Goal: Feedback & Contribution: Submit feedback/report problem

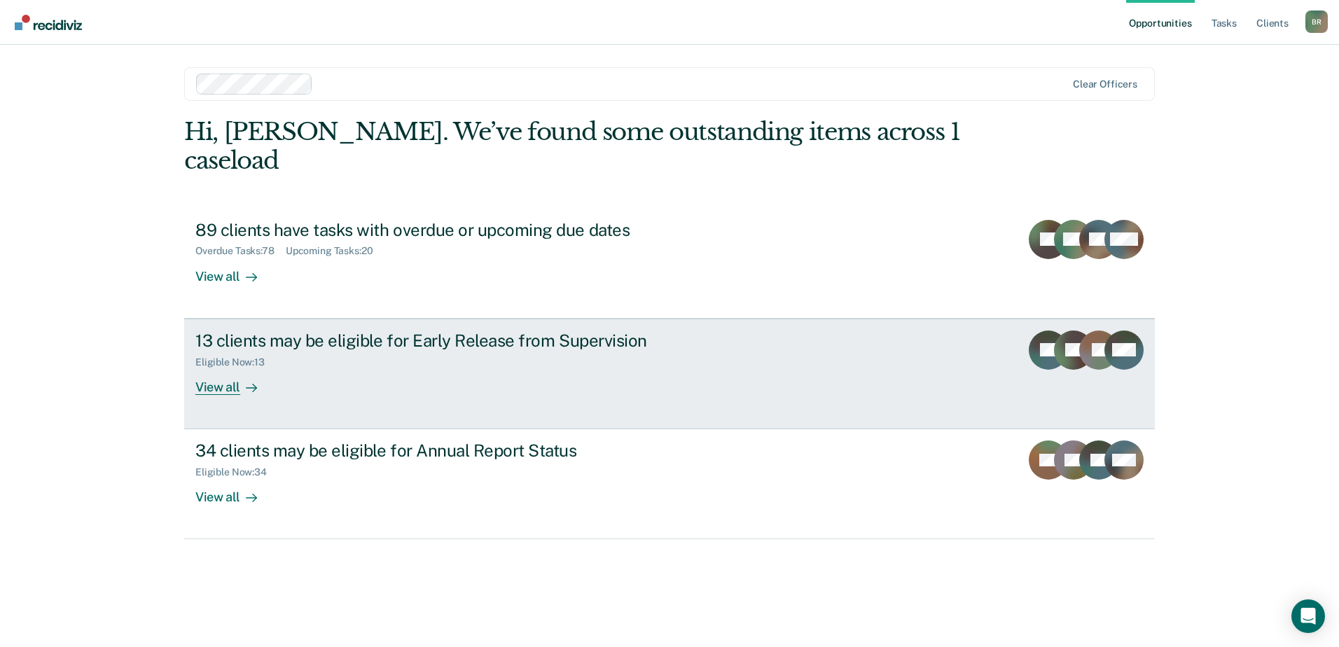
click at [885, 345] on link "13 clients may be eligible for Early Release from Supervision Eligible Now : 13…" at bounding box center [669, 374] width 971 height 111
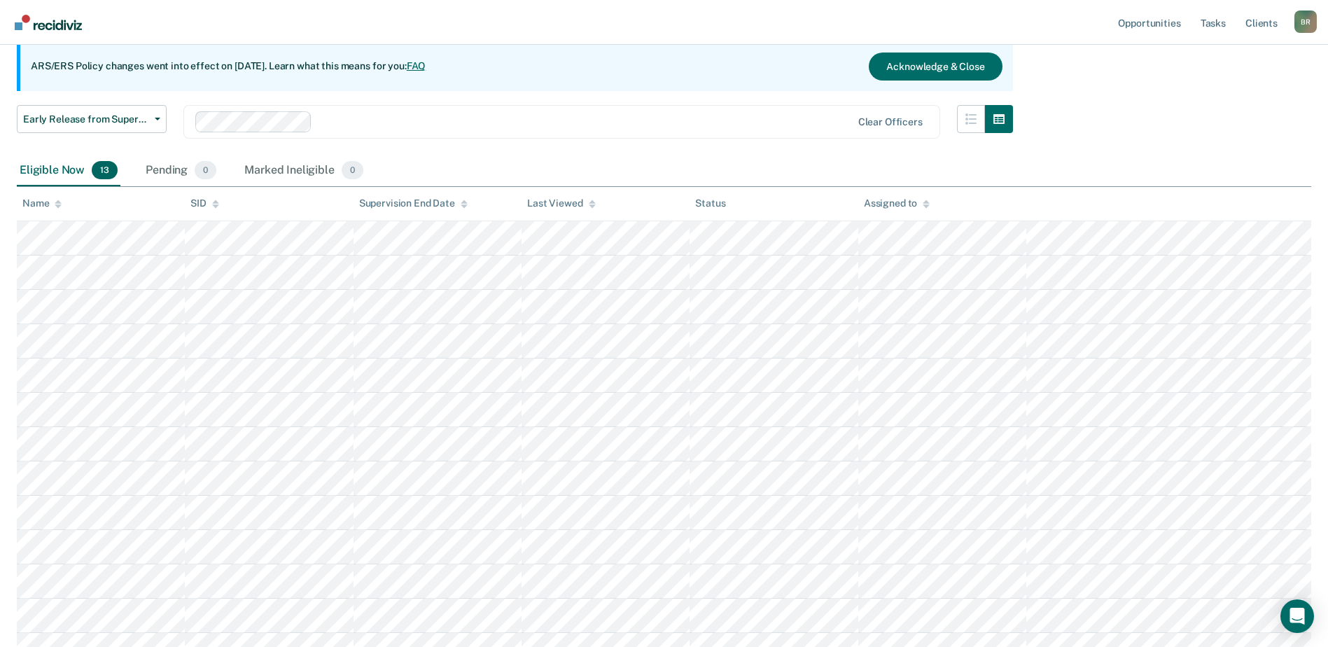
scroll to position [140, 0]
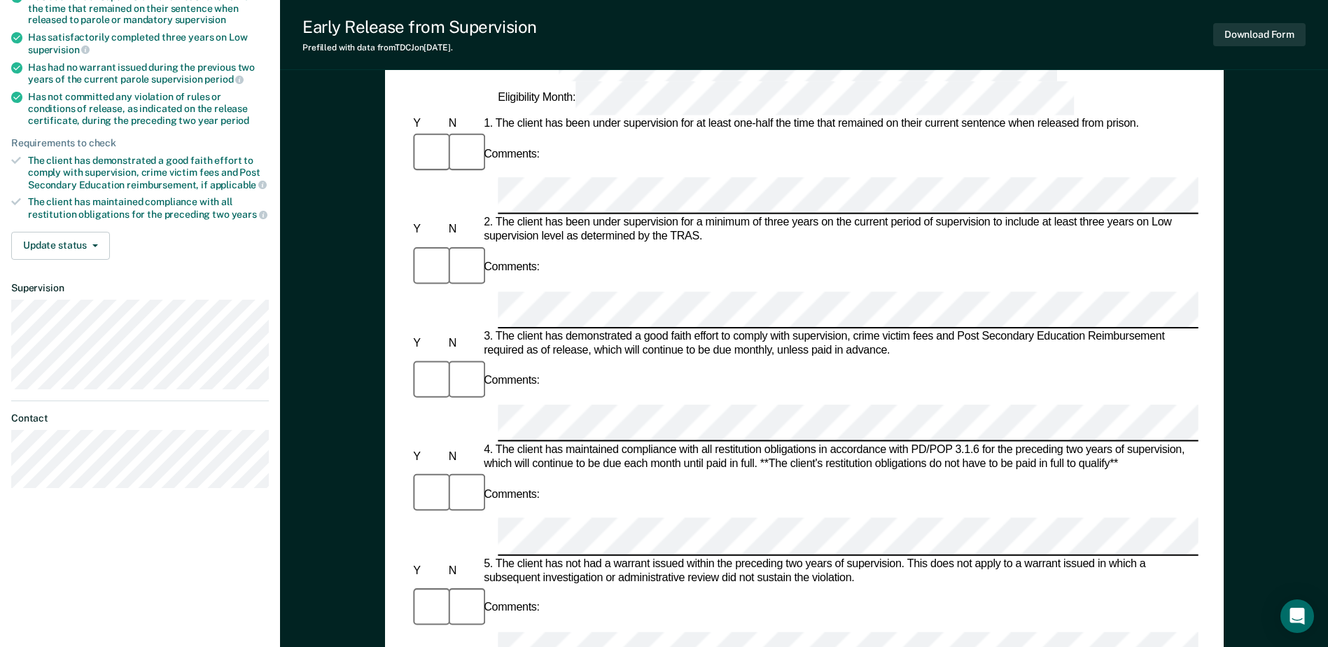
scroll to position [70, 0]
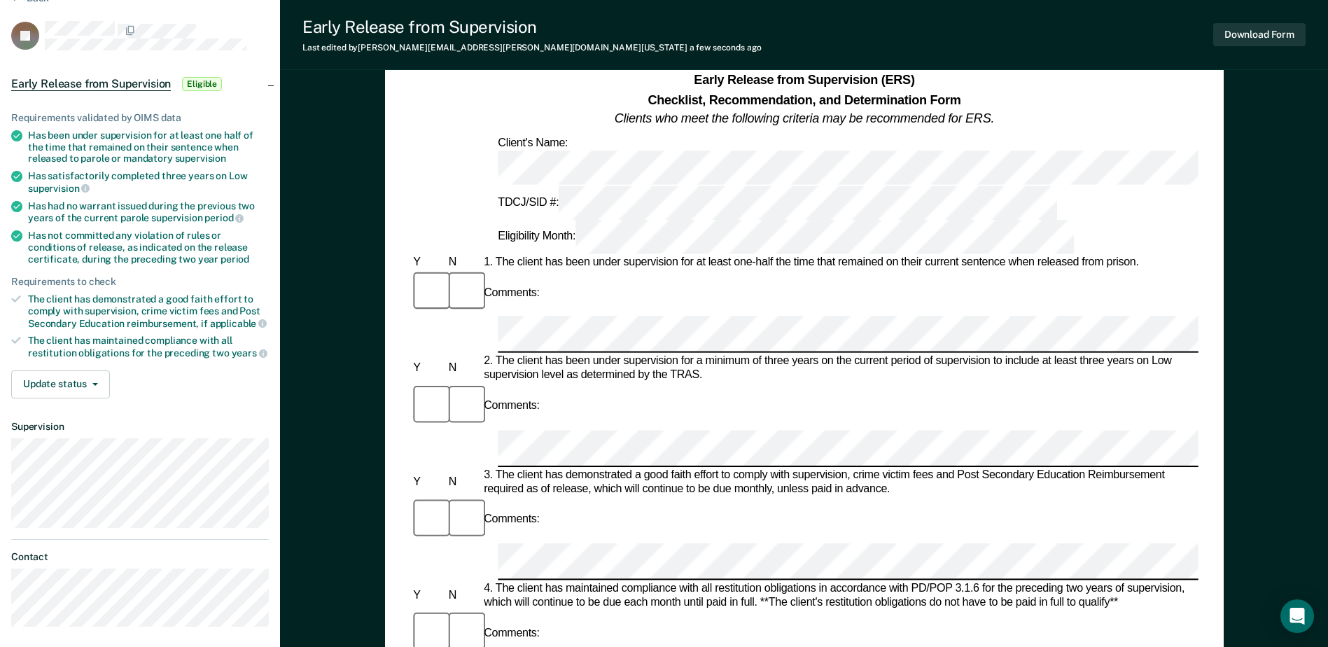
drag, startPoint x: 776, startPoint y: 231, endPoint x: 966, endPoint y: 179, distance: 196.7
click at [966, 256] on div "1. The client has been under supervision for at least one-half the time that re…" at bounding box center [840, 263] width 718 height 14
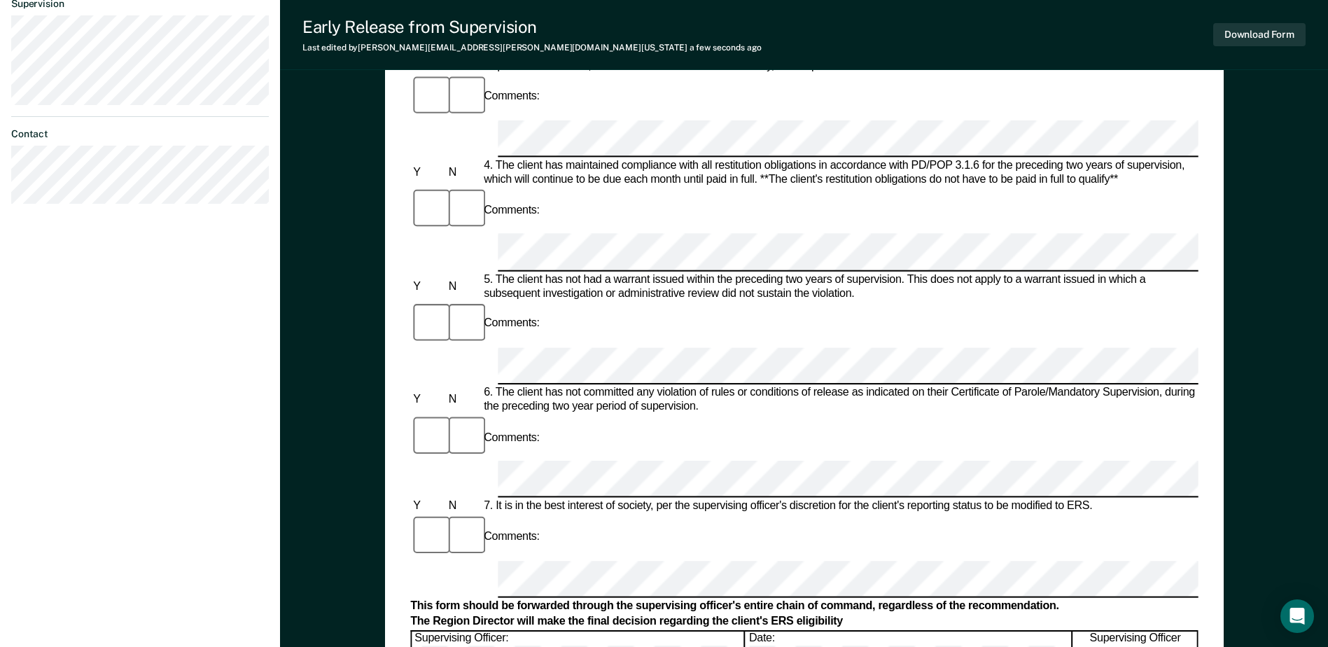
scroll to position [490, 0]
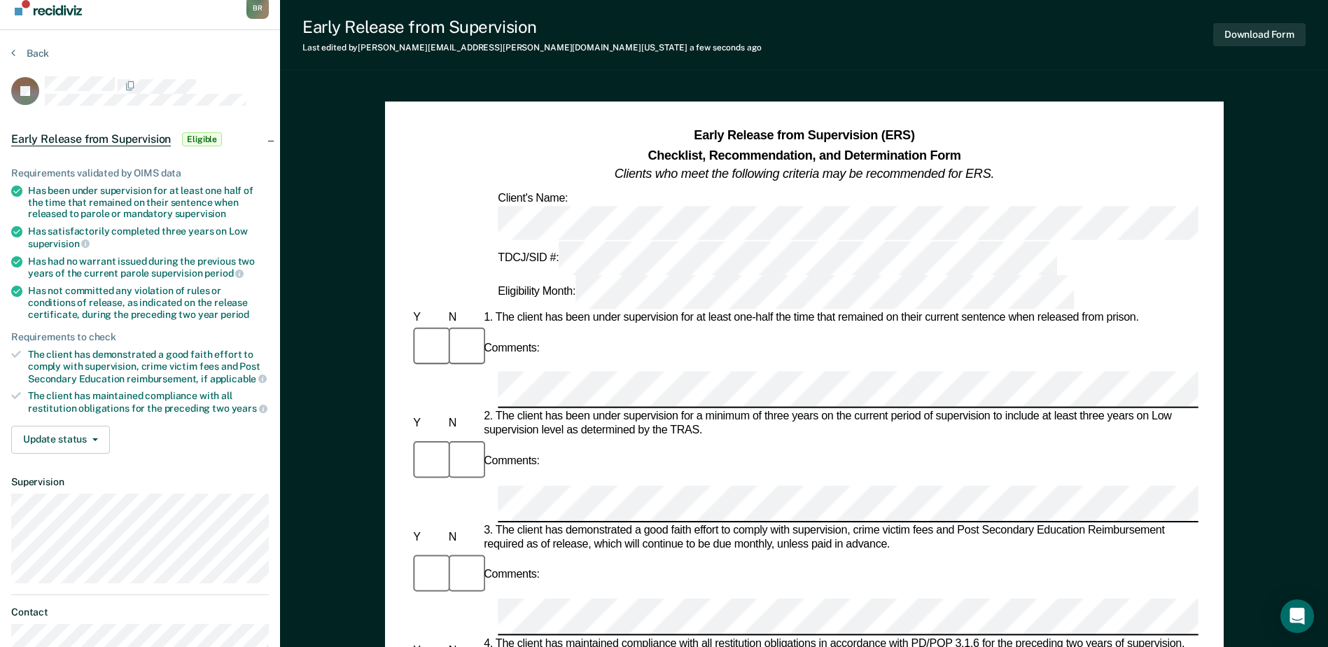
scroll to position [0, 0]
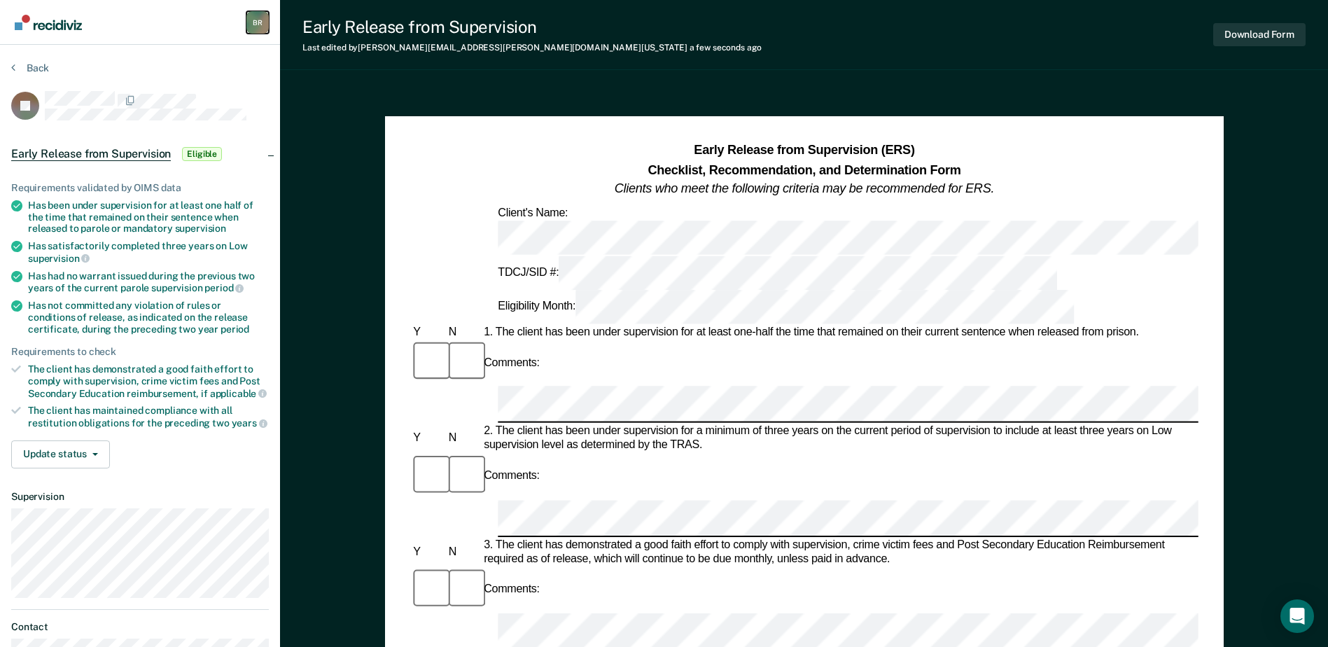
click at [261, 20] on div "B R" at bounding box center [257, 22] width 22 height 22
click at [97, 453] on icon "button" at bounding box center [95, 454] width 6 height 3
click at [257, 21] on div "B R" at bounding box center [257, 22] width 22 height 22
click at [251, 75] on icon "Main navigation" at bounding box center [252, 74] width 8 height 8
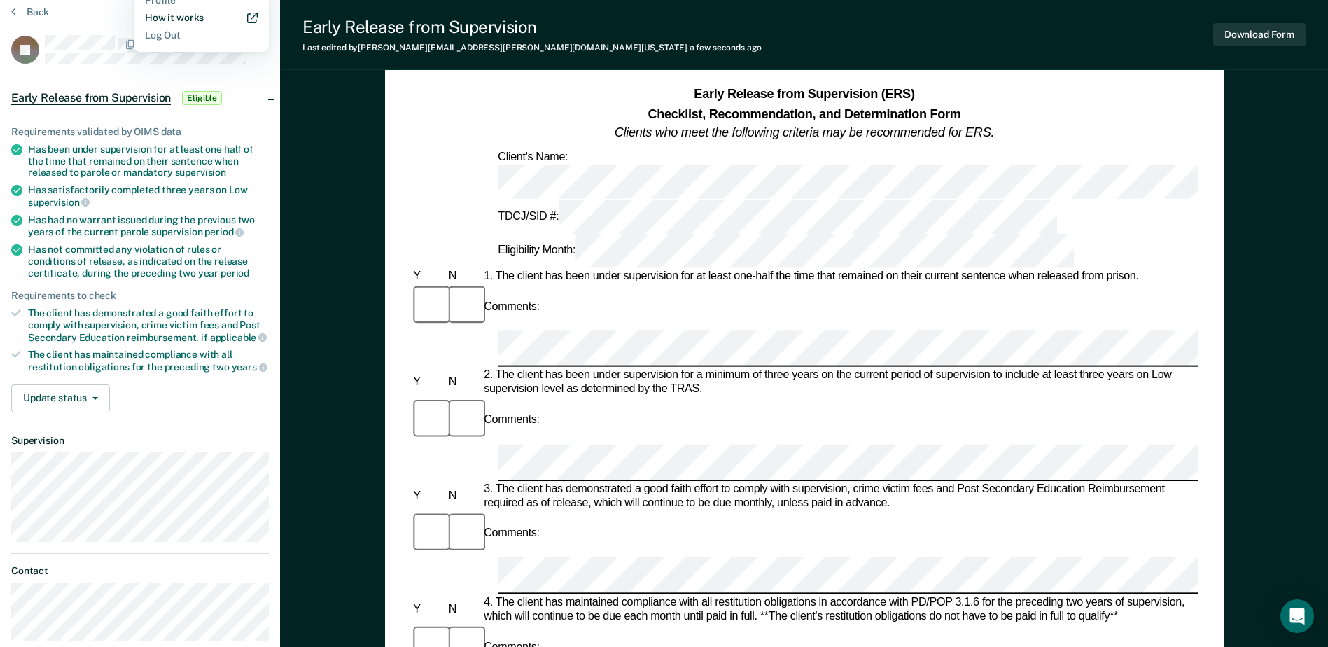
scroll to position [41, 0]
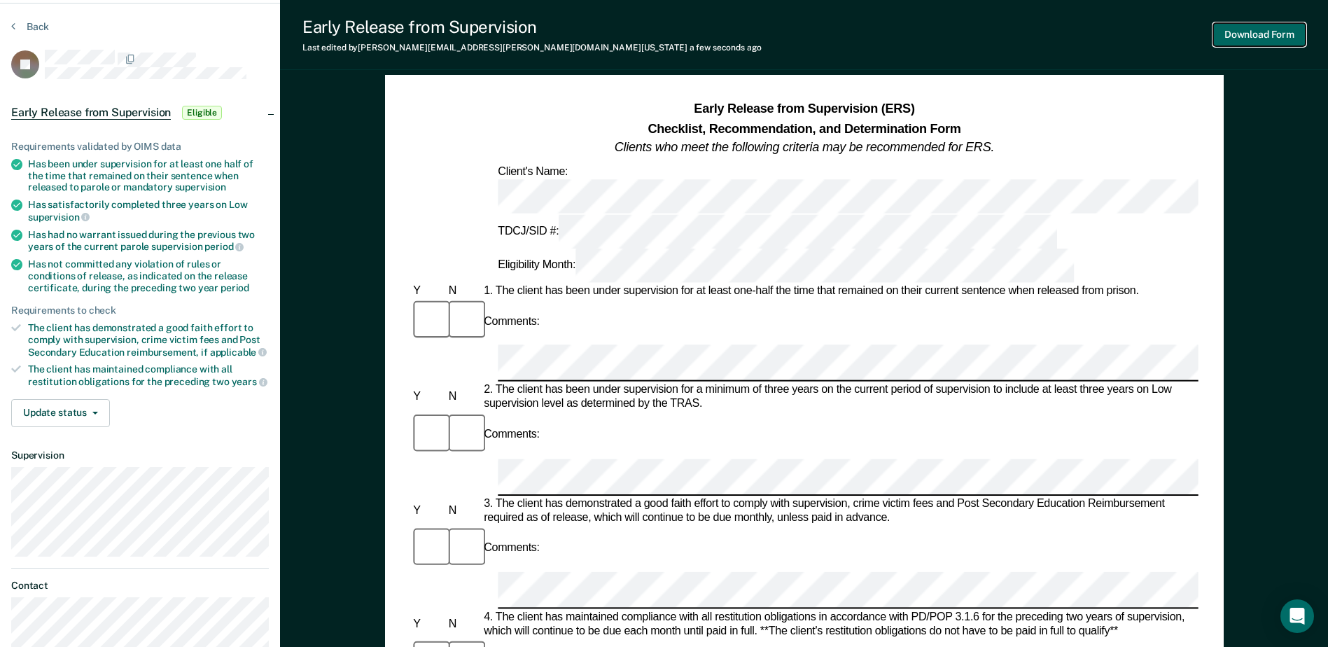
click at [1281, 31] on button "Download Form" at bounding box center [1260, 34] width 92 height 23
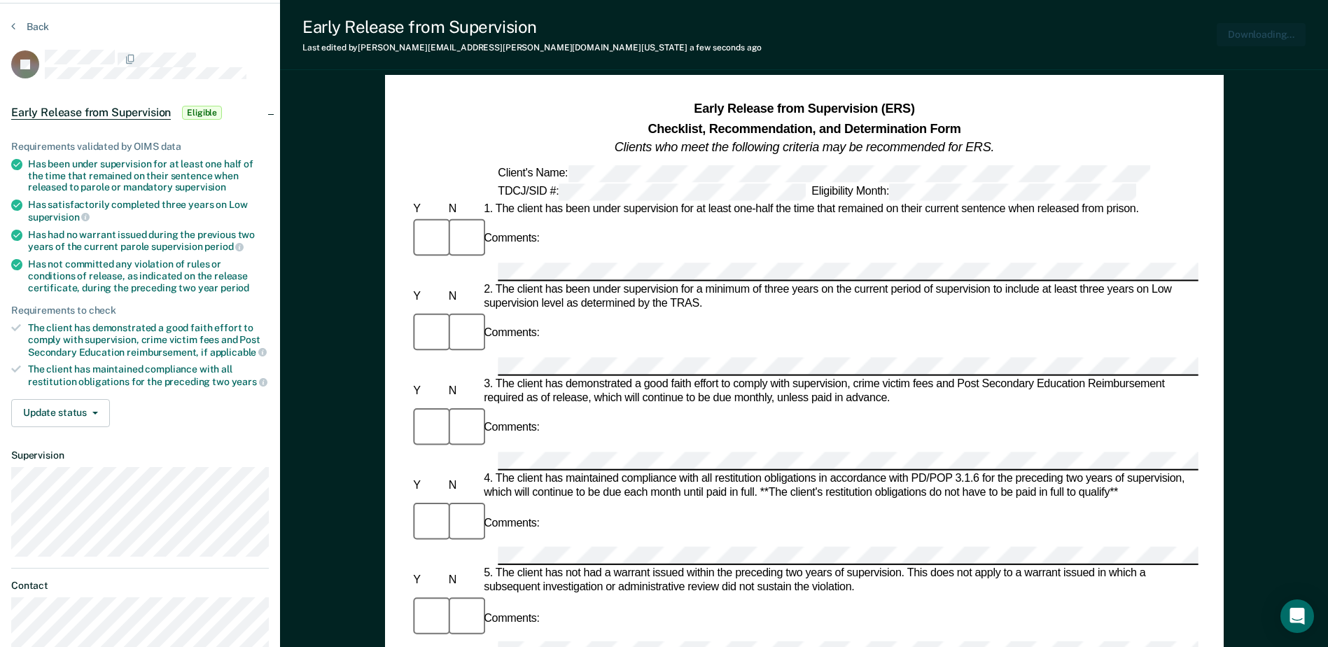
scroll to position [0, 0]
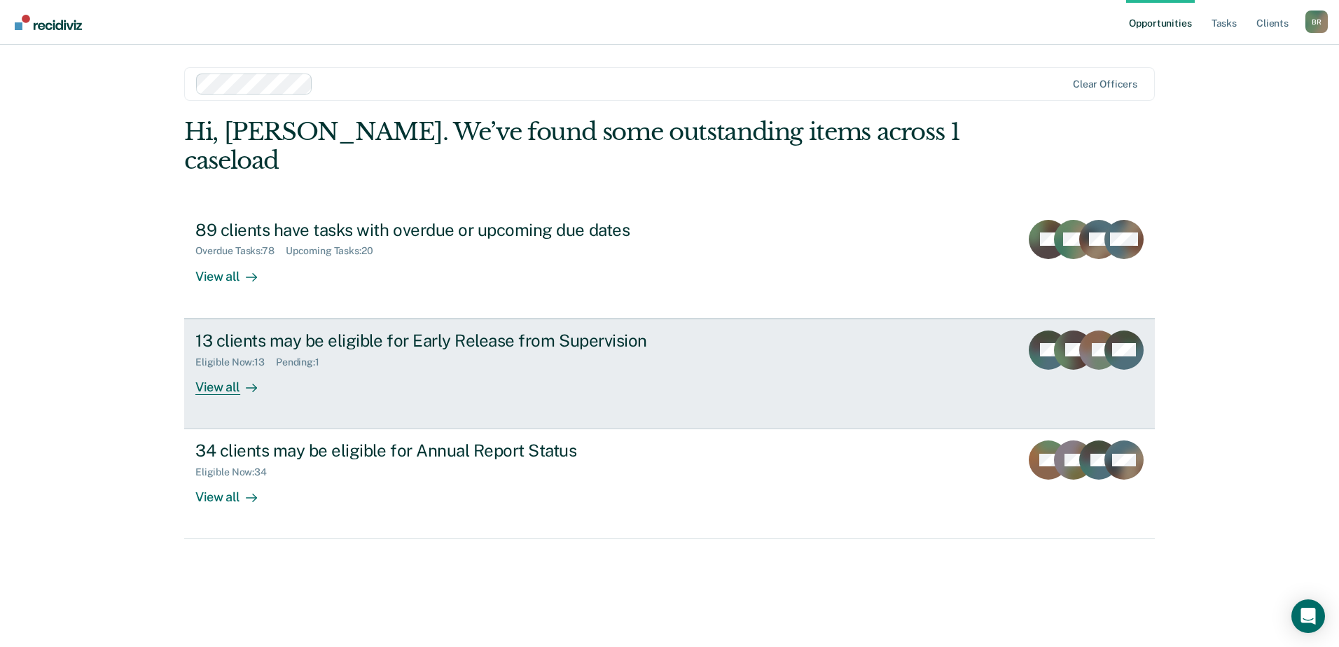
click at [823, 342] on link "13 clients may be eligible for Early Release from Supervision Eligible Now : 13…" at bounding box center [669, 374] width 971 height 111
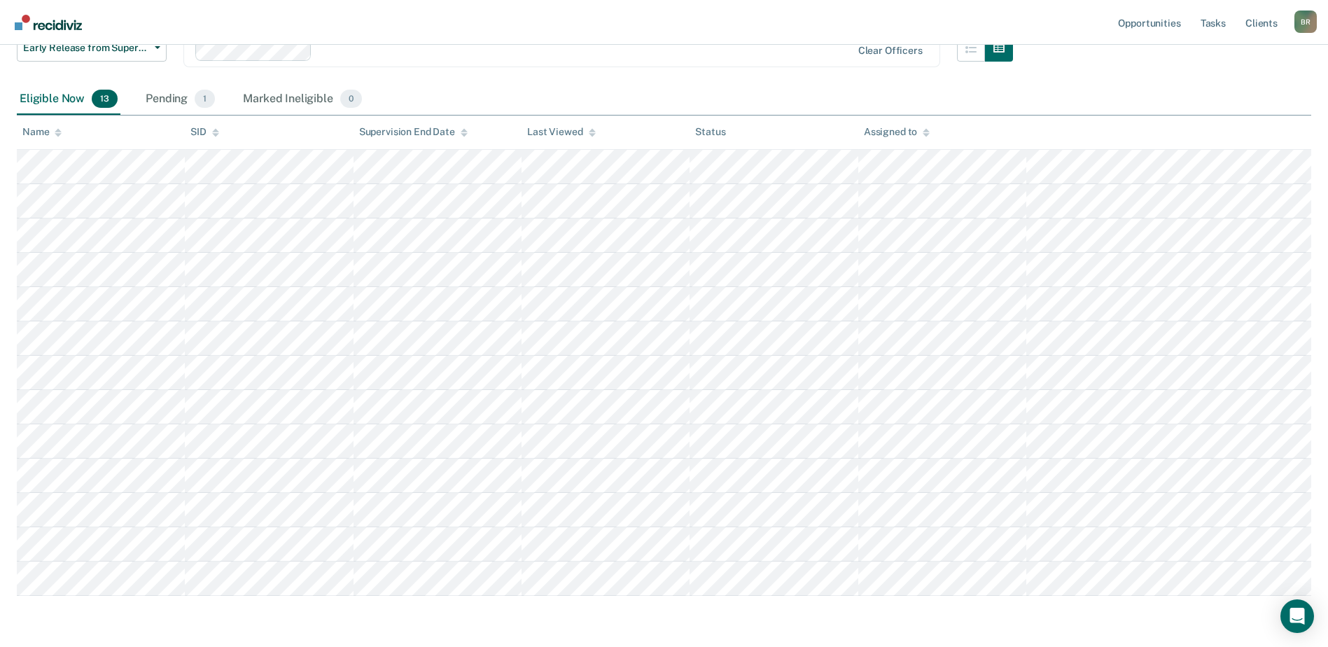
scroll to position [210, 0]
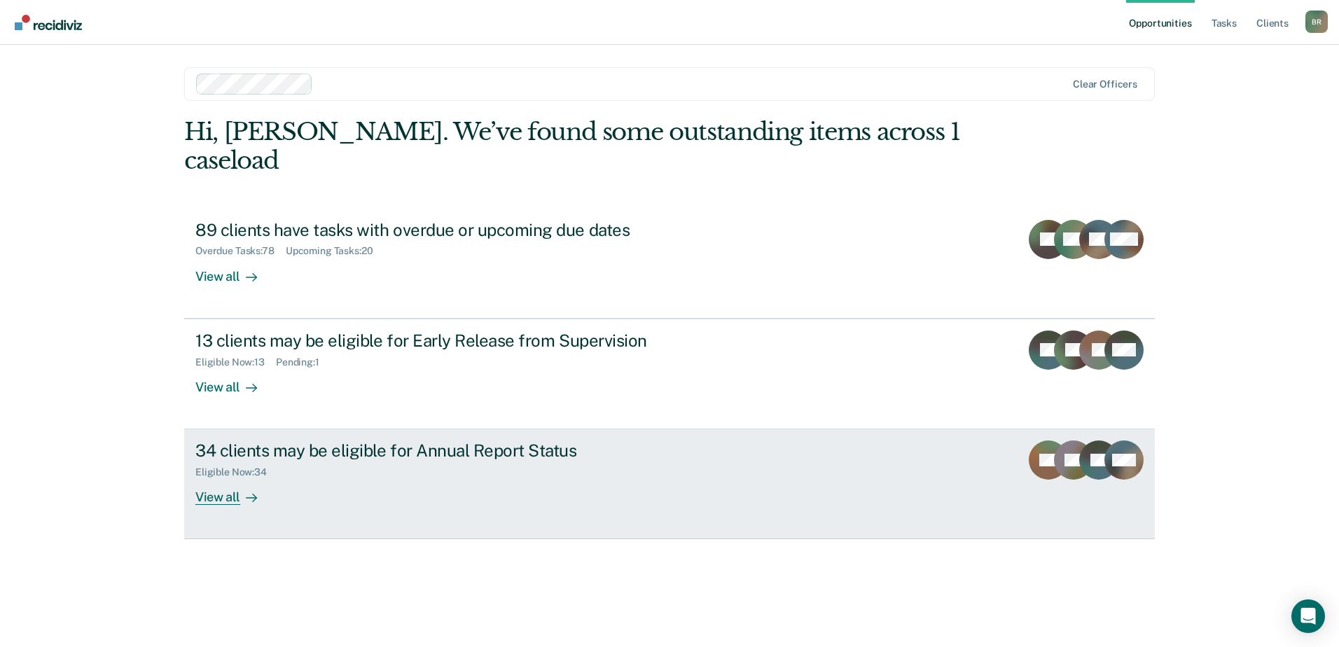
click at [291, 460] on div "34 clients may be eligible for Annual Report Status Eligible Now : 34 View all" at bounding box center [457, 472] width 525 height 64
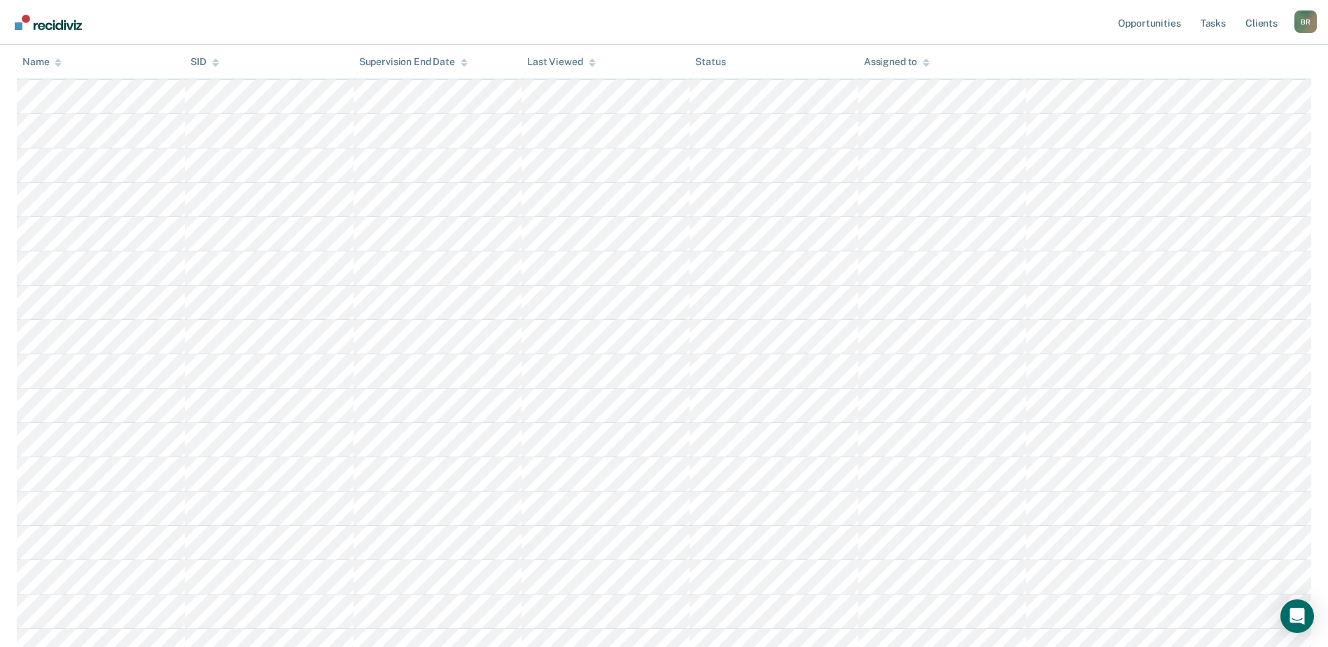
scroll to position [490, 0]
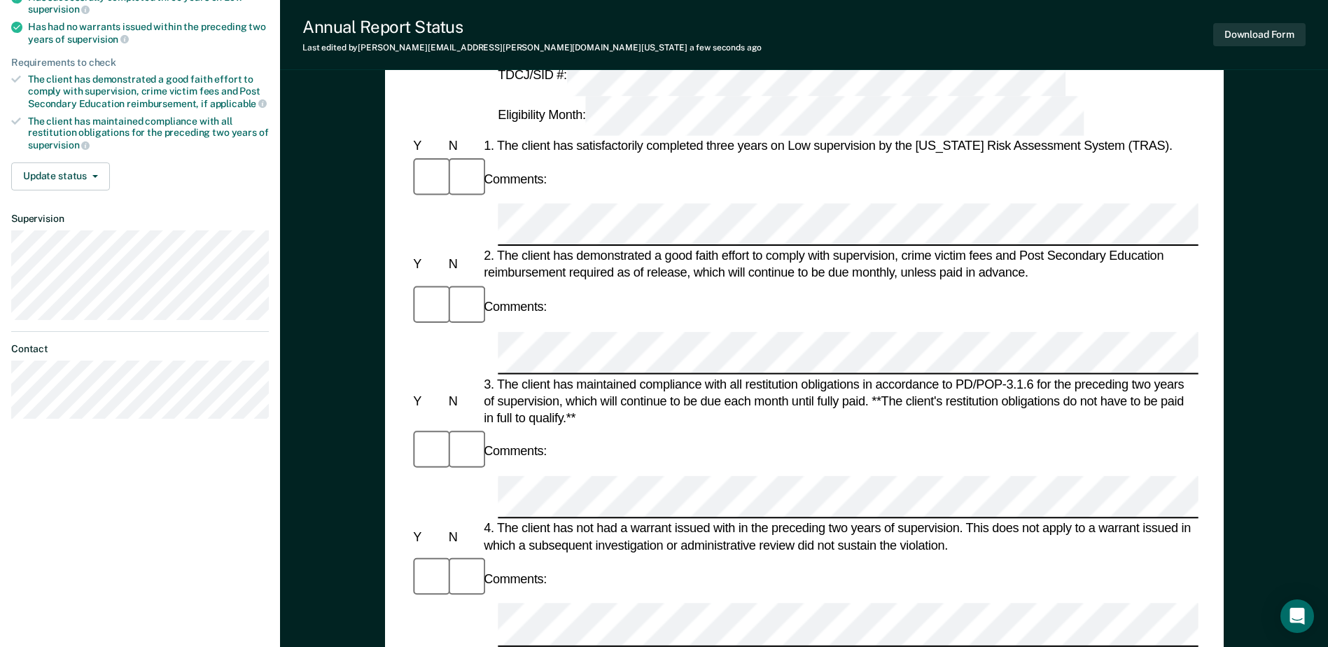
scroll to position [210, 0]
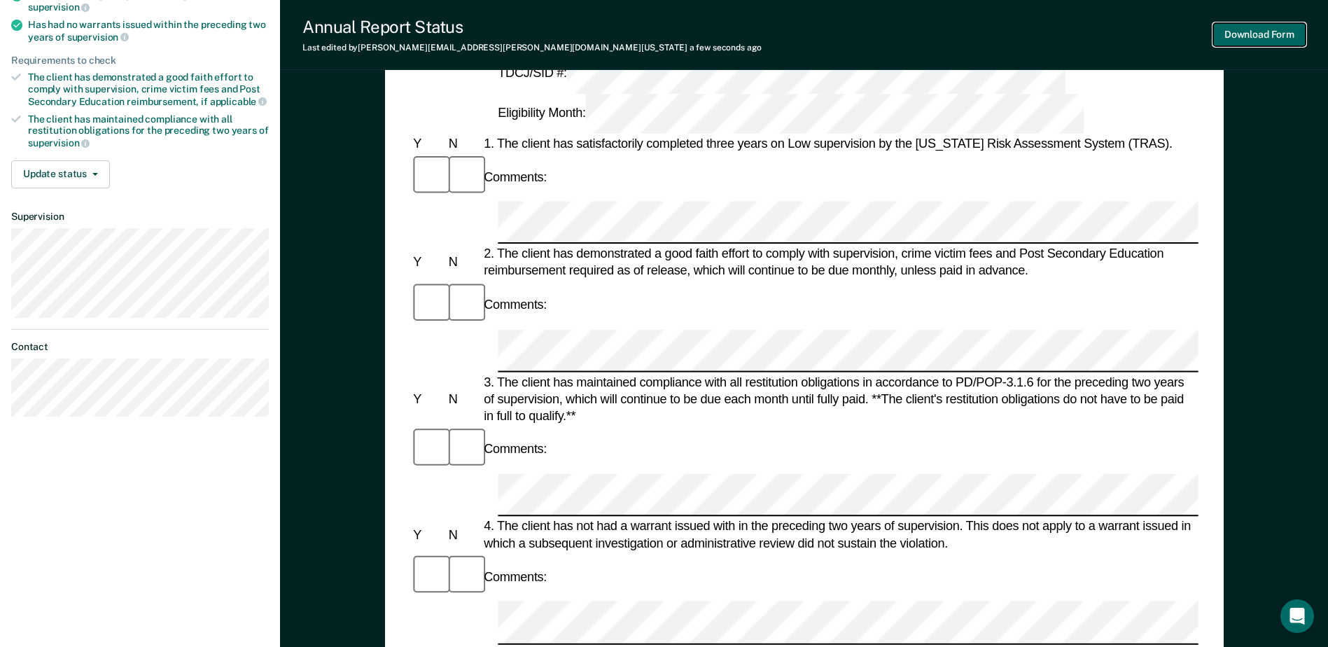
click at [1260, 39] on button "Download Form" at bounding box center [1260, 34] width 92 height 23
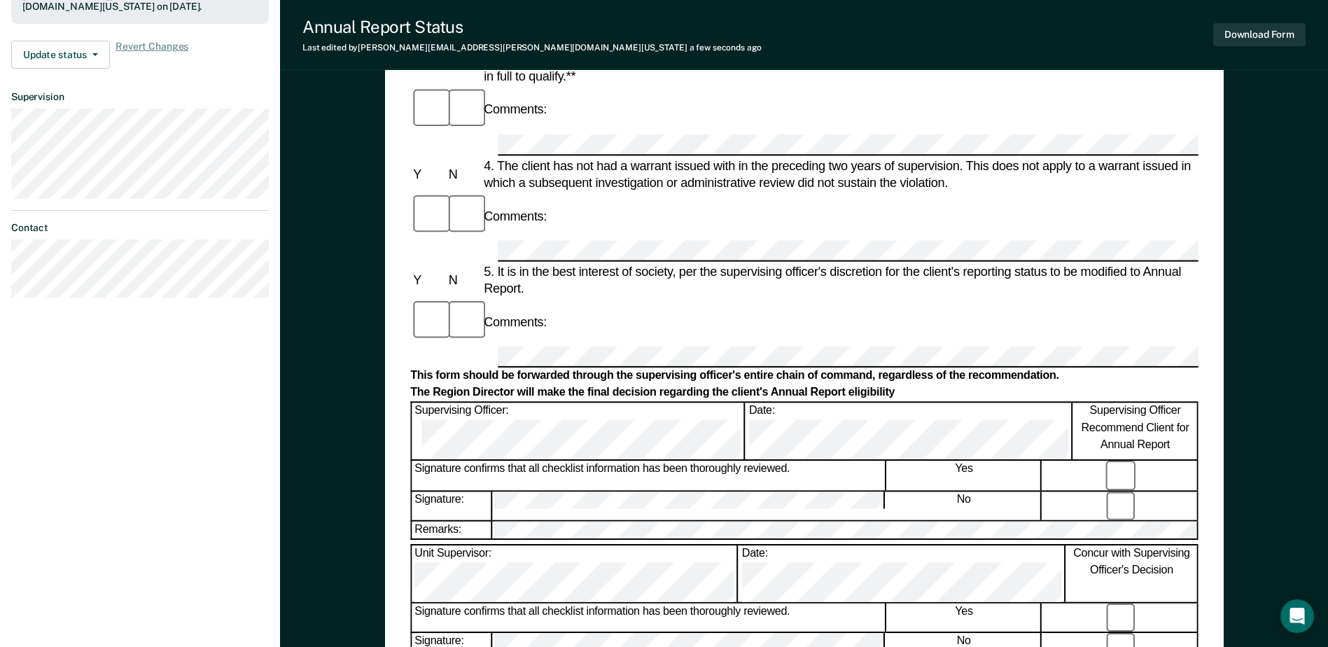
scroll to position [420, 0]
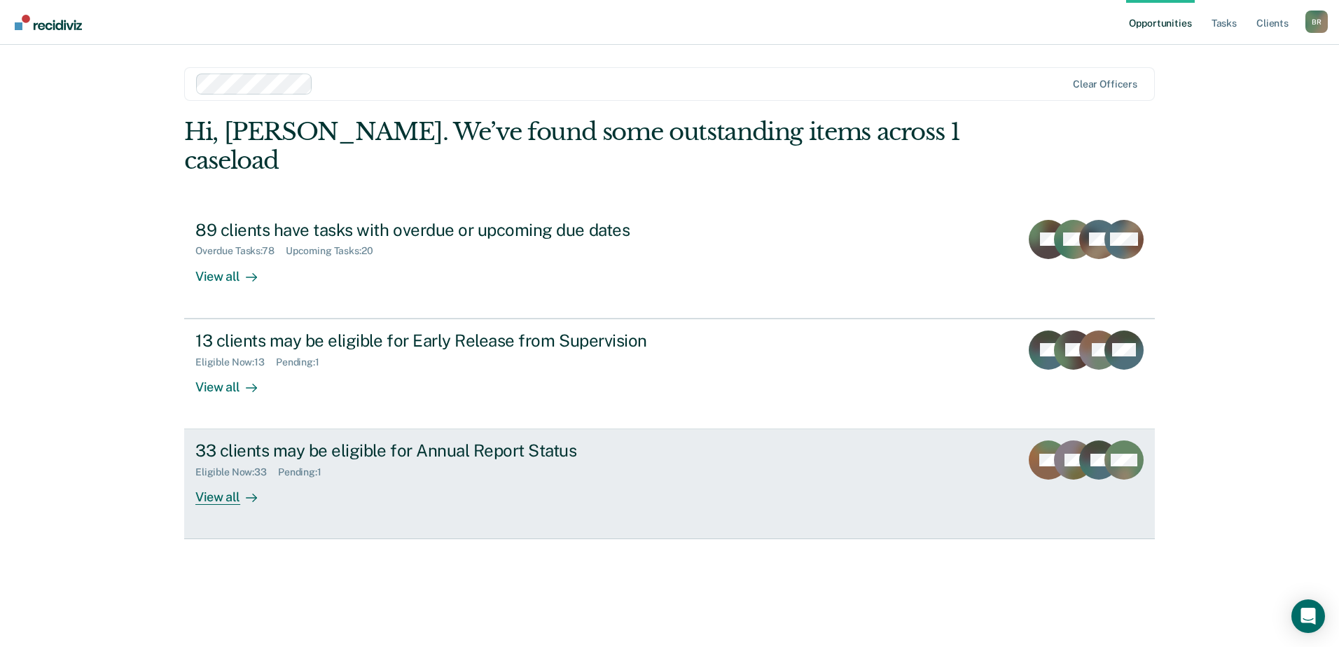
click at [574, 461] on div "Eligible Now : 33 Pending : 1" at bounding box center [441, 470] width 492 height 18
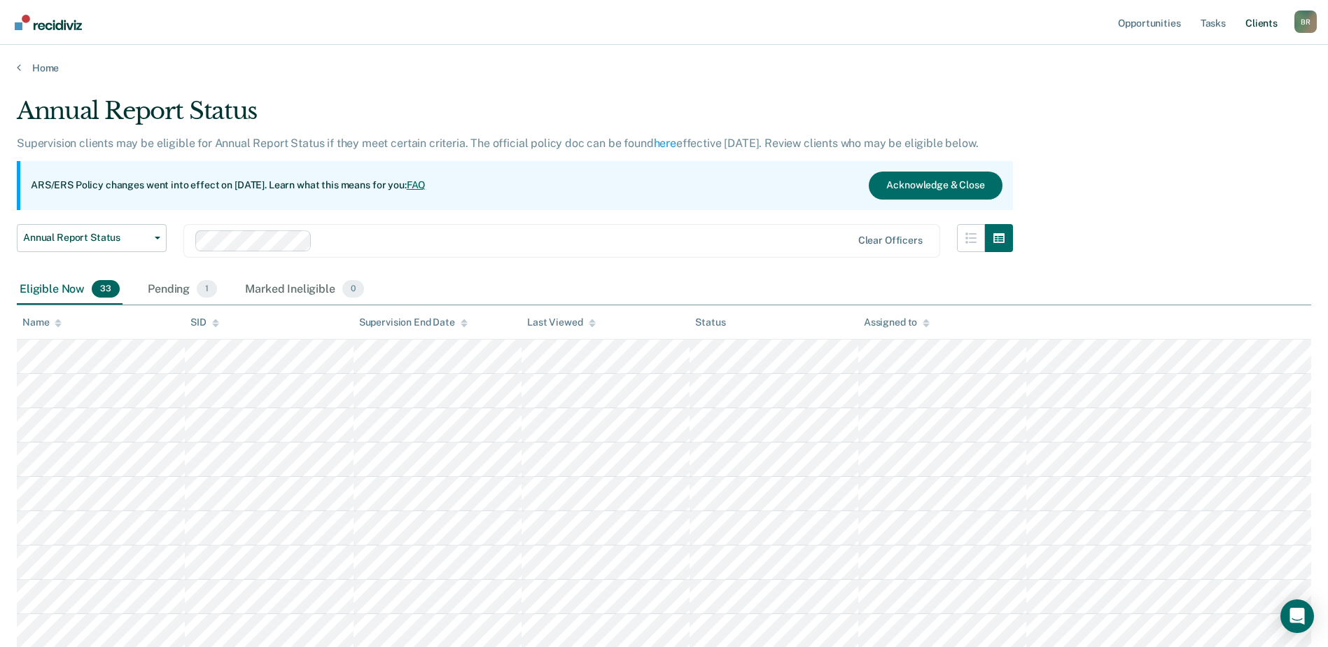
click at [1263, 20] on link "Client s" at bounding box center [1262, 22] width 38 height 45
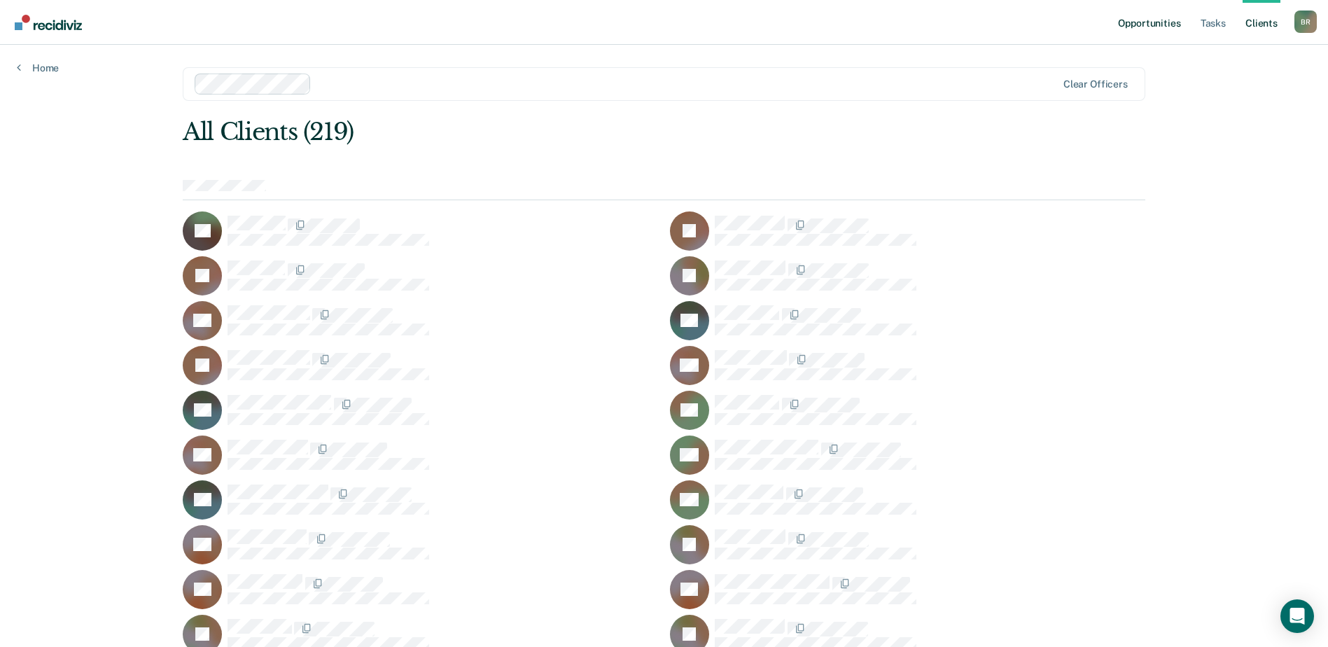
click at [1153, 27] on link "Opportunities" at bounding box center [1150, 22] width 68 height 45
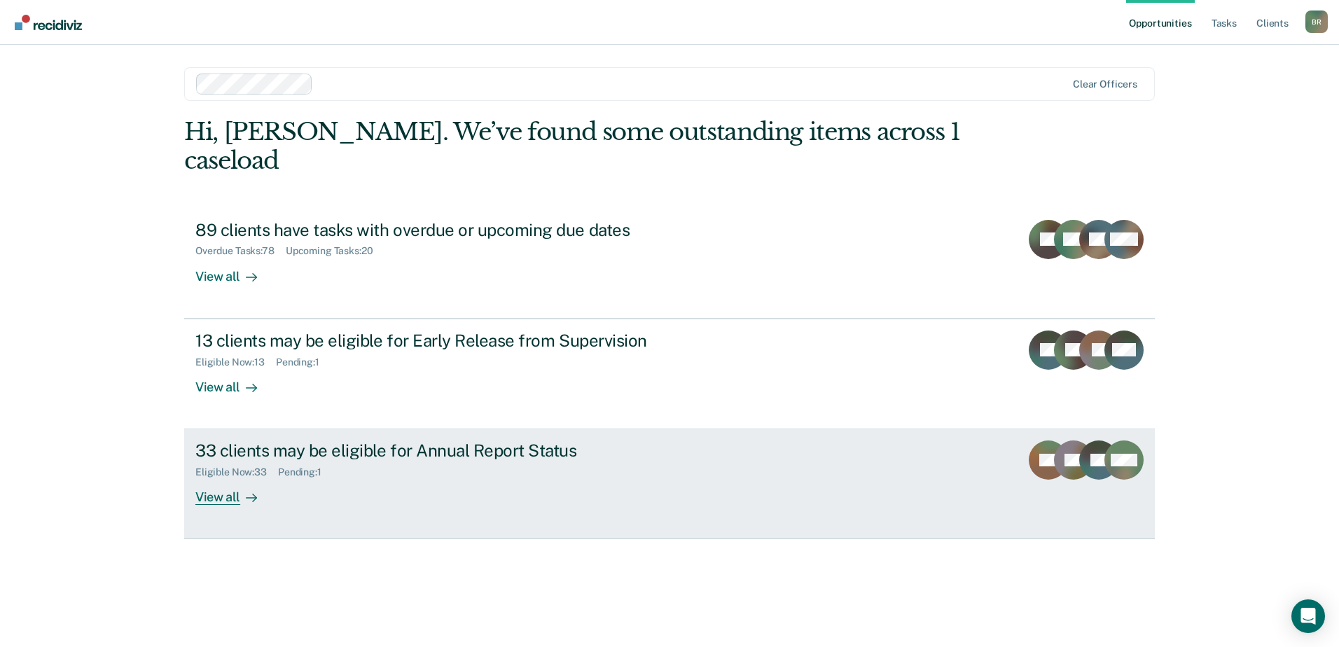
click at [213, 478] on div "View all" at bounding box center [234, 491] width 78 height 27
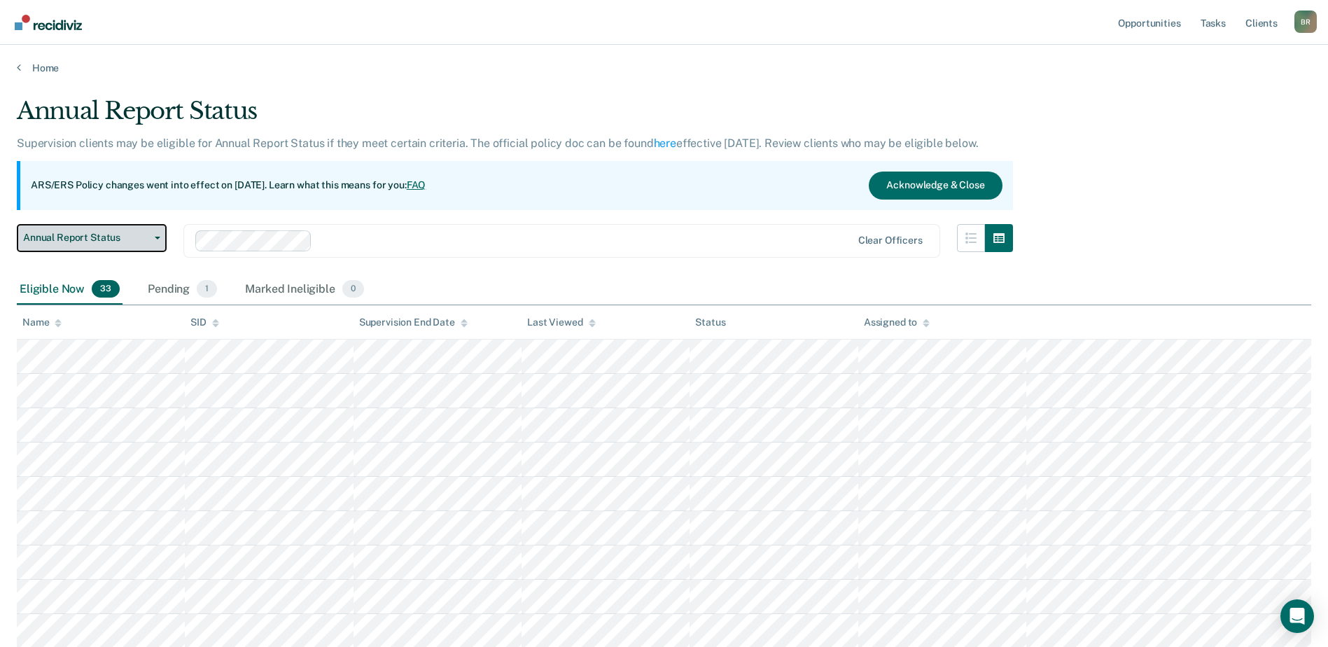
click at [159, 242] on button "Annual Report Status" at bounding box center [92, 238] width 150 height 28
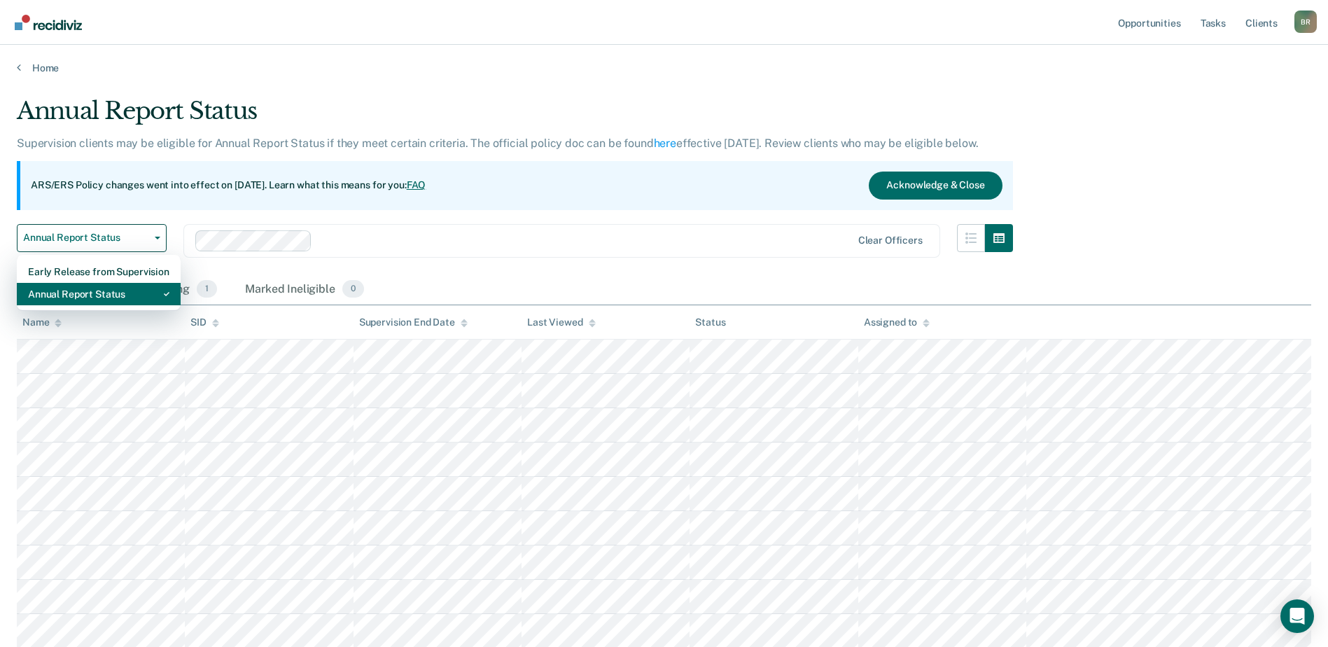
click at [95, 291] on div "Annual Report Status" at bounding box center [98, 294] width 141 height 22
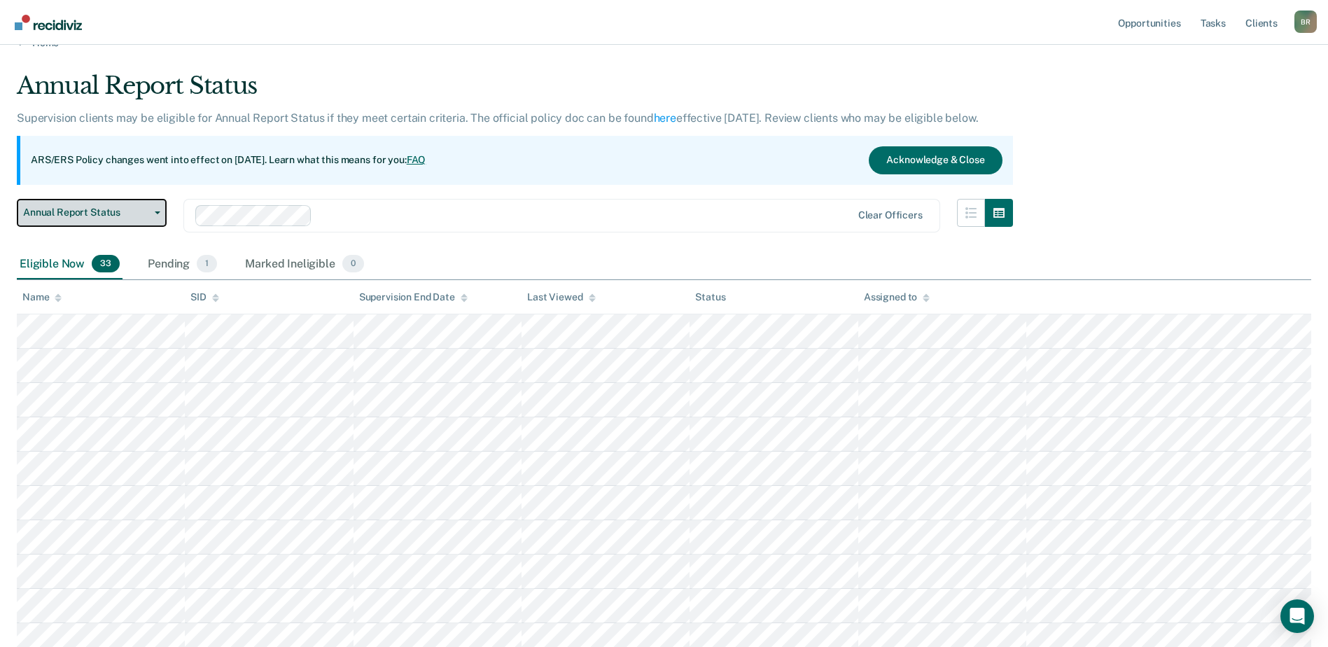
scroll to position [15, 0]
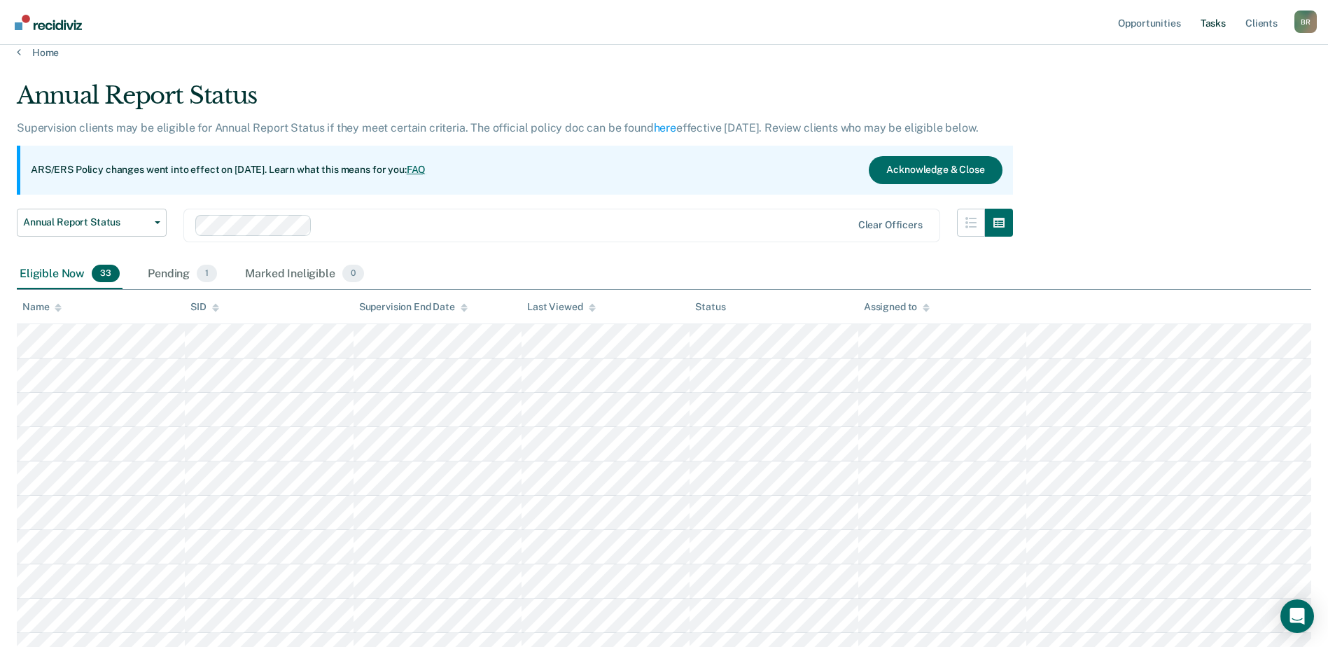
click at [1211, 24] on link "Tasks" at bounding box center [1213, 22] width 31 height 45
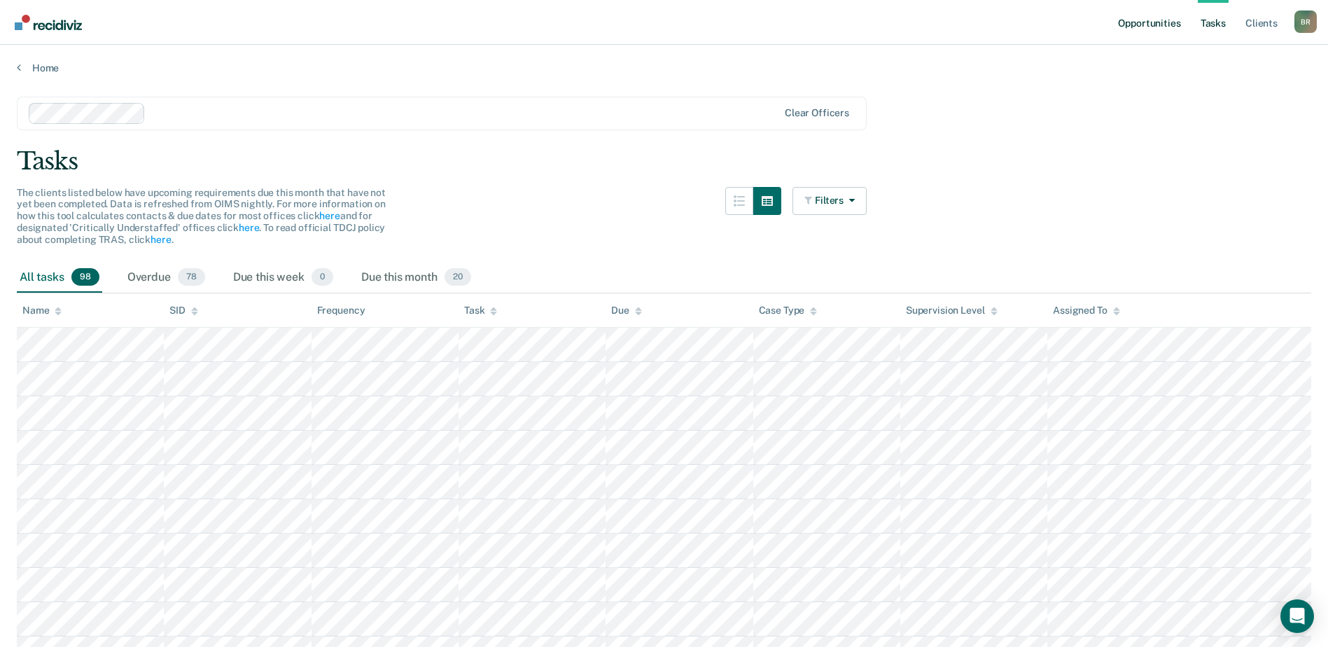
click at [1142, 18] on link "Opportunities" at bounding box center [1150, 22] width 68 height 45
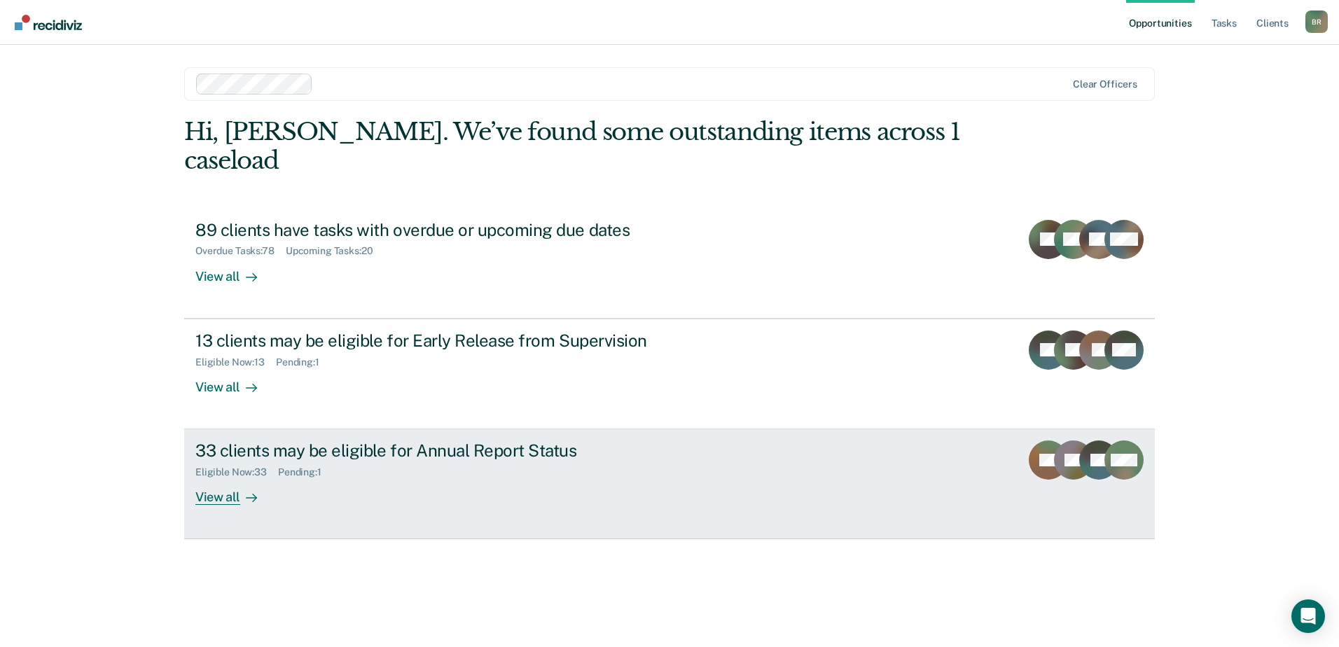
click at [225, 478] on div "View all" at bounding box center [234, 491] width 78 height 27
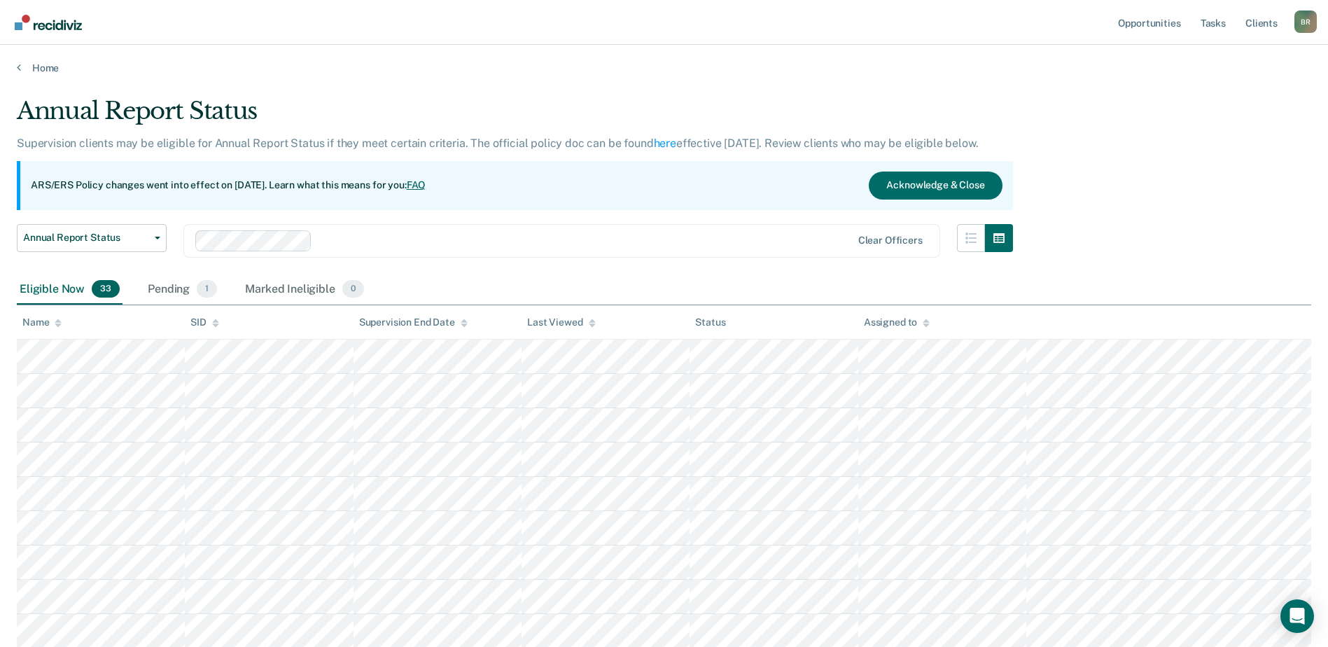
scroll to position [70, 0]
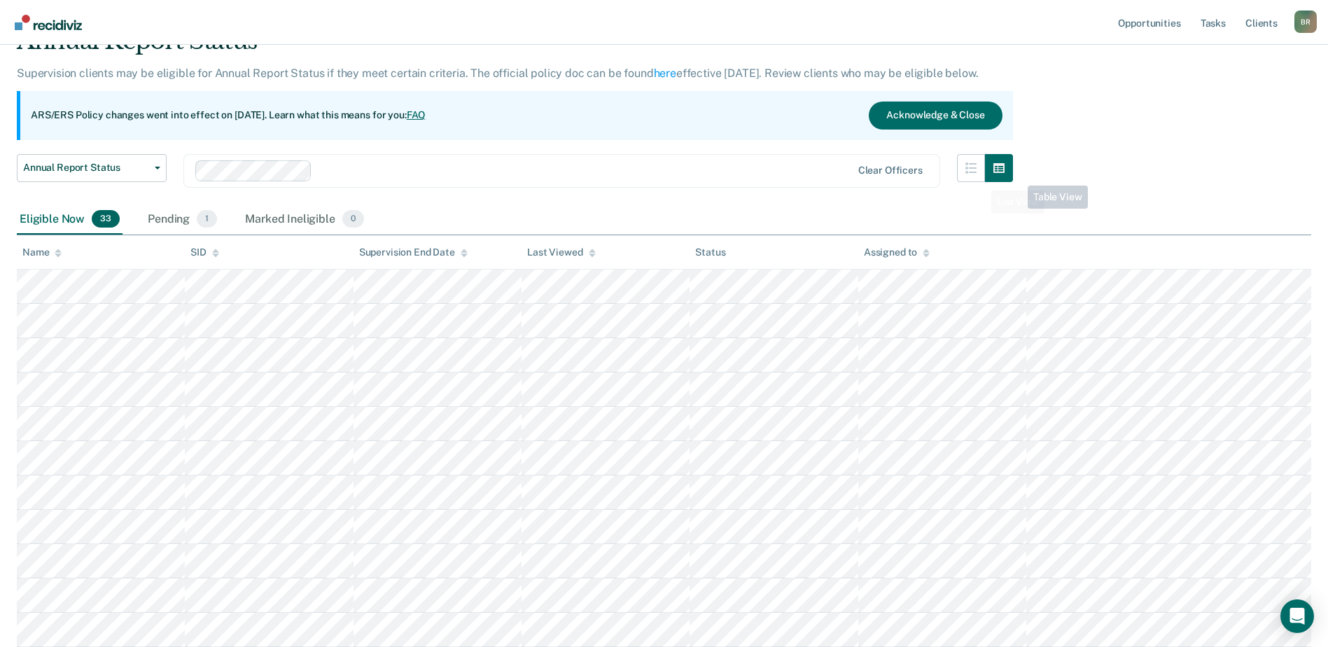
click at [974, 171] on icon "button" at bounding box center [971, 167] width 11 height 11
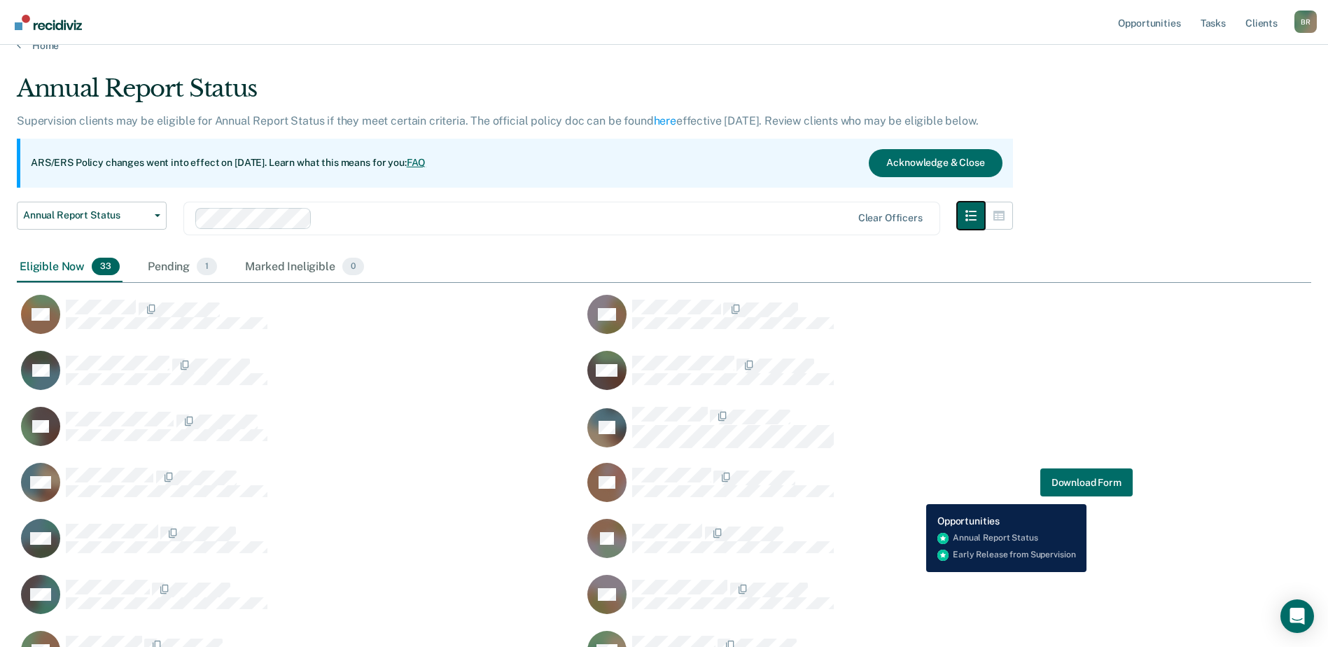
scroll to position [0, 0]
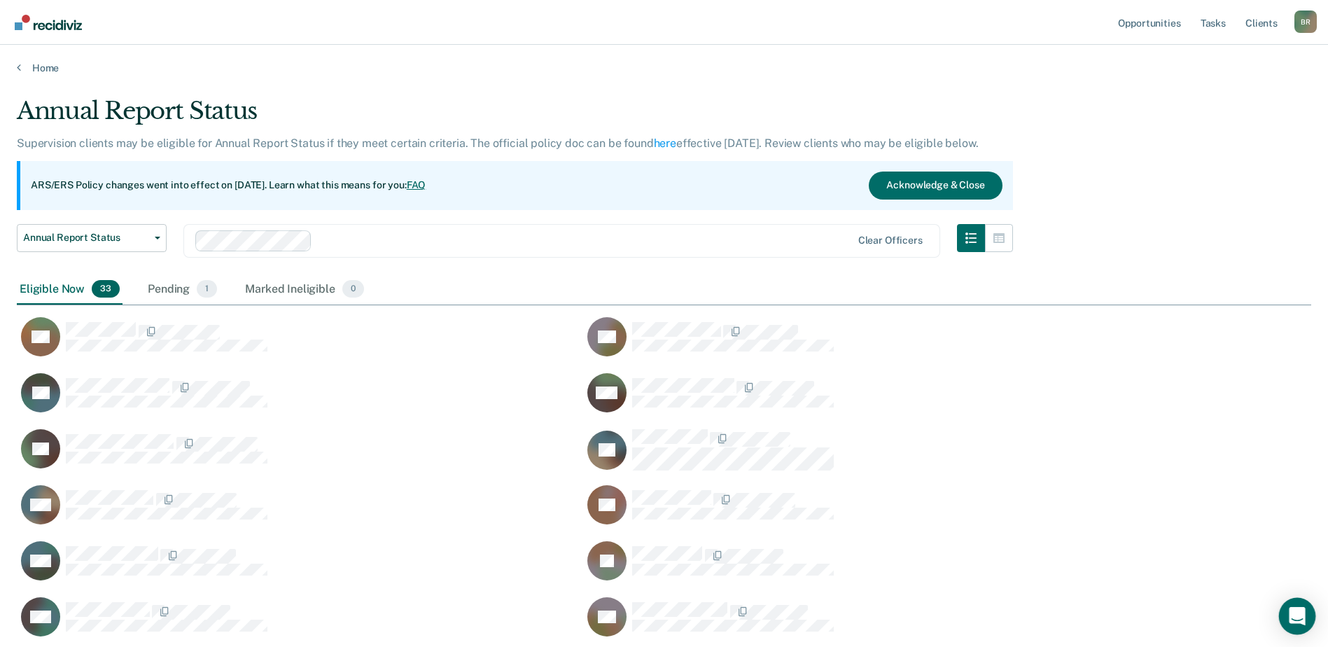
click at [1295, 619] on icon "Open Intercom Messenger" at bounding box center [1297, 616] width 18 height 18
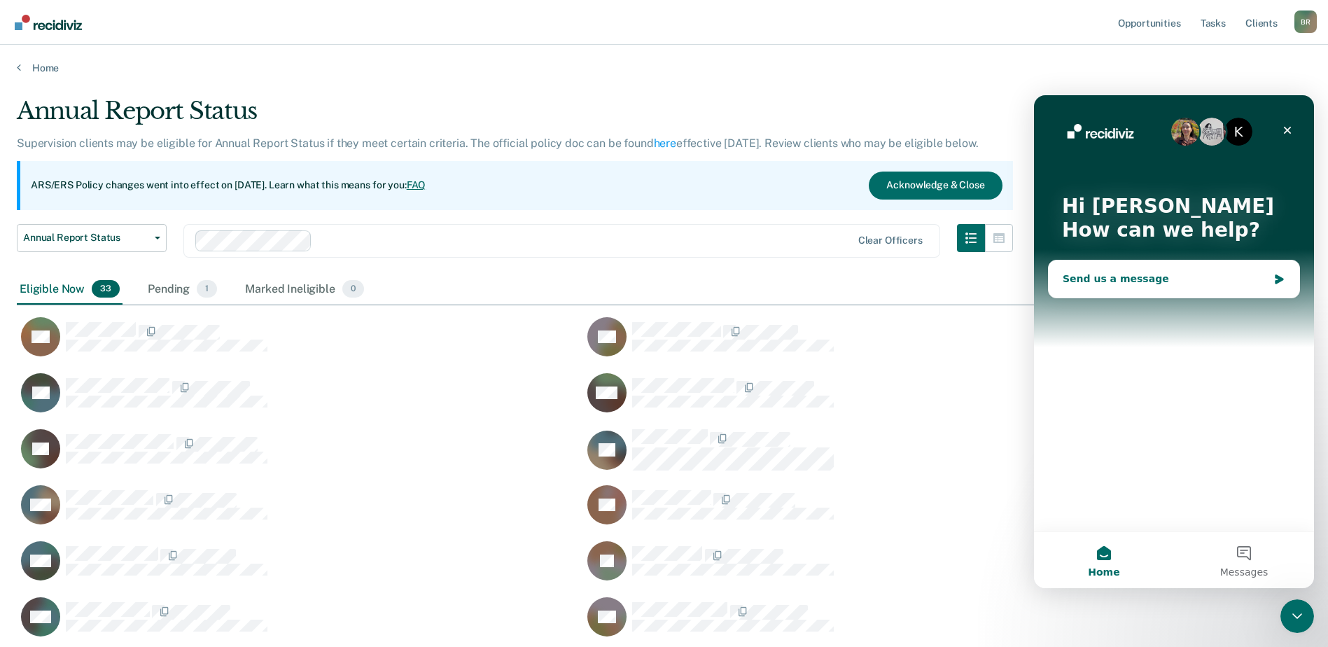
click at [1123, 267] on div "Send us a message" at bounding box center [1174, 278] width 251 height 37
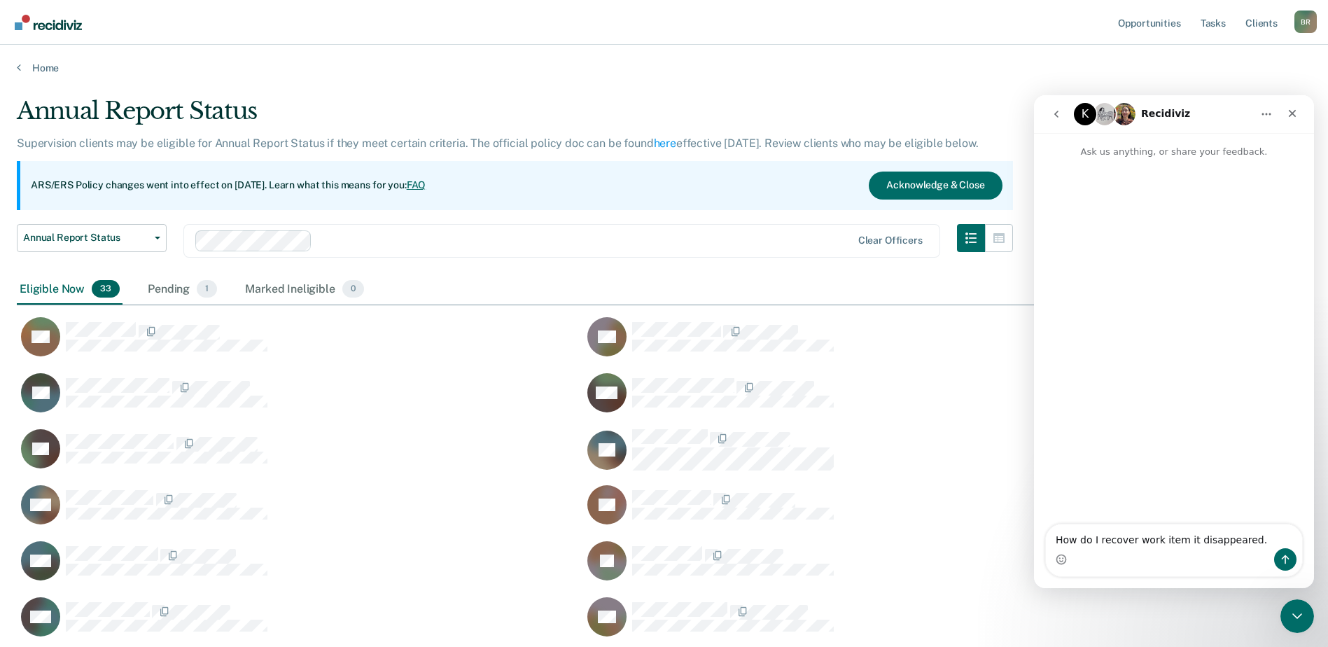
type textarea "How do I recover work item it disappeared."
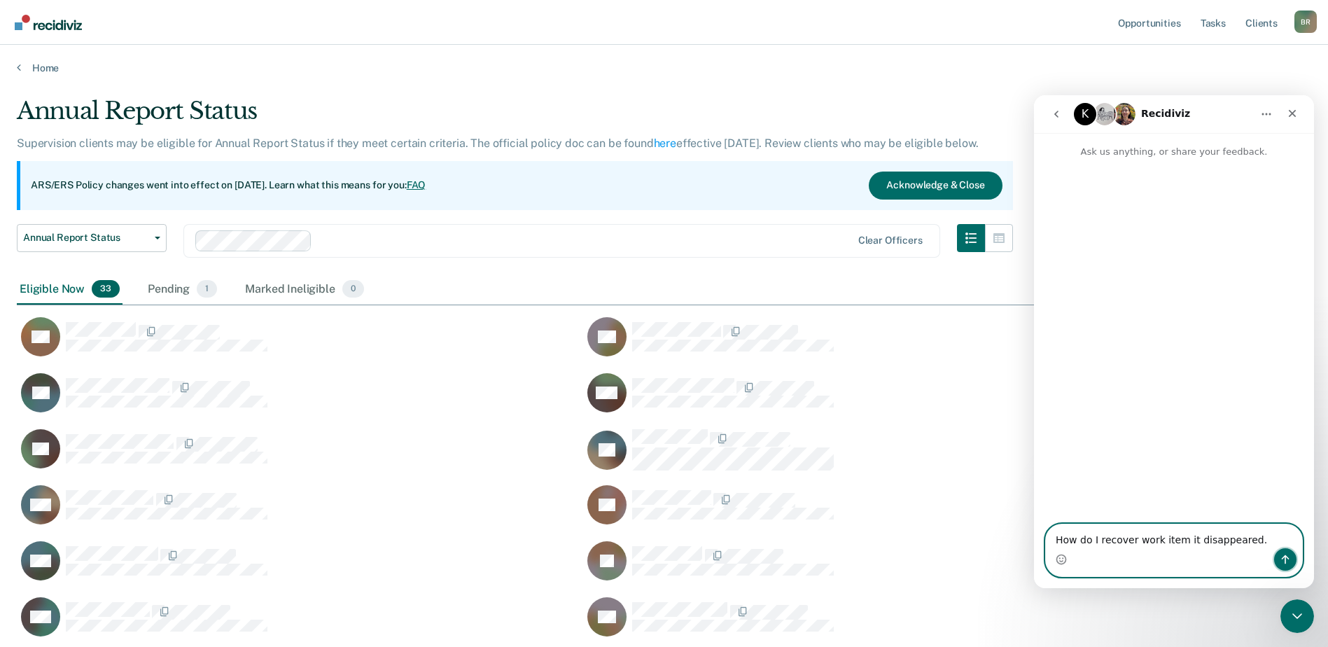
click at [1287, 560] on icon "Send a message…" at bounding box center [1285, 559] width 11 height 11
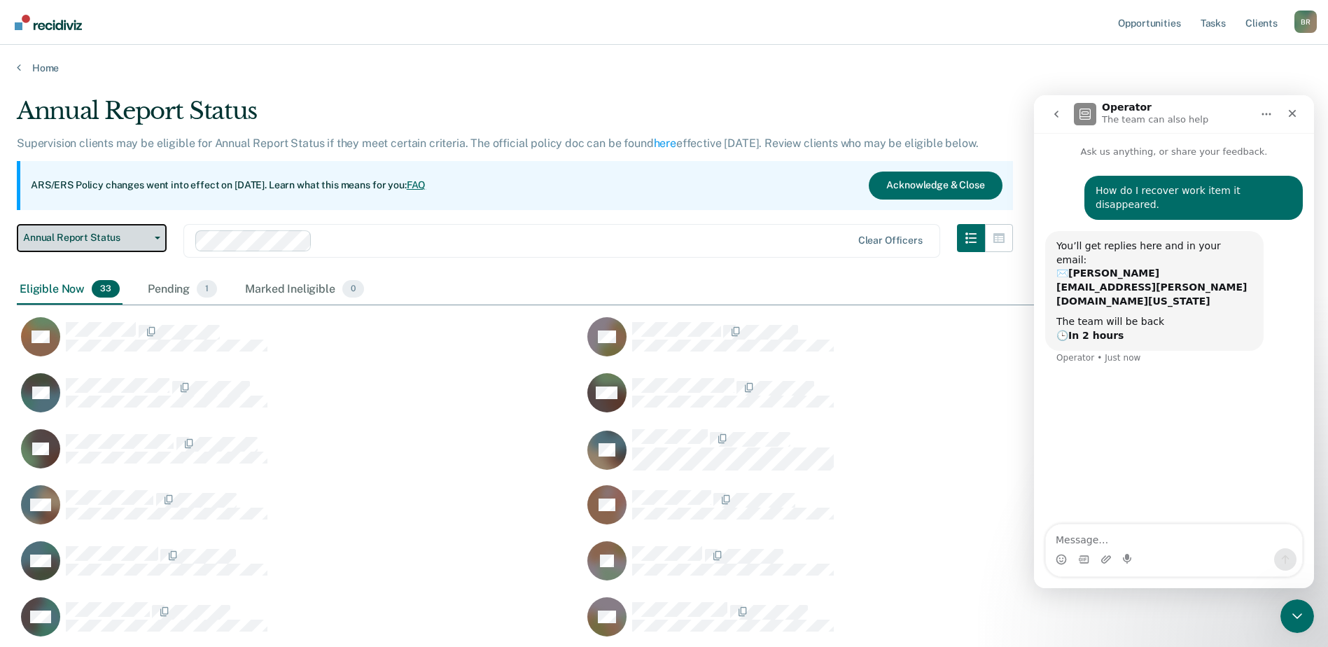
click at [160, 233] on button "Annual Report Status" at bounding box center [92, 238] width 150 height 28
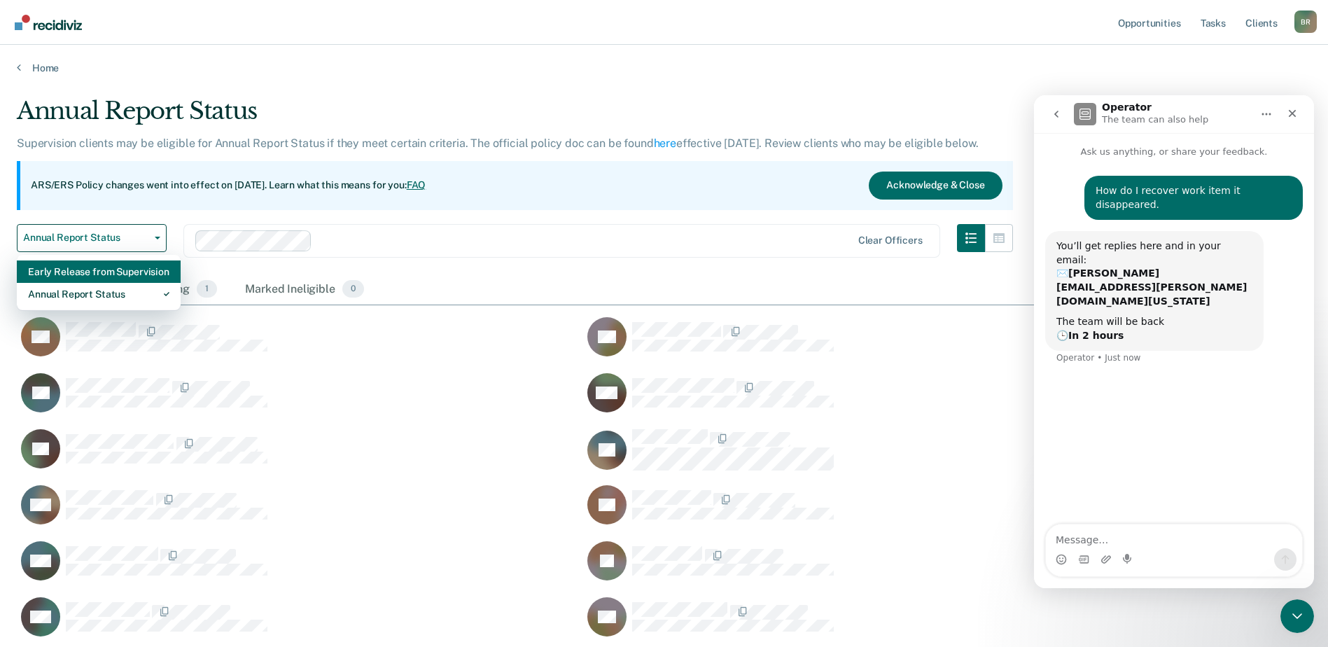
click at [50, 273] on div "Early Release from Supervision" at bounding box center [98, 271] width 141 height 22
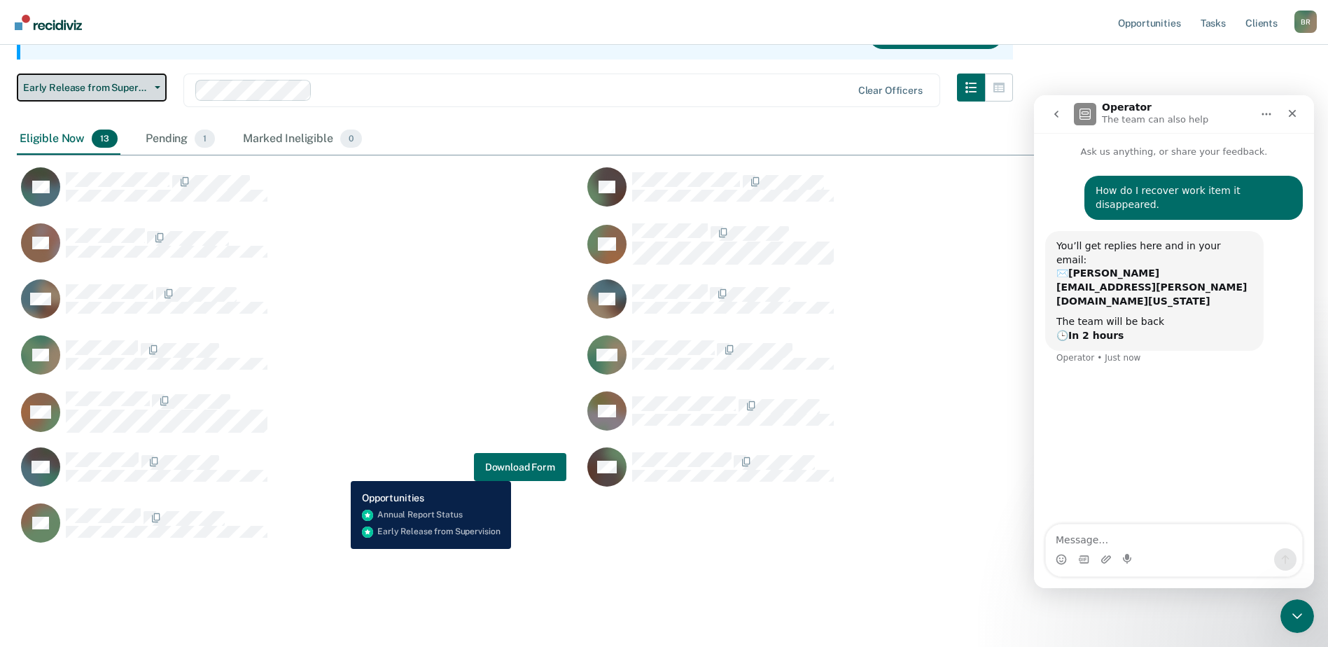
scroll to position [176, 0]
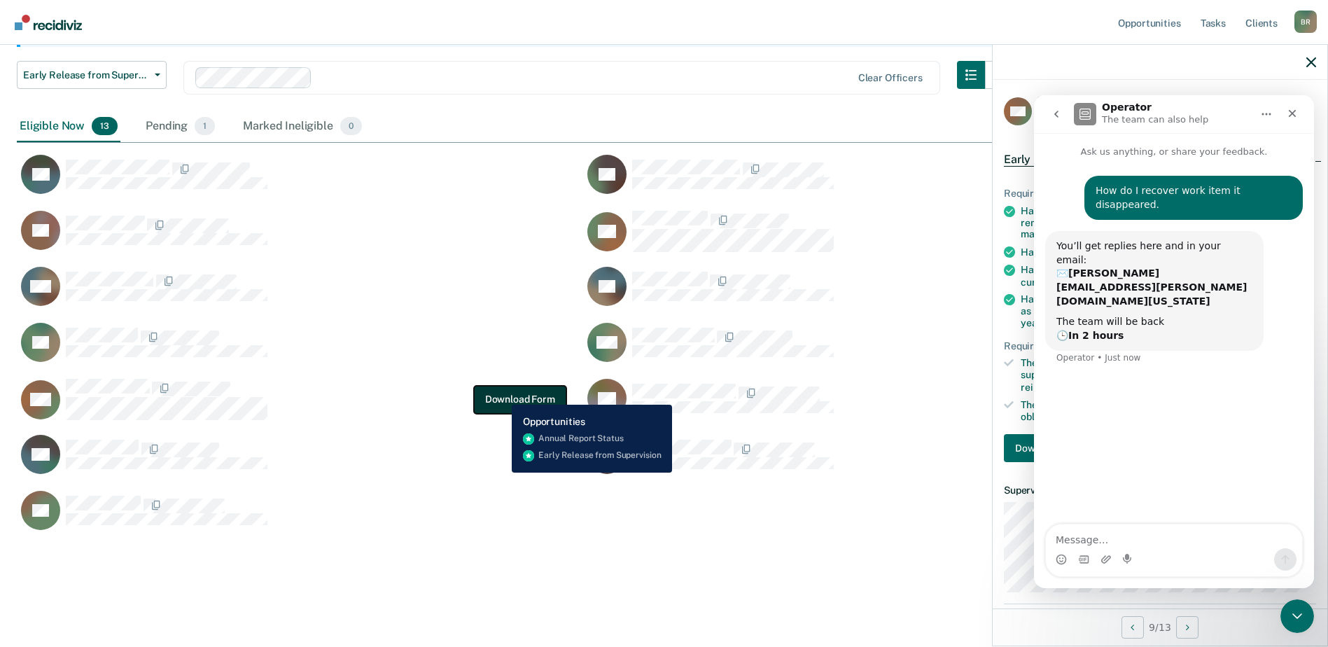
click at [507, 396] on button "Download Form" at bounding box center [520, 399] width 92 height 28
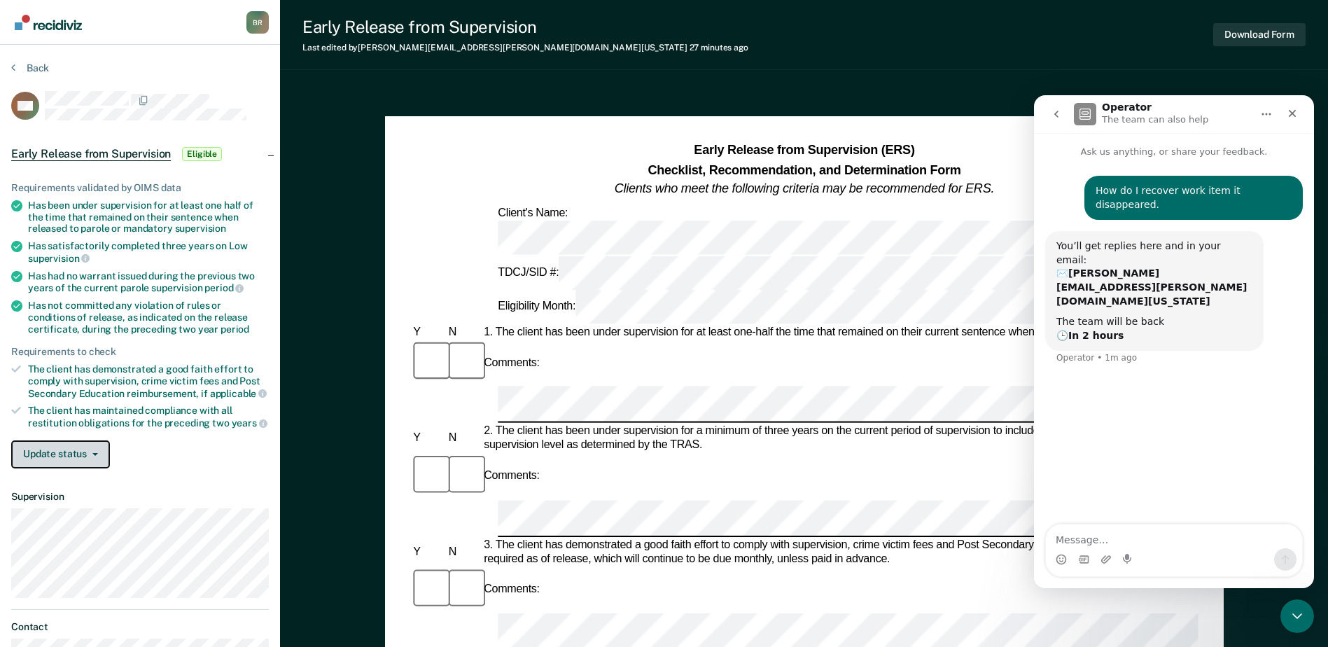
click at [99, 452] on button "Update status" at bounding box center [60, 454] width 99 height 28
click at [1297, 113] on icon "Close" at bounding box center [1292, 113] width 11 height 11
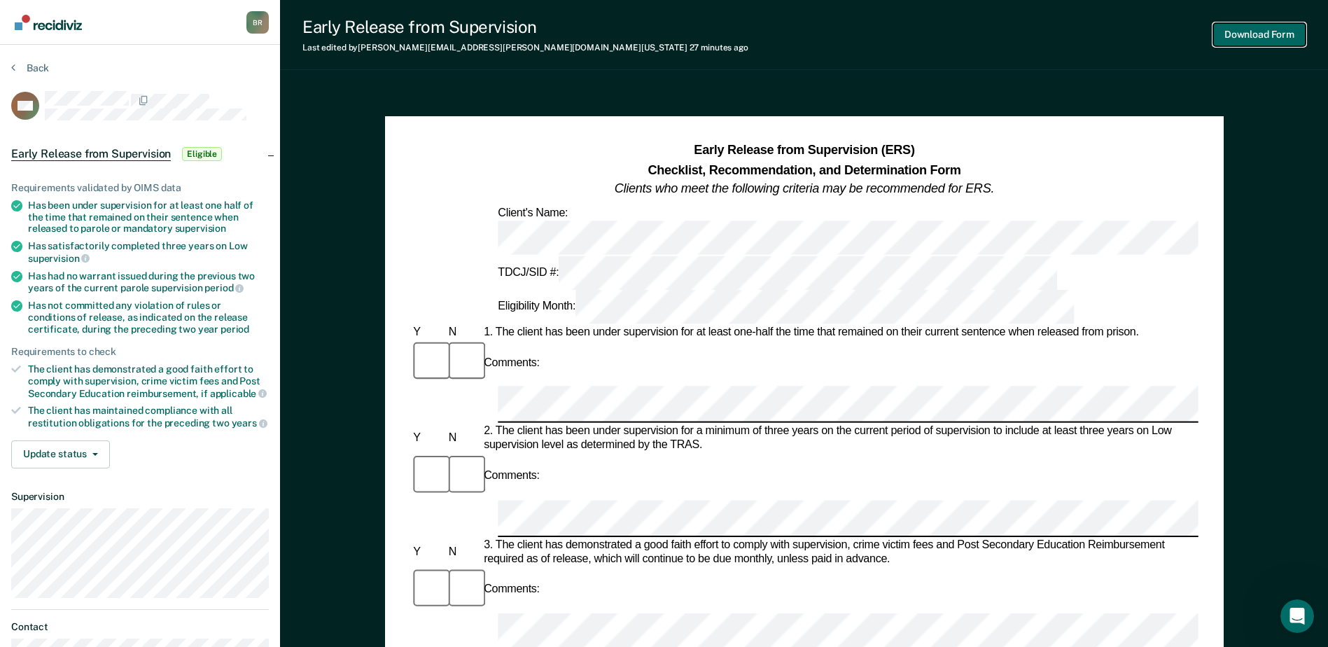
click at [1252, 32] on button "Download Form" at bounding box center [1260, 34] width 92 height 23
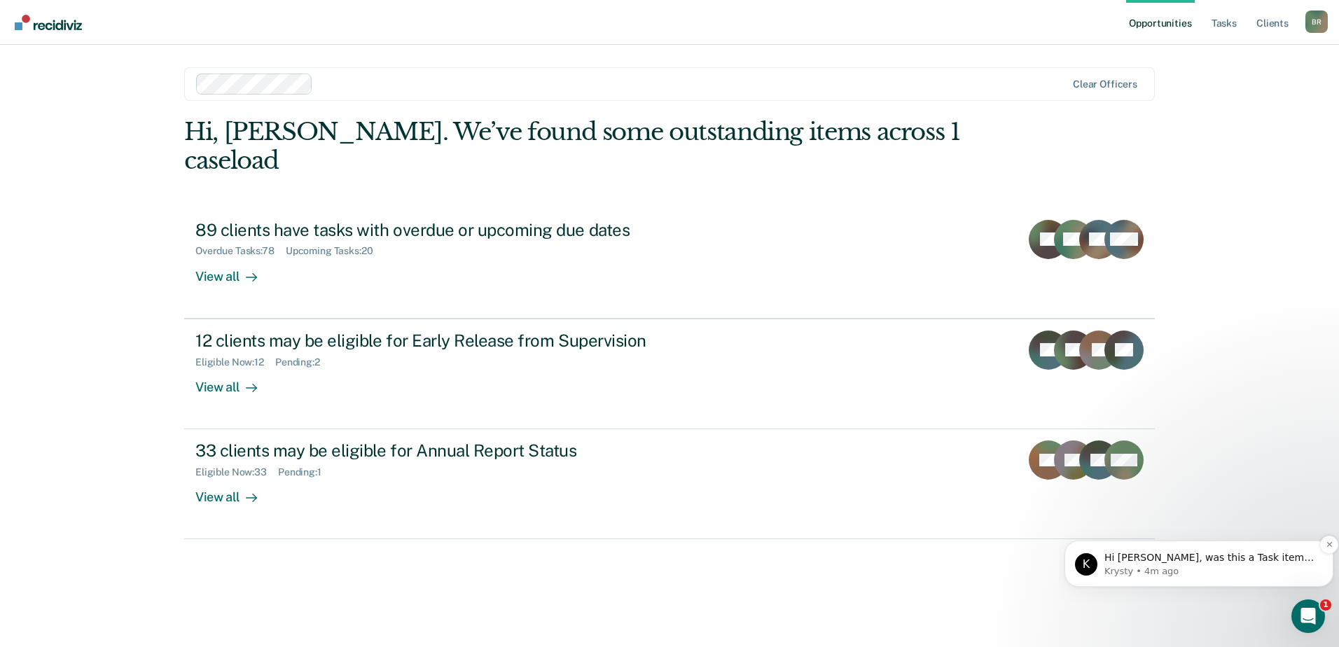
click at [1220, 560] on p "Hi [PERSON_NAME], was this a Task item that you completed? The Supervision Assi…" at bounding box center [1209, 558] width 211 height 14
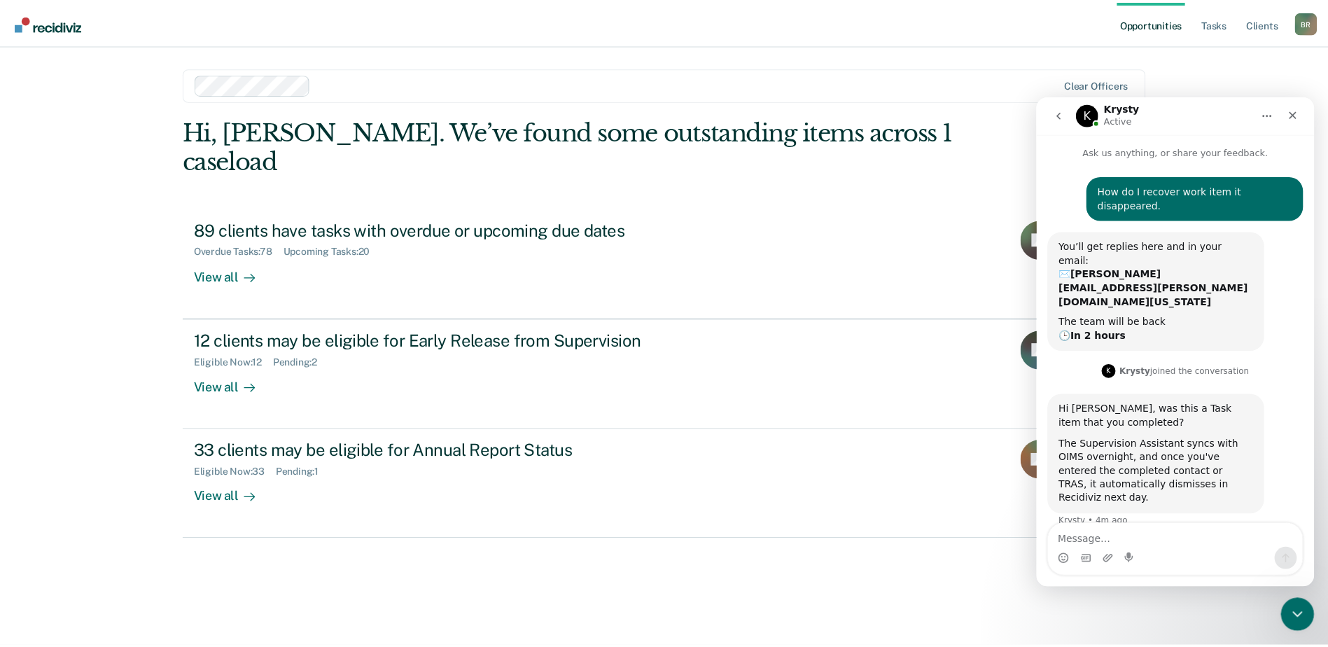
scroll to position [2, 0]
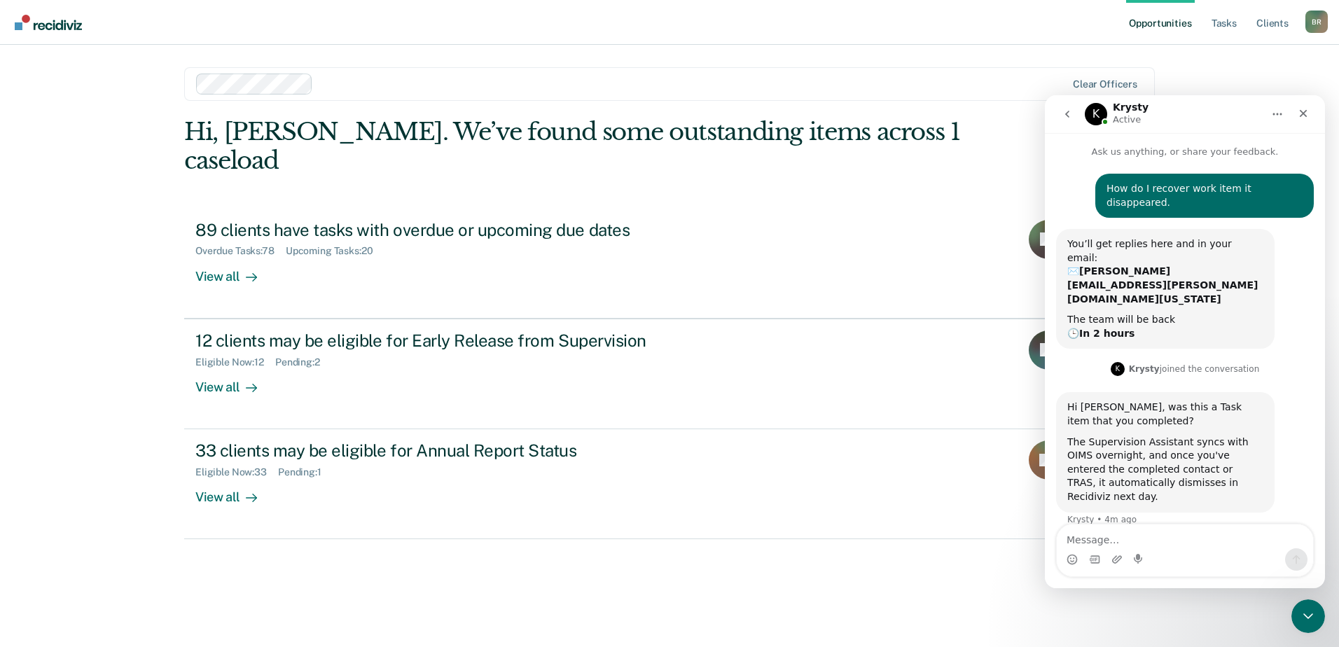
click at [1187, 551] on div "Intercom messenger" at bounding box center [1185, 559] width 256 height 22
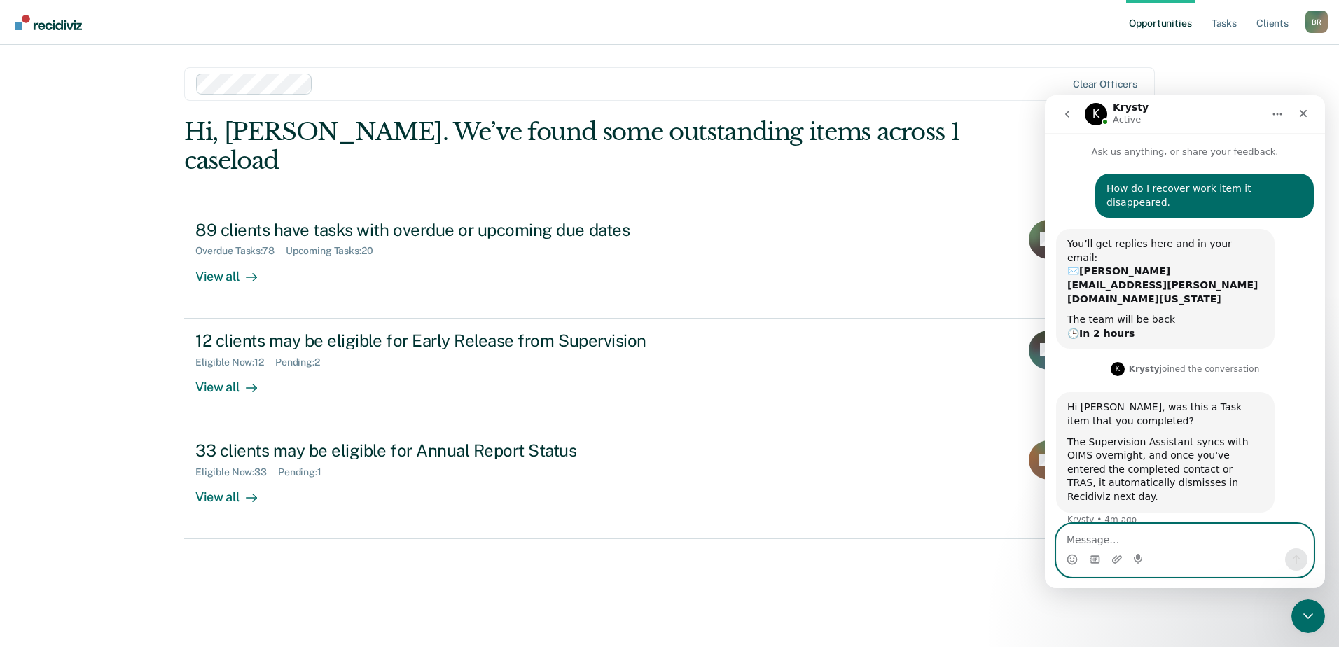
click at [1104, 546] on textarea "Message…" at bounding box center [1185, 536] width 256 height 24
type textarea "I needed to add signatures block"
click at [1302, 555] on button "Send a message…" at bounding box center [1296, 559] width 22 height 22
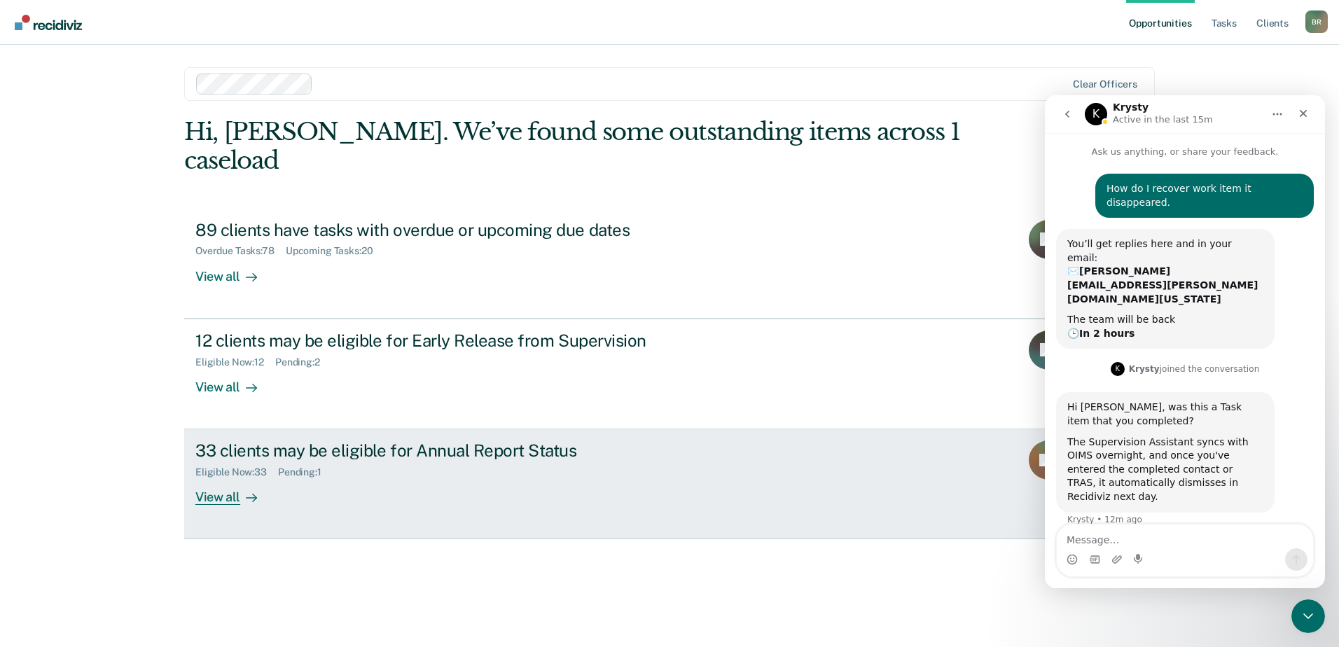
click at [414, 461] on div "Eligible Now : 33 Pending : 1" at bounding box center [441, 470] width 492 height 18
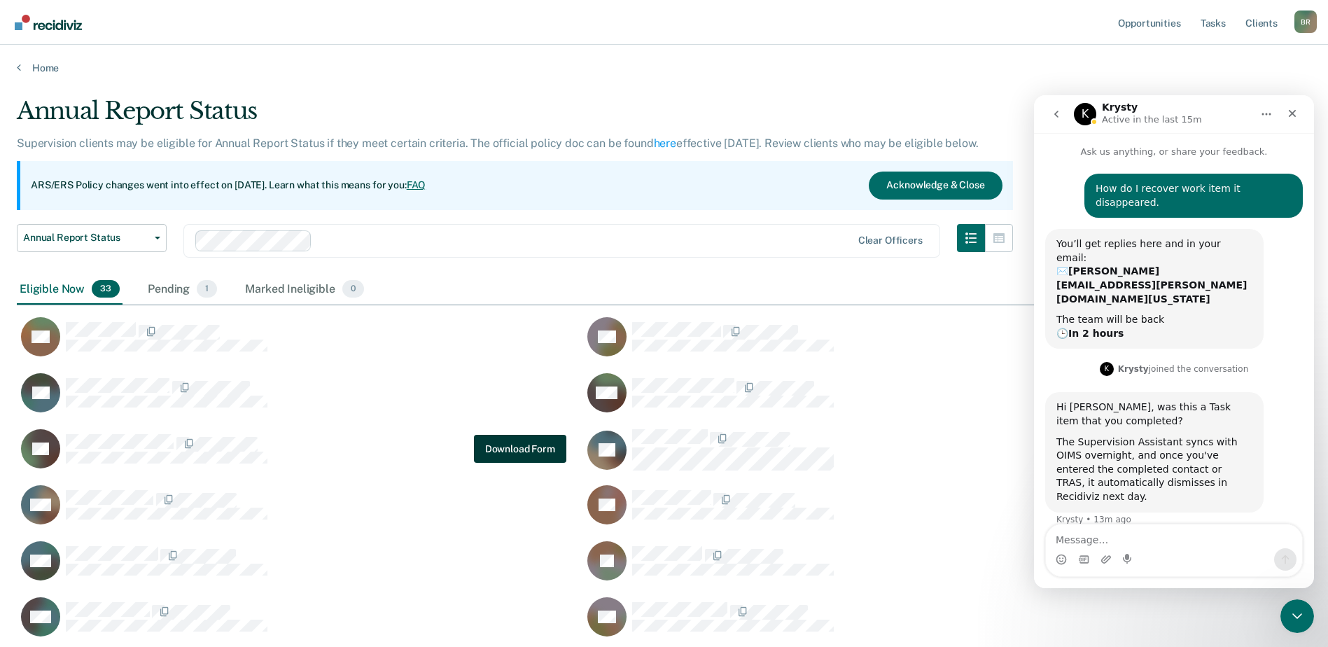
scroll to position [1158, 1284]
click at [1295, 116] on icon "Close" at bounding box center [1293, 114] width 8 height 8
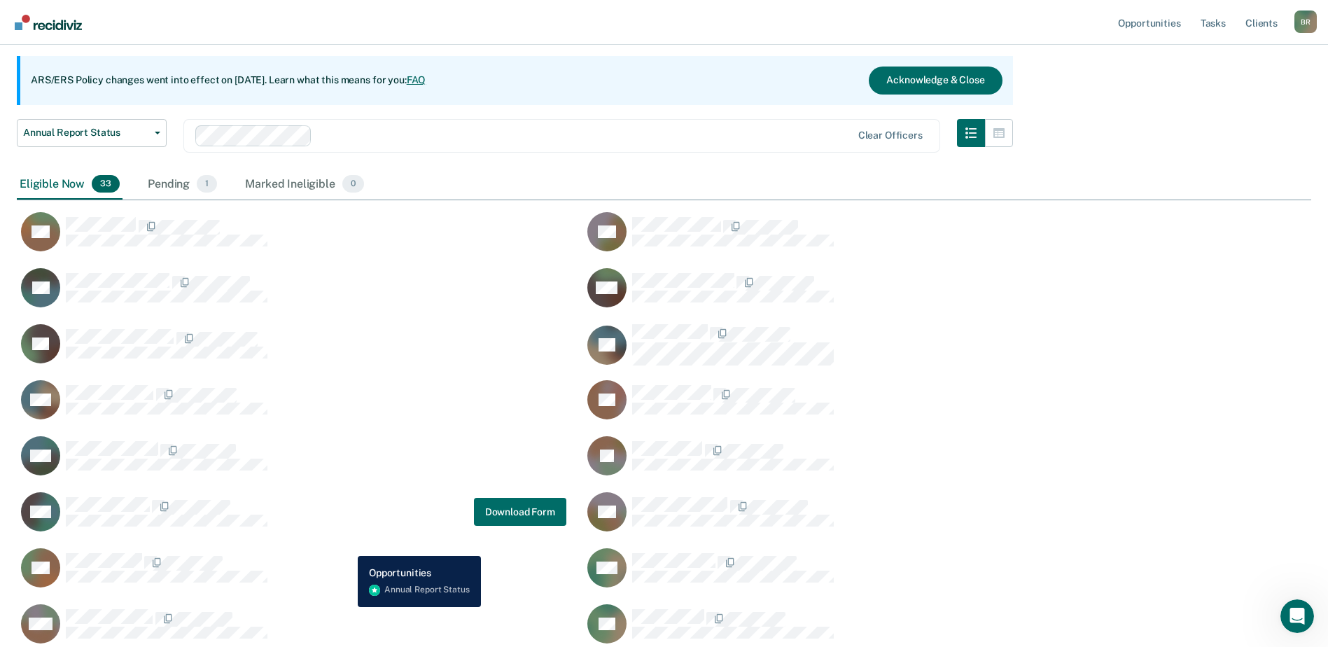
scroll to position [140, 0]
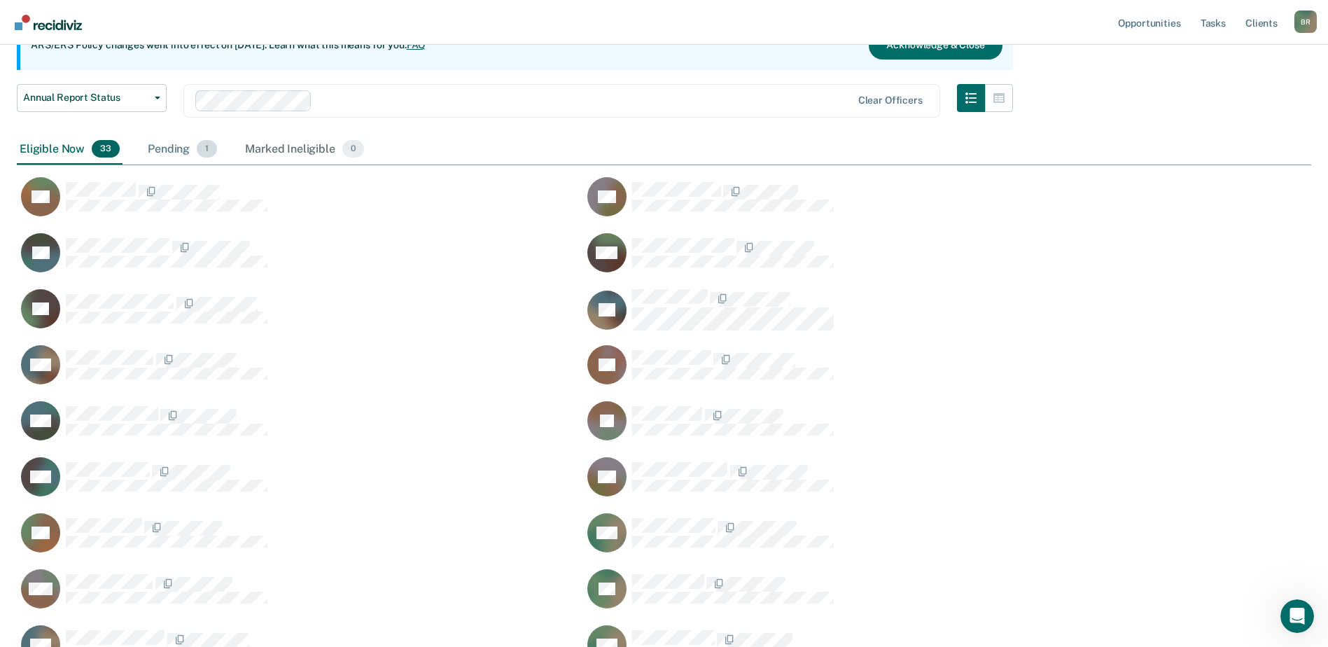
click at [156, 146] on div "Pending 1" at bounding box center [182, 149] width 75 height 31
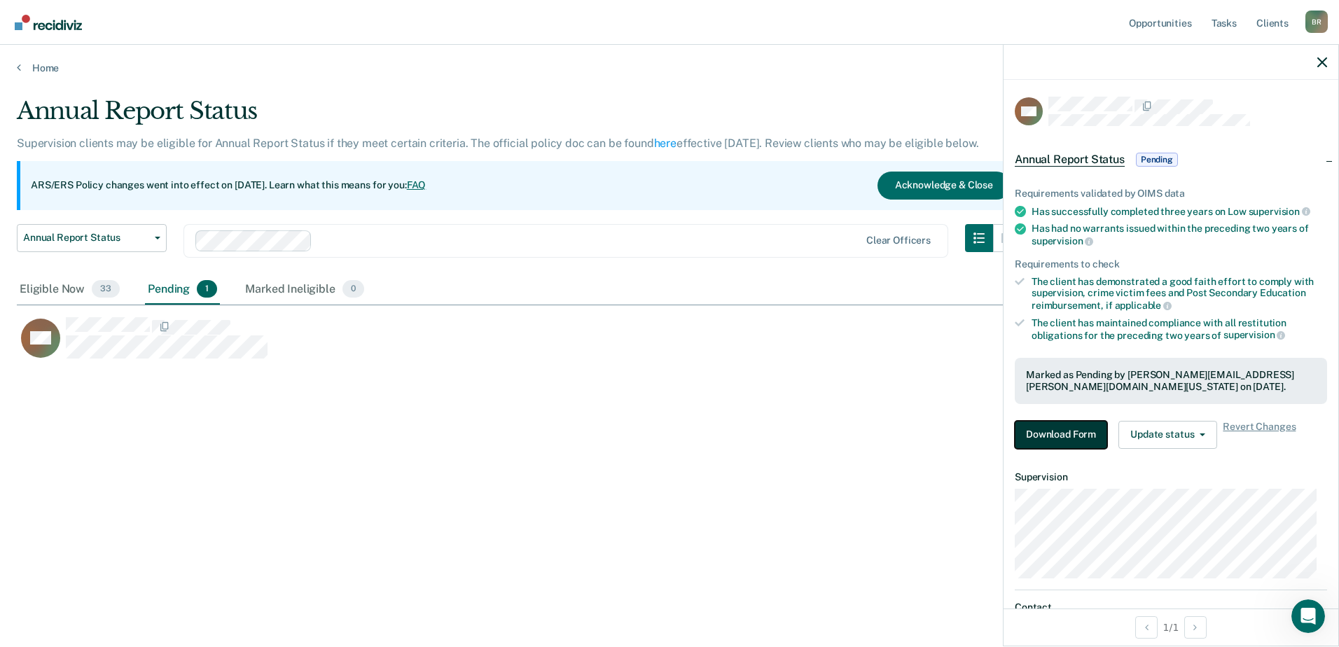
click at [1046, 437] on button "Download Form" at bounding box center [1061, 435] width 92 height 28
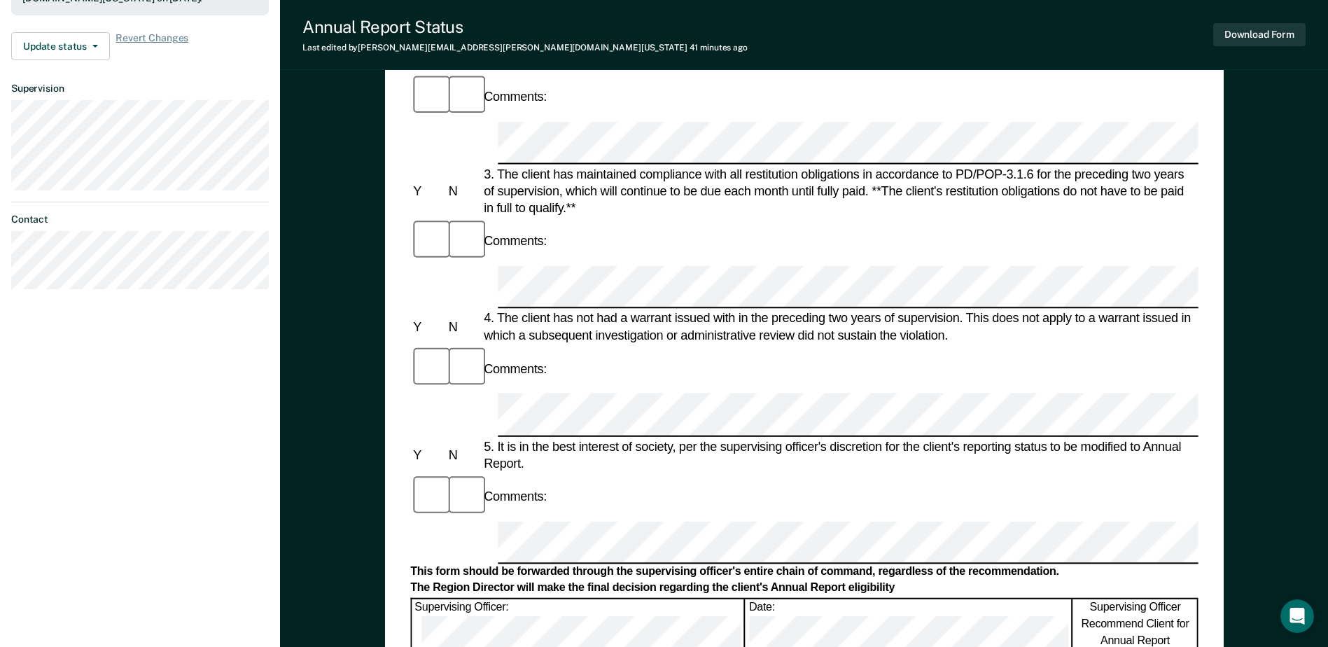
scroll to position [420, 0]
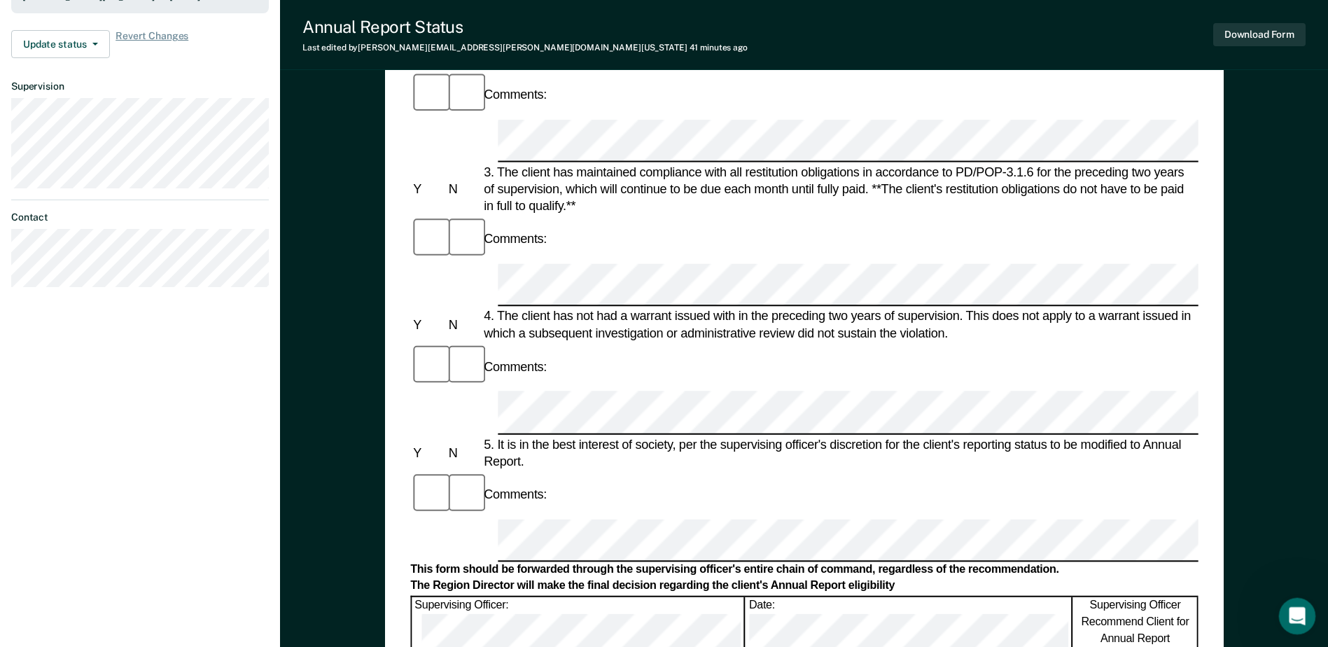
click at [1293, 606] on icon "Open Intercom Messenger" at bounding box center [1295, 614] width 23 height 23
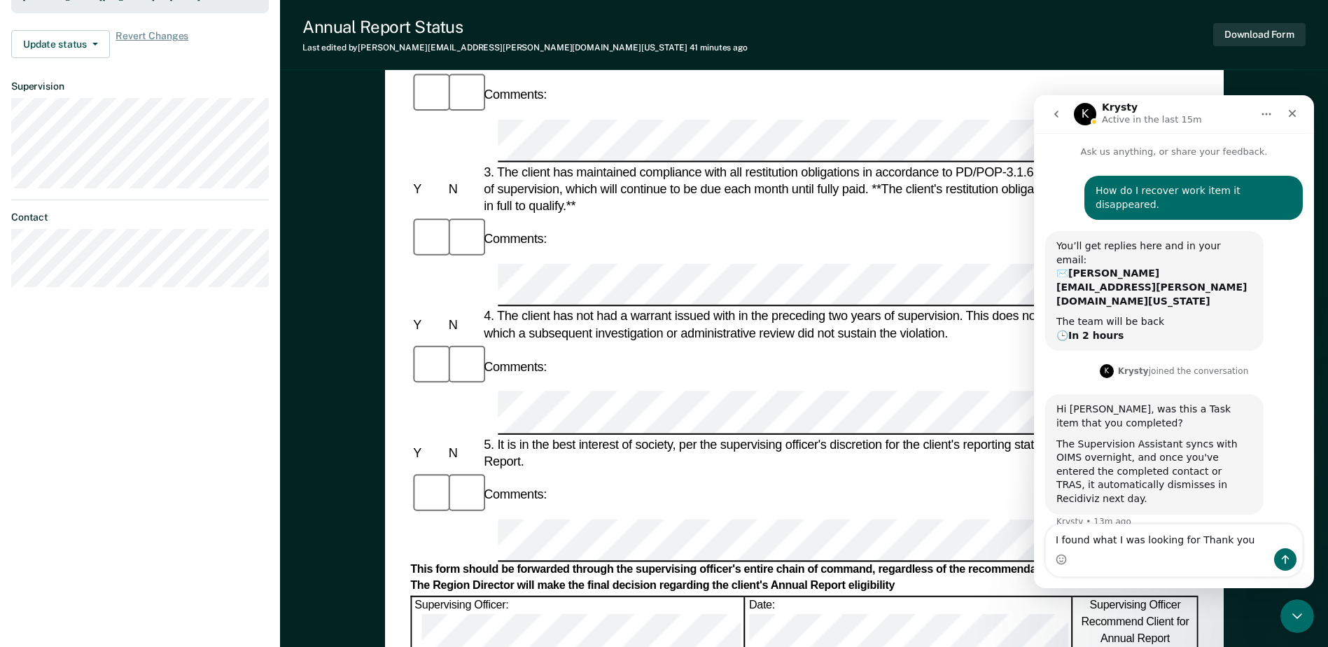
type textarea "I found what I was looking for Thank you"
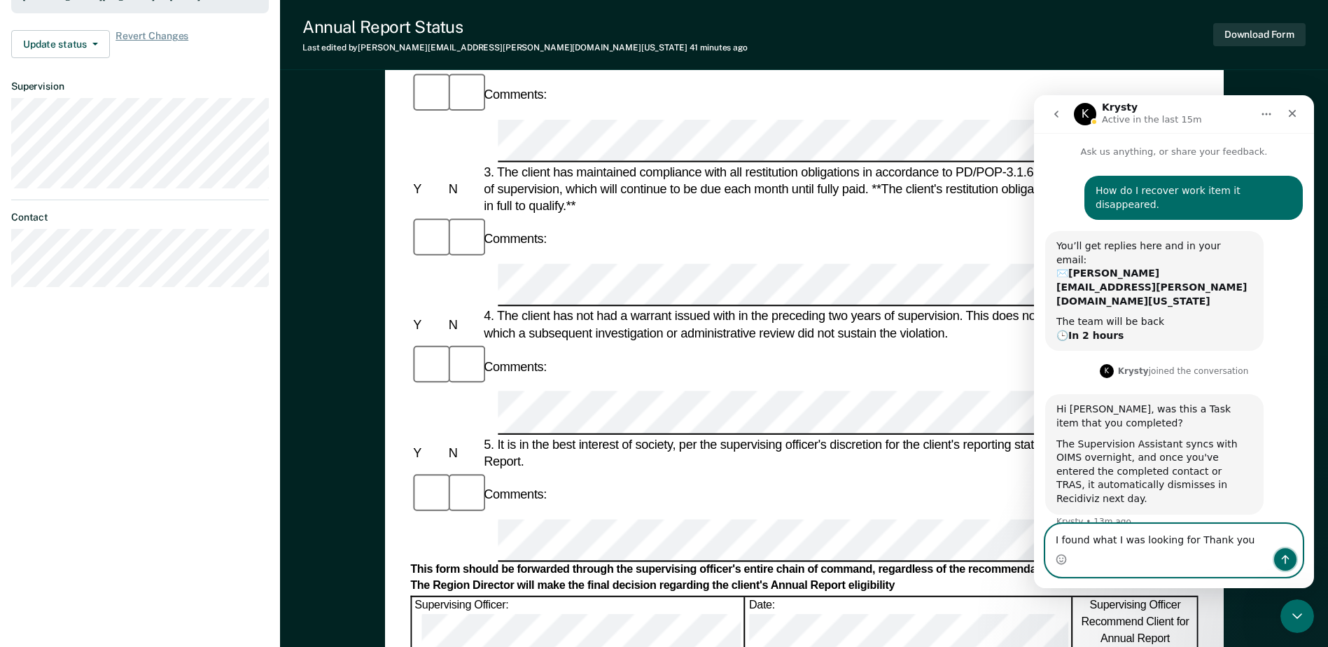
click at [1285, 562] on icon "Send a message…" at bounding box center [1285, 559] width 11 height 11
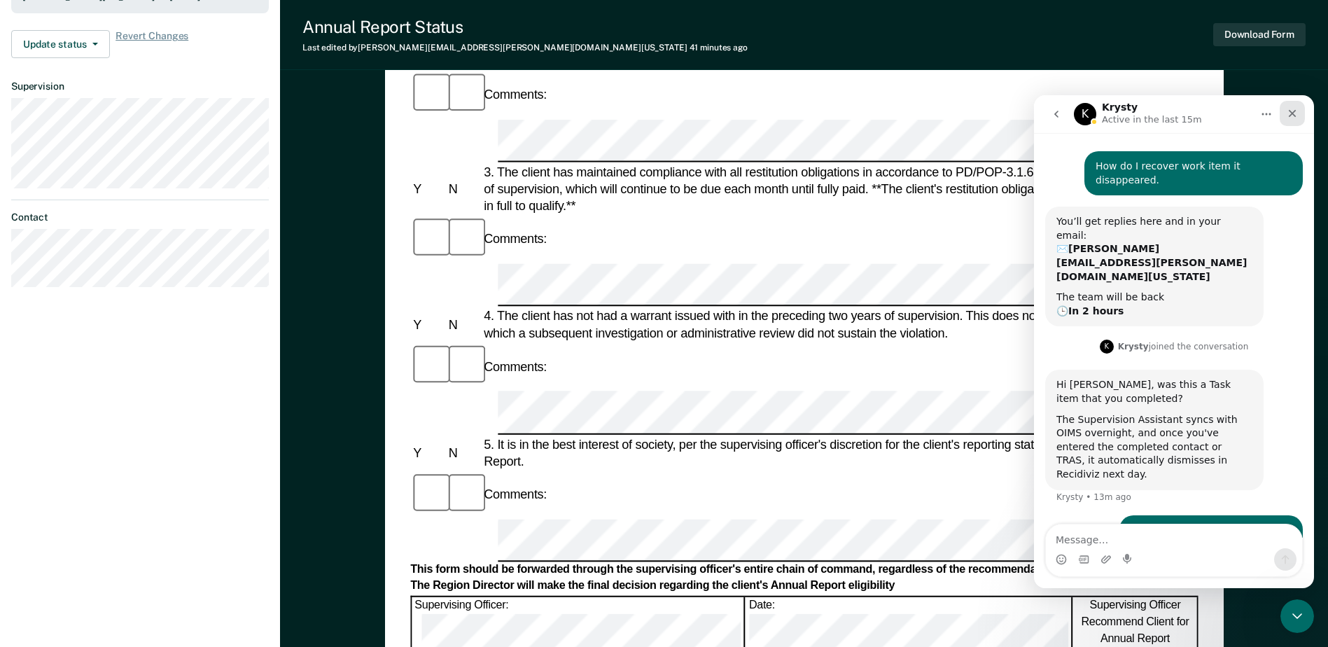
click at [1288, 109] on icon "Close" at bounding box center [1292, 113] width 11 height 11
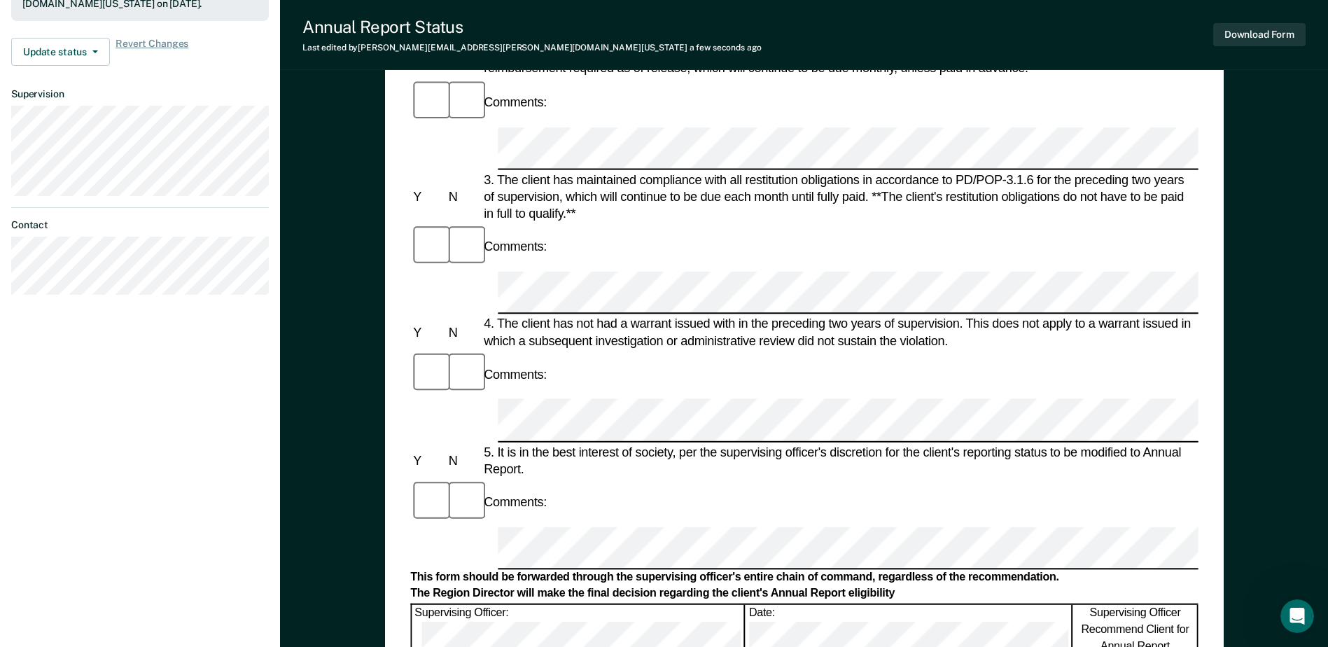
scroll to position [391, 0]
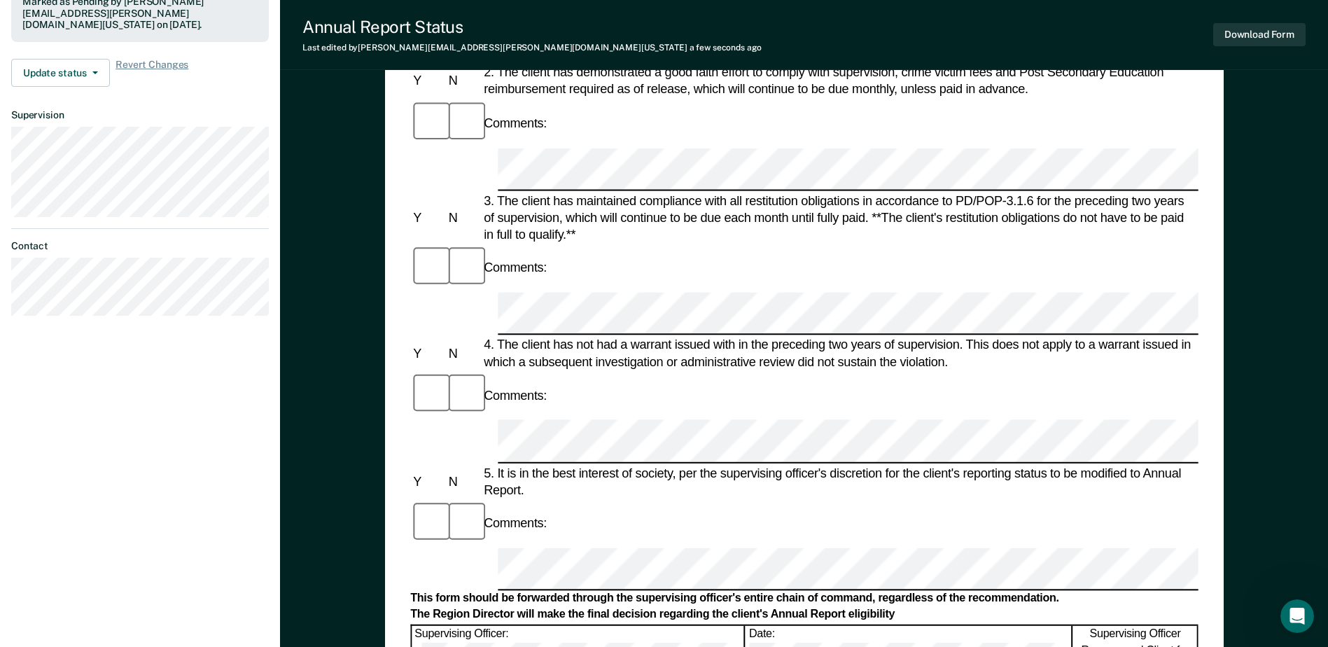
drag, startPoint x: 661, startPoint y: 291, endPoint x: 1225, endPoint y: 171, distance: 576.3
click at [1225, 171] on div "Annual Reporting Checklist, Recommendation, and Determination Form Clients who …" at bounding box center [804, 311] width 1048 height 1232
click at [66, 74] on button "Update status" at bounding box center [60, 73] width 99 height 28
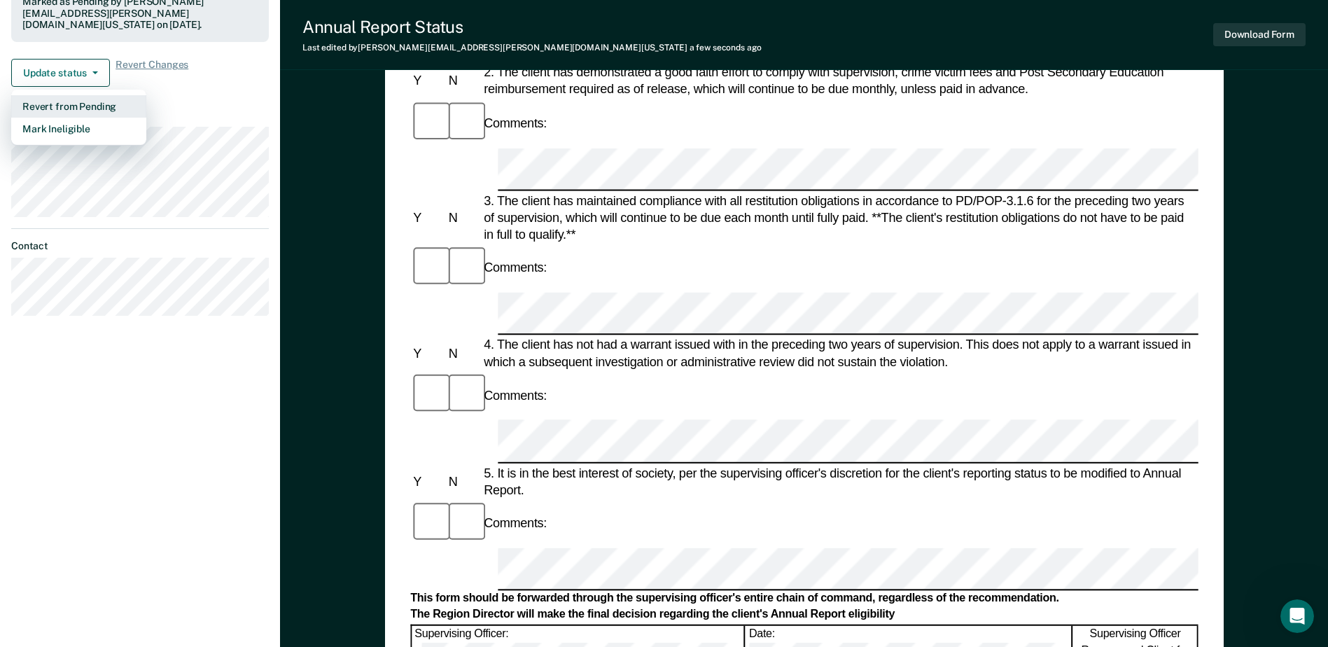
click at [72, 104] on button "Revert from Pending" at bounding box center [78, 106] width 135 height 22
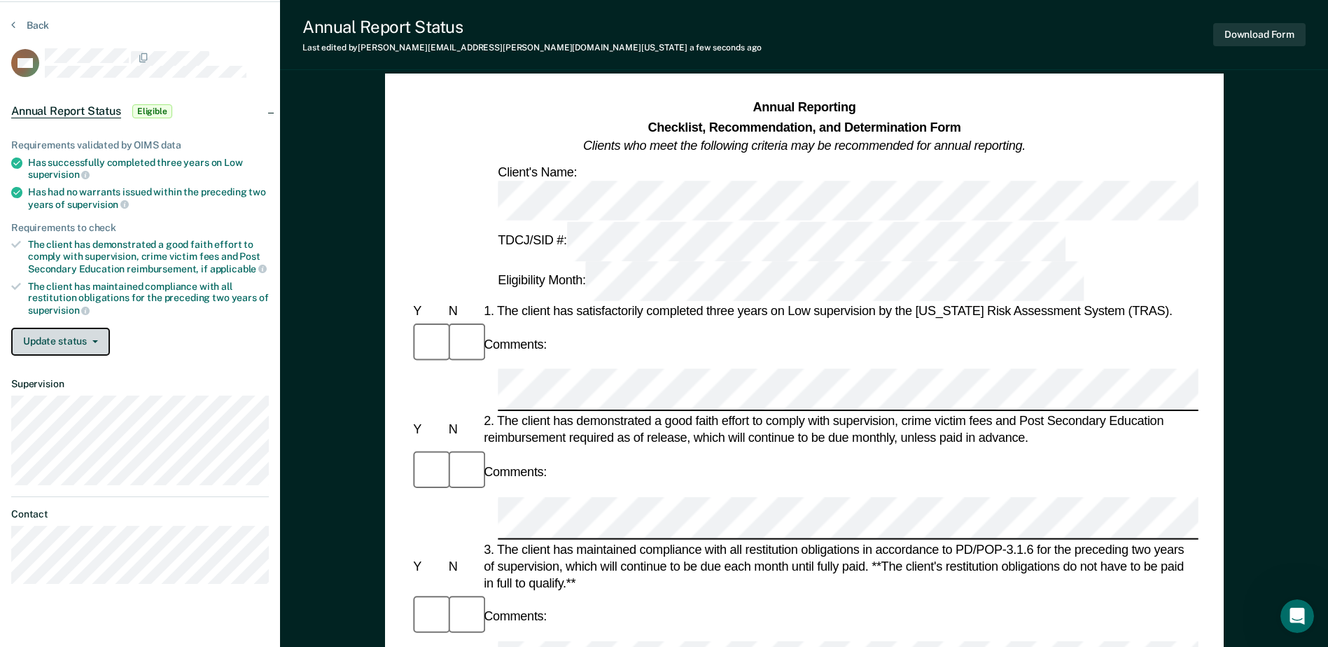
scroll to position [0, 0]
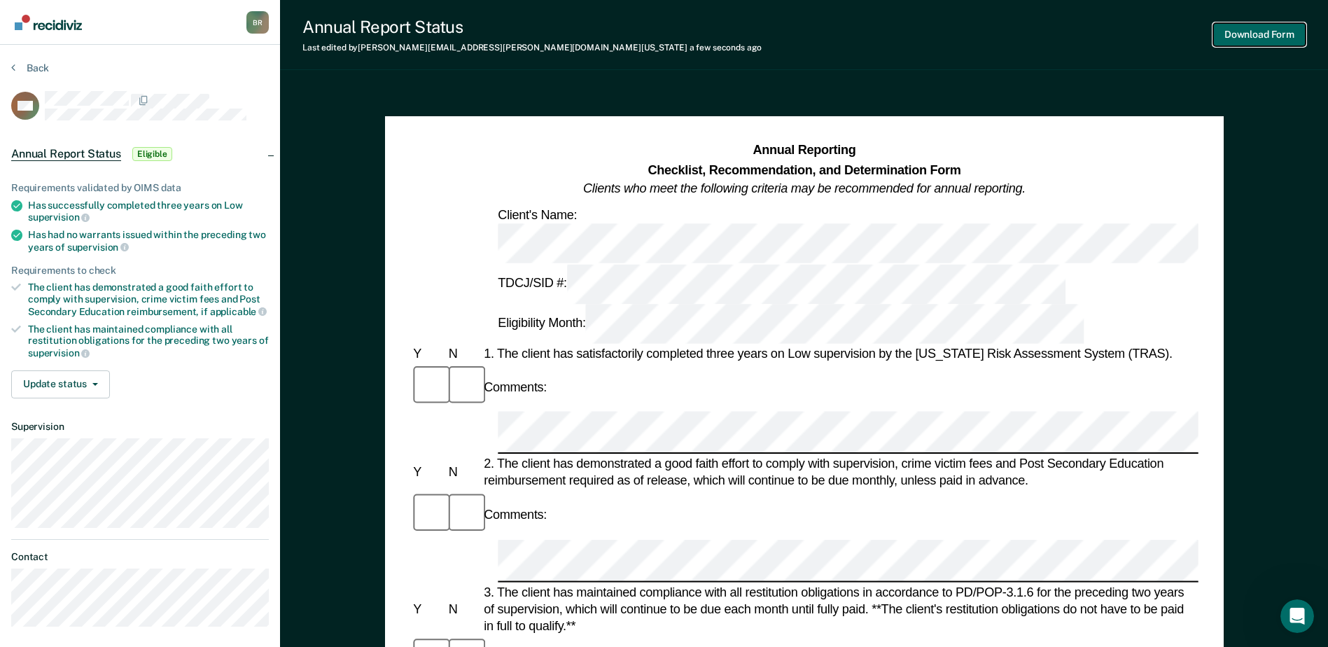
click at [1265, 35] on button "Download Form" at bounding box center [1260, 34] width 92 height 23
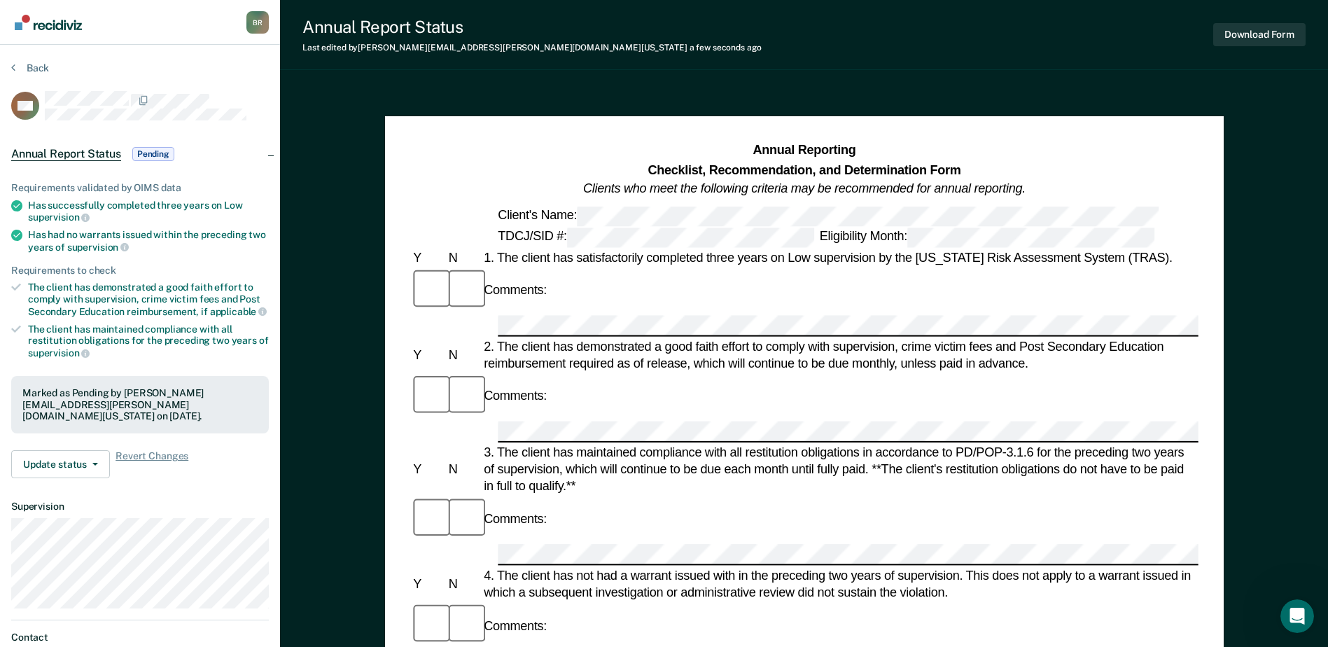
scroll to position [78, 0]
click at [10, 65] on section "Back DM Annual Report Status Pending Requirements validated by OIMS data Has su…" at bounding box center [140, 390] width 280 height 690
click at [11, 66] on icon at bounding box center [13, 67] width 4 height 11
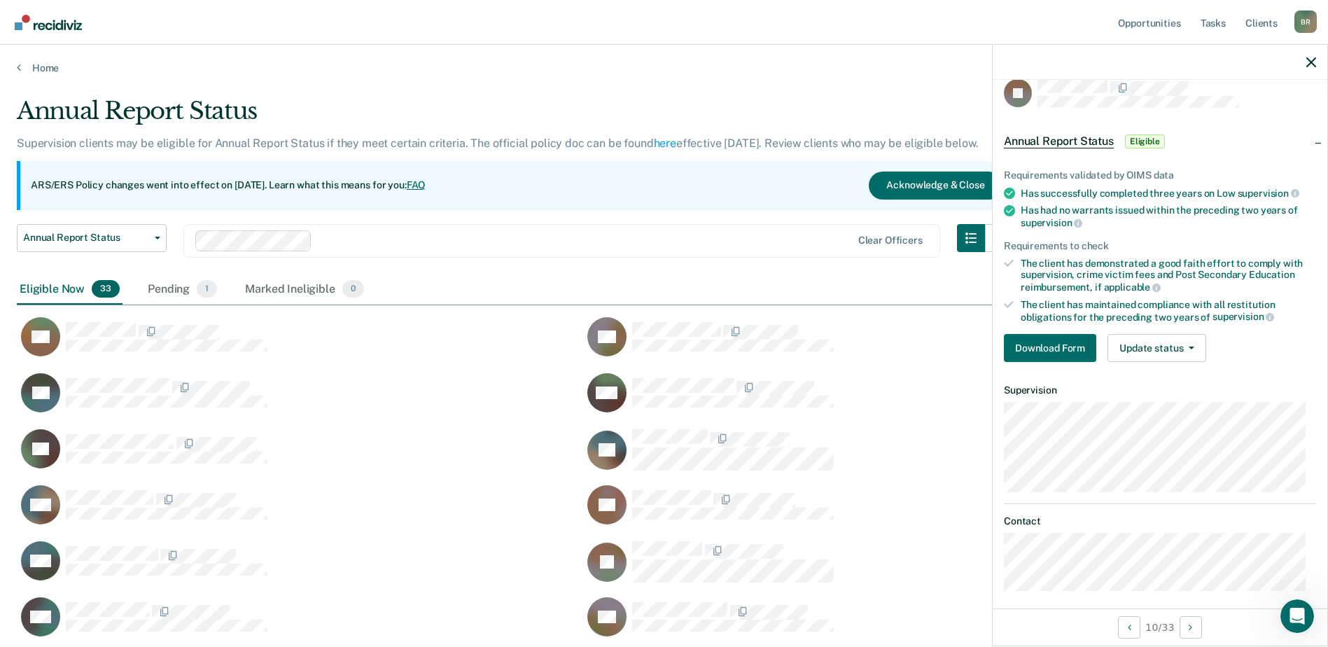
scroll to position [27, 0]
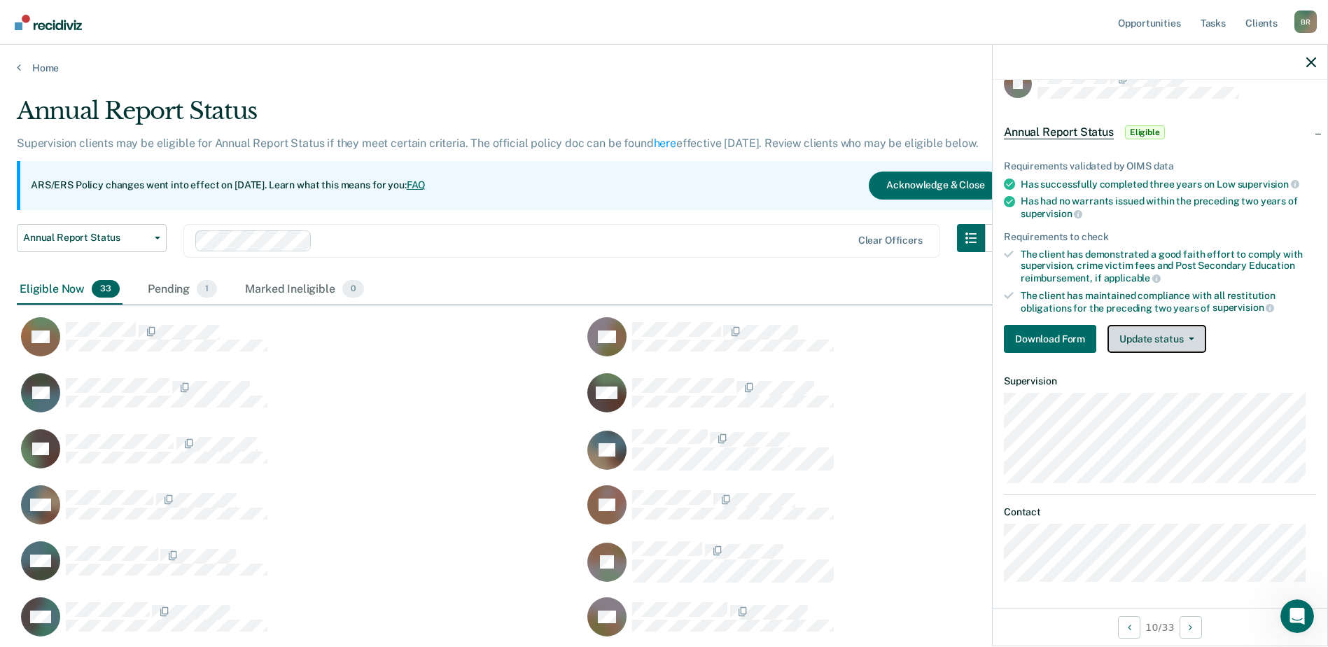
click at [1165, 340] on button "Update status" at bounding box center [1157, 339] width 99 height 28
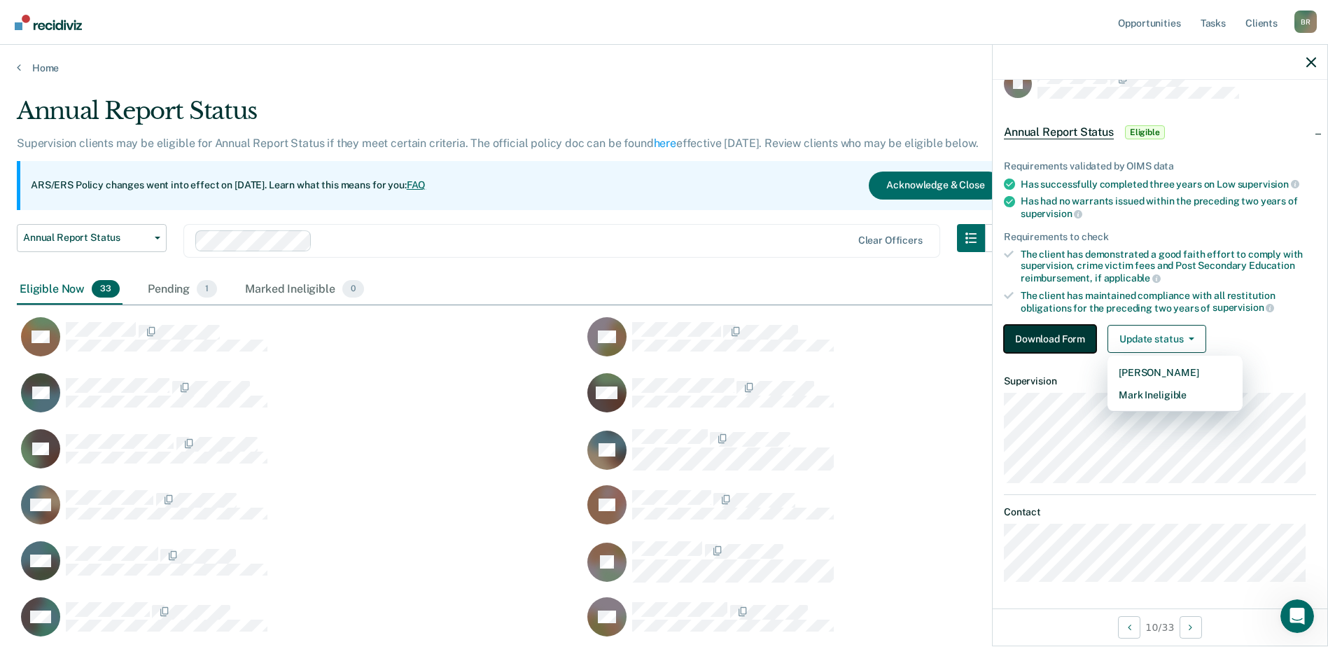
click at [1051, 340] on button "Download Form" at bounding box center [1050, 339] width 92 height 28
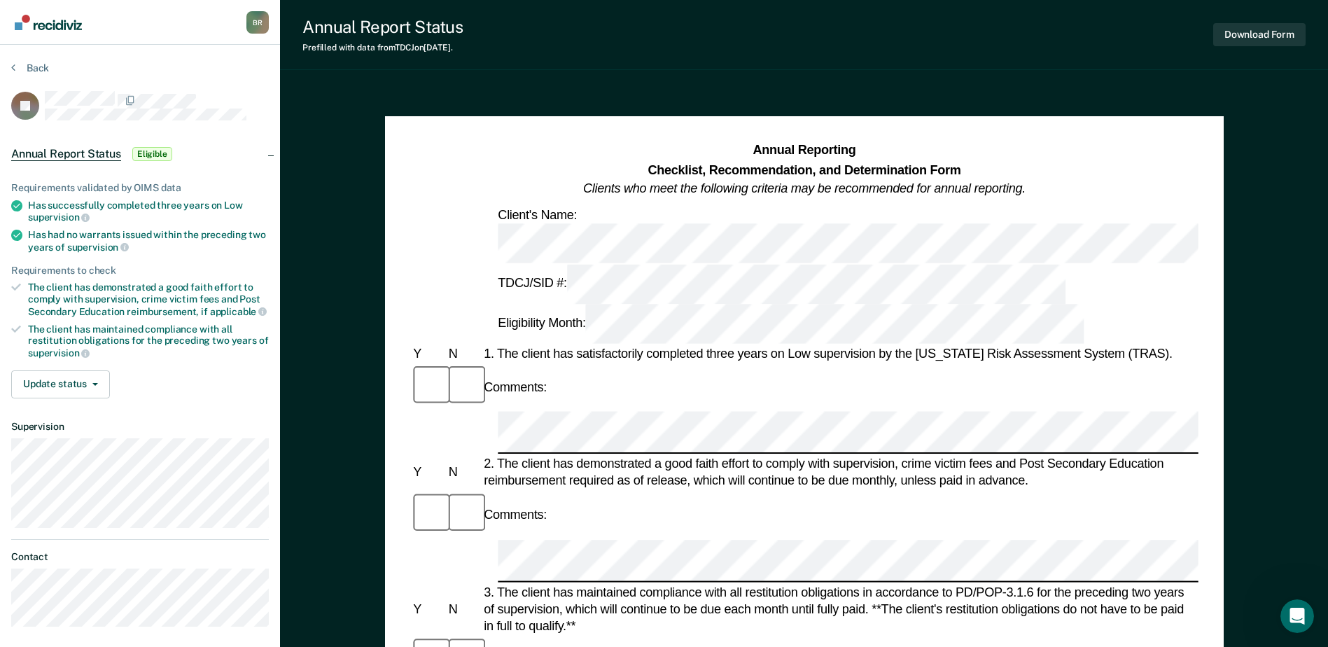
click at [72, 149] on span "Annual Report Status" at bounding box center [66, 154] width 110 height 14
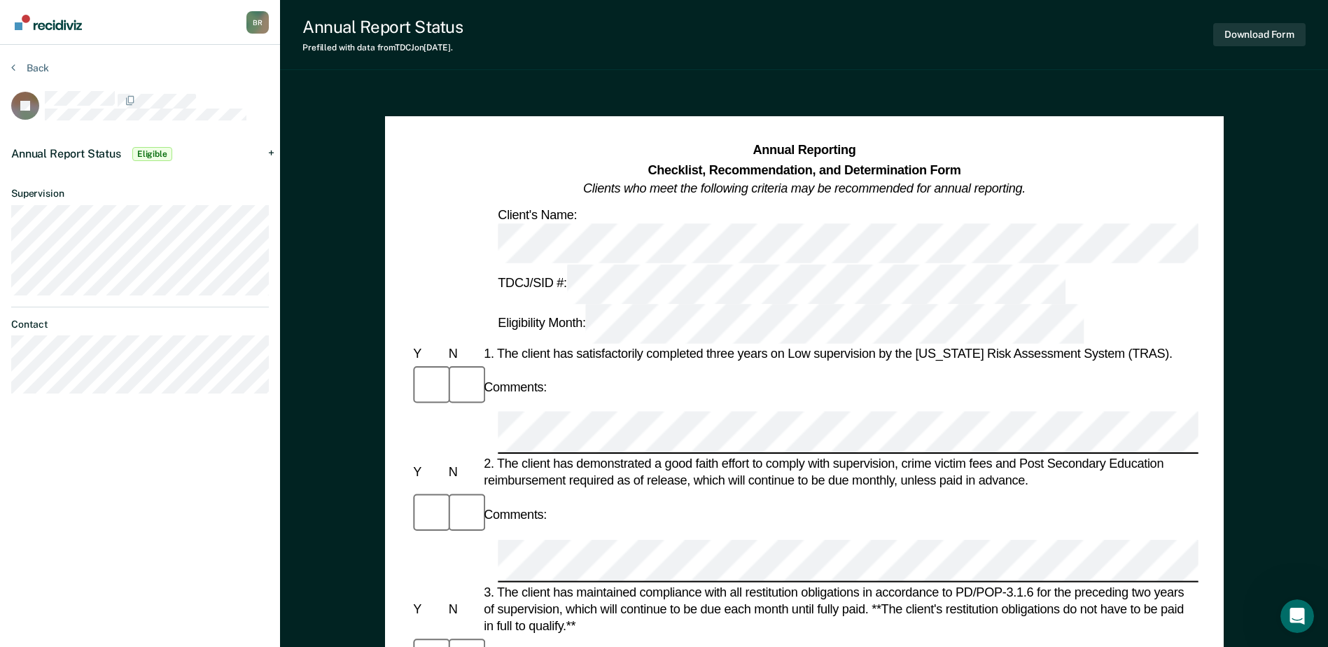
click at [8, 64] on section "Back JZ Annual Report Status Eligible Requirements validated by OIMS data Has s…" at bounding box center [140, 233] width 280 height 377
click at [13, 67] on icon at bounding box center [13, 67] width 4 height 11
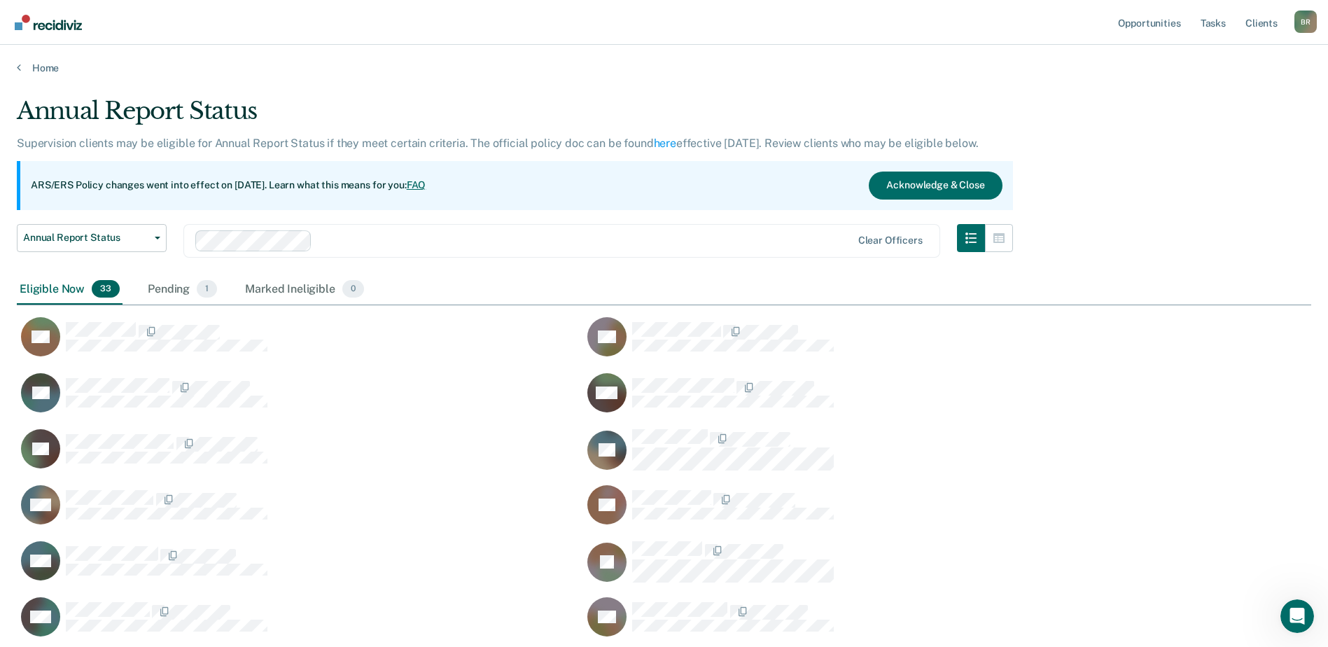
scroll to position [1158, 1284]
click at [158, 239] on button "Annual Report Status" at bounding box center [92, 238] width 150 height 28
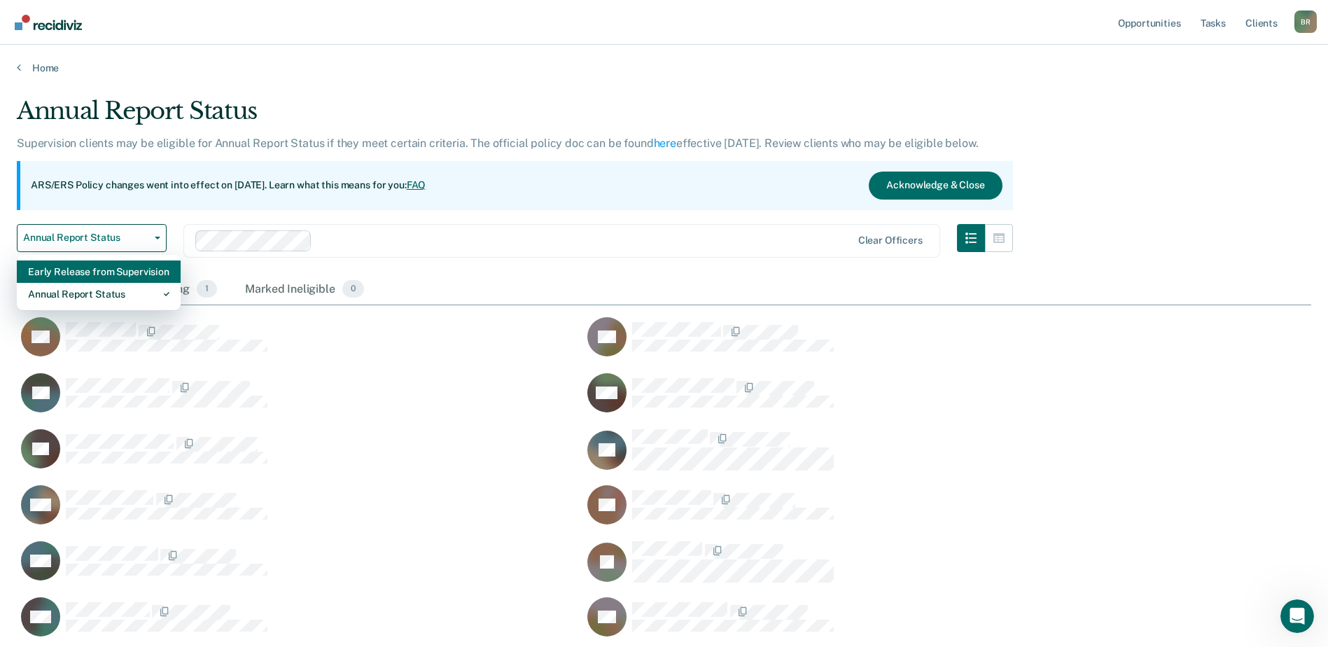
click at [78, 272] on div "Early Release from Supervision" at bounding box center [98, 271] width 141 height 22
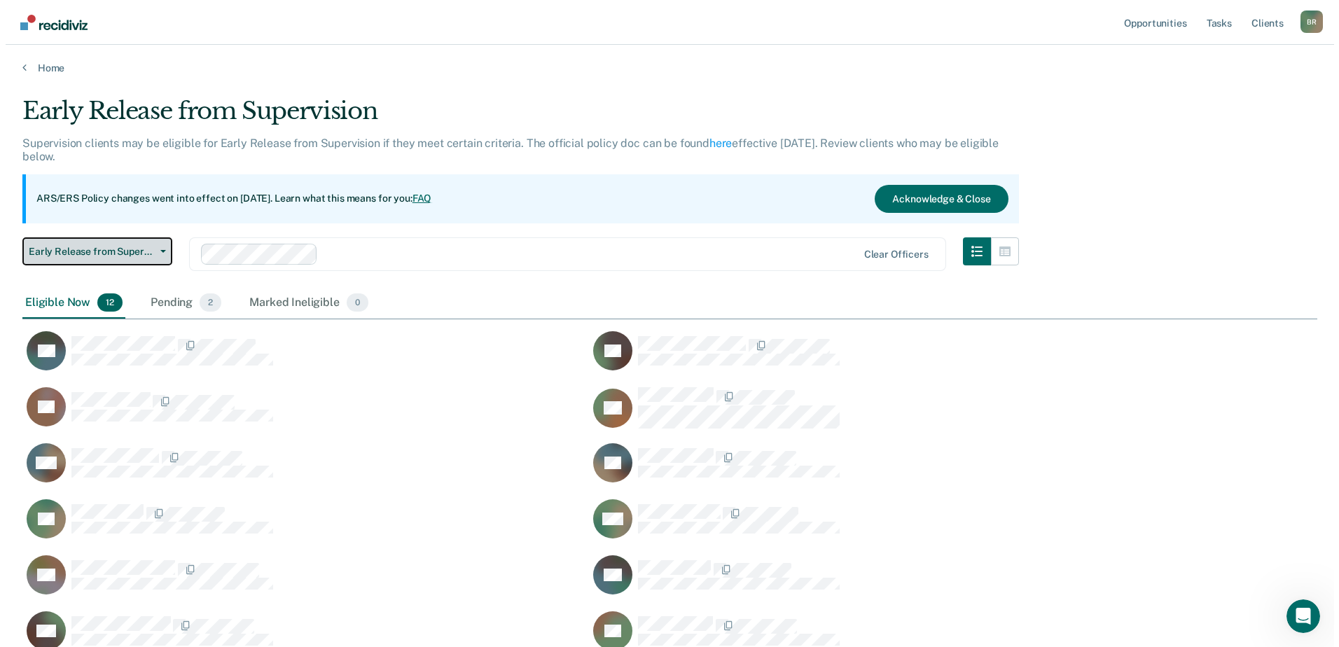
scroll to position [555, 1284]
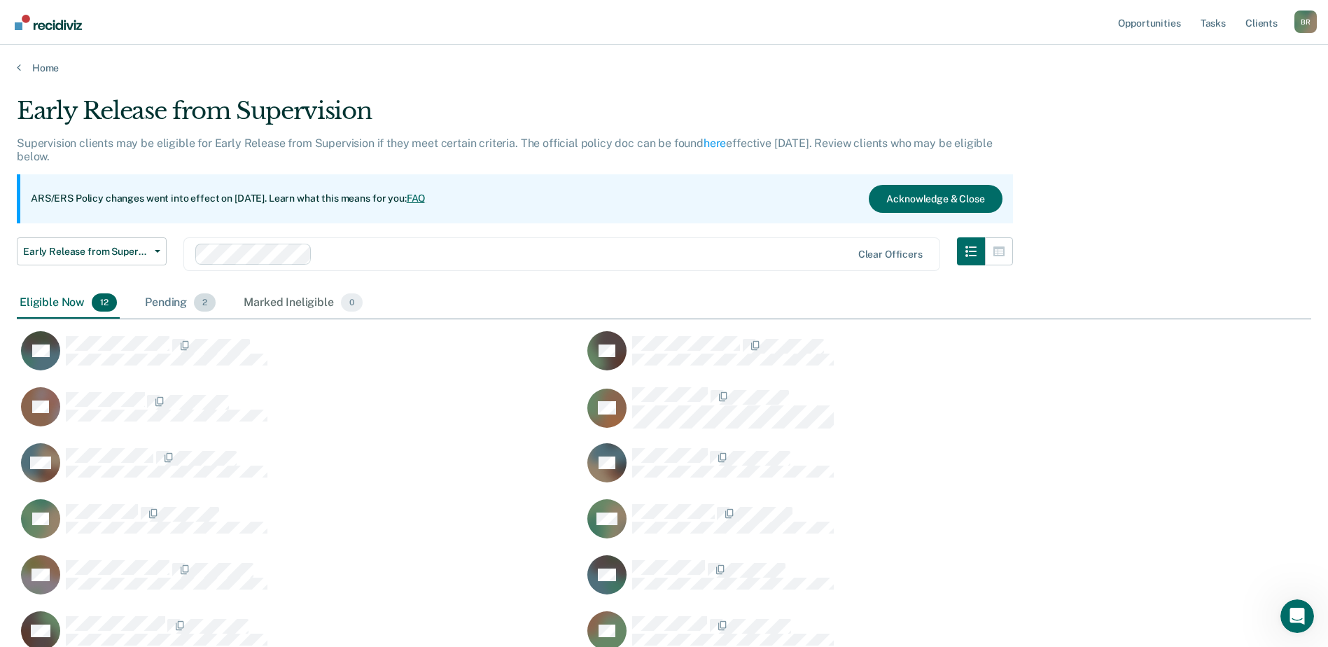
click at [165, 303] on div "Pending 2" at bounding box center [180, 303] width 76 height 31
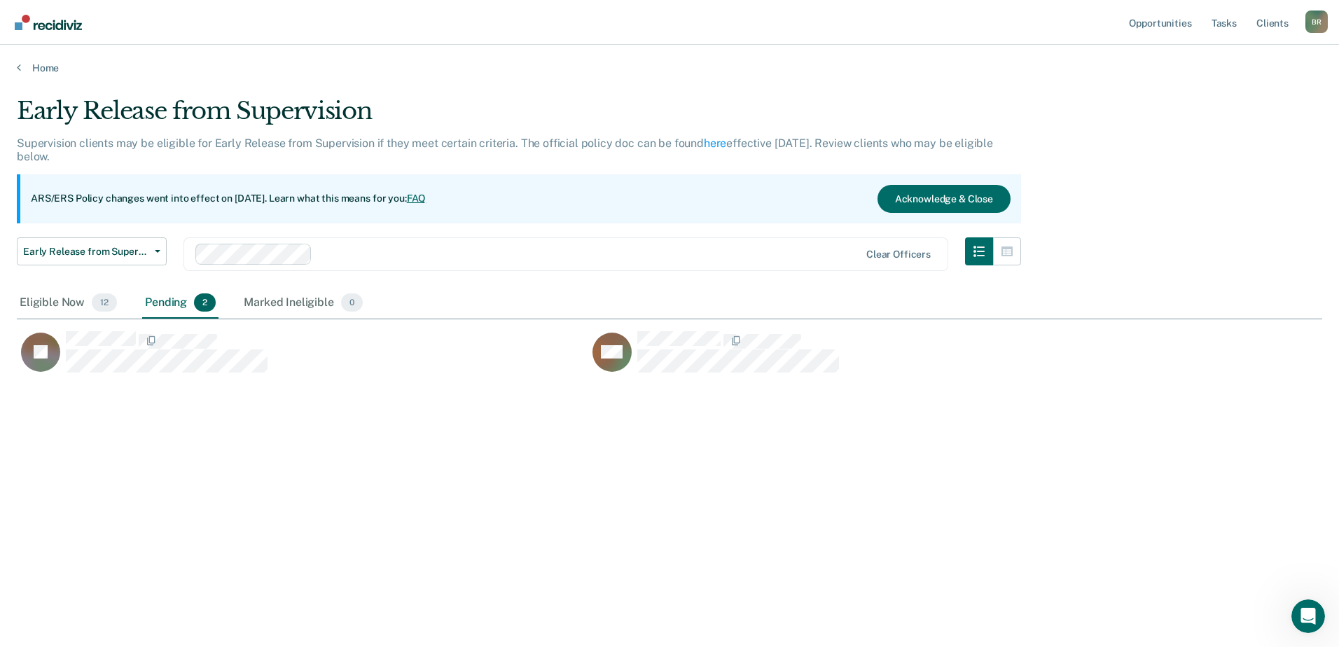
scroll to position [78, 0]
click at [19, 69] on icon at bounding box center [19, 67] width 4 height 11
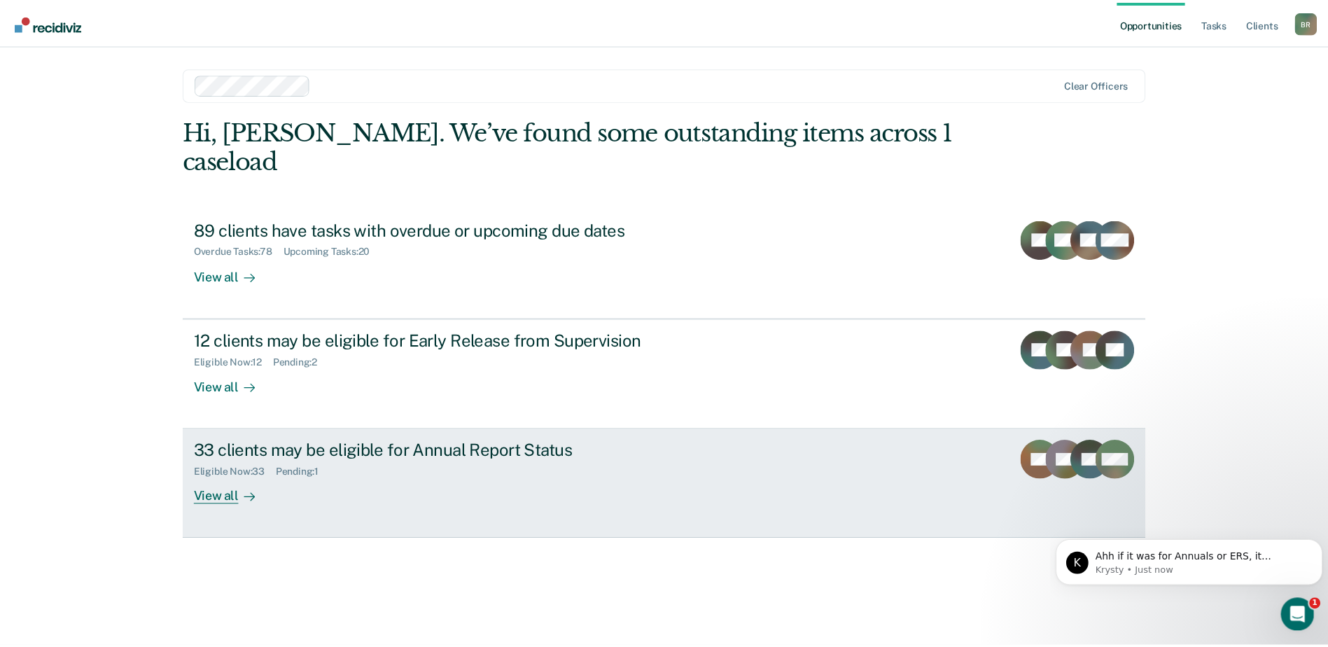
scroll to position [134, 0]
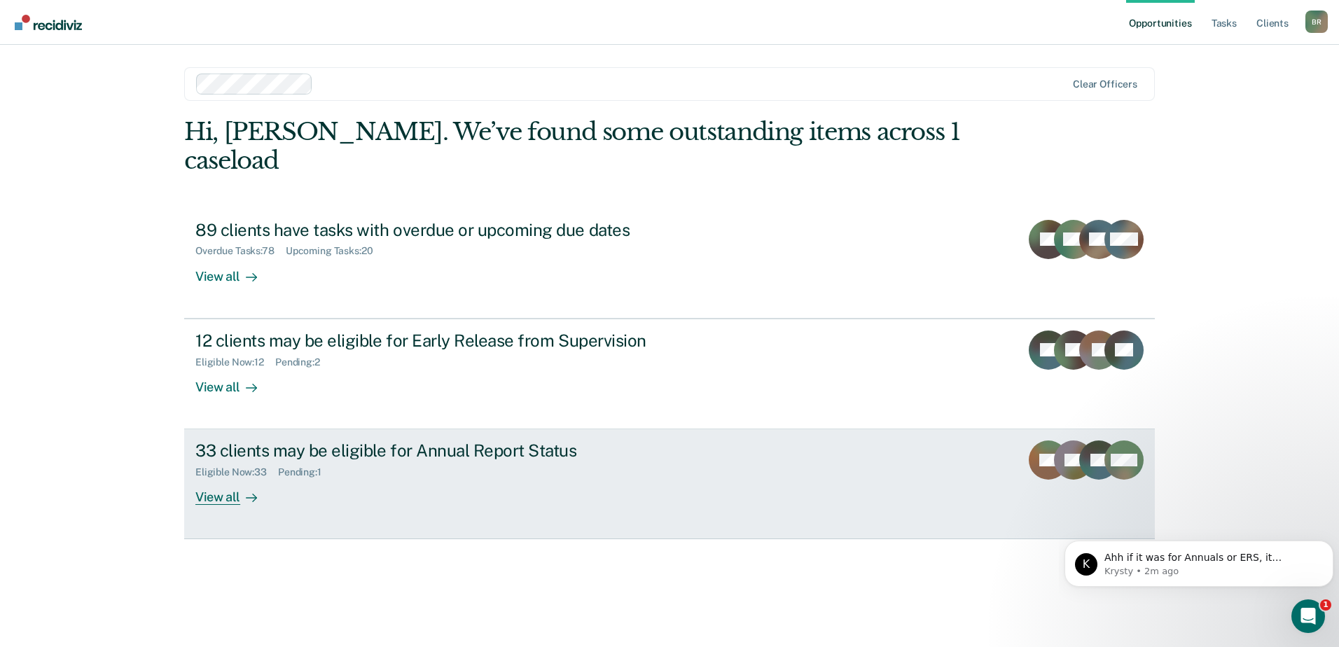
drag, startPoint x: 711, startPoint y: 438, endPoint x: 957, endPoint y: 683, distance: 347.1
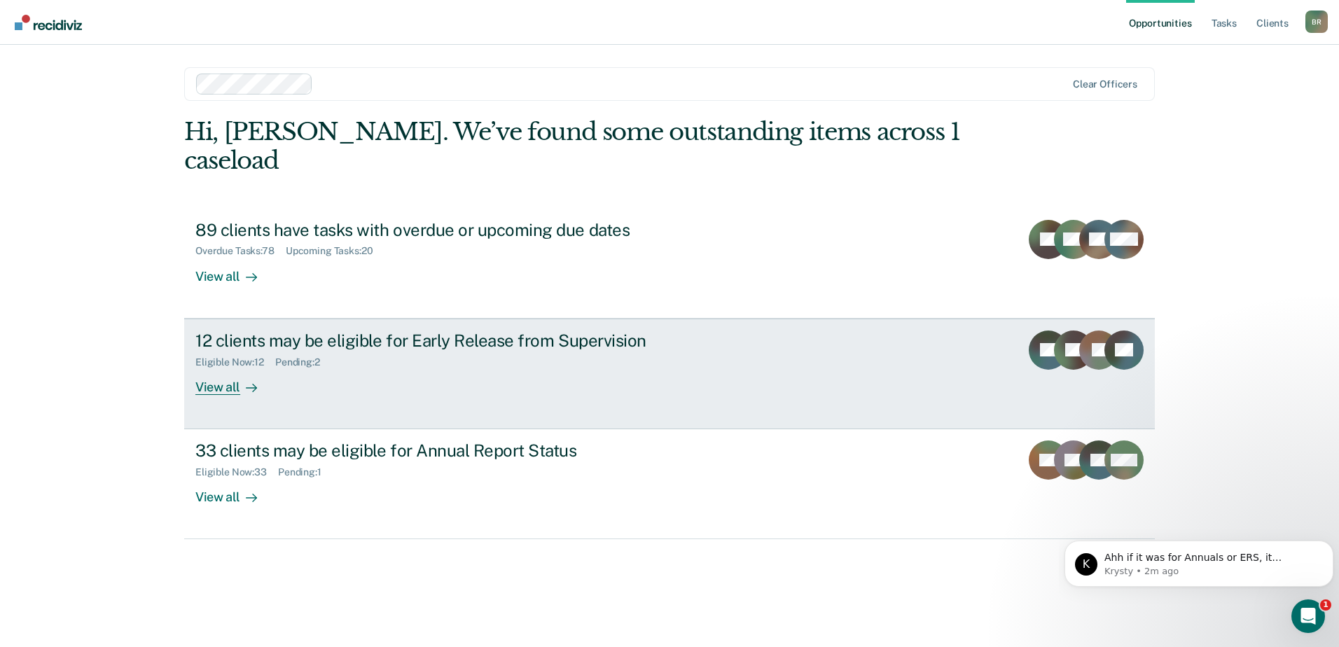
drag, startPoint x: 957, startPoint y: 683, endPoint x: 340, endPoint y: 316, distance: 717.8
click at [340, 331] on div "12 clients may be eligible for Early Release from Supervision" at bounding box center [441, 341] width 492 height 20
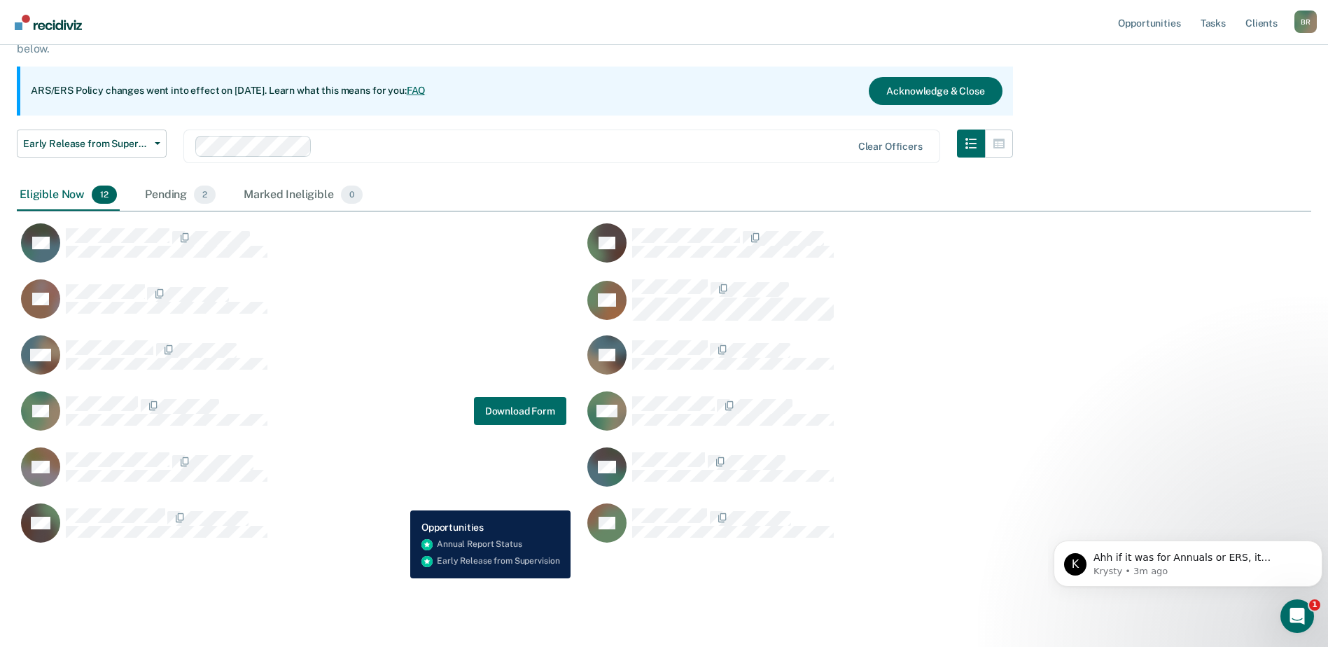
scroll to position [120, 0]
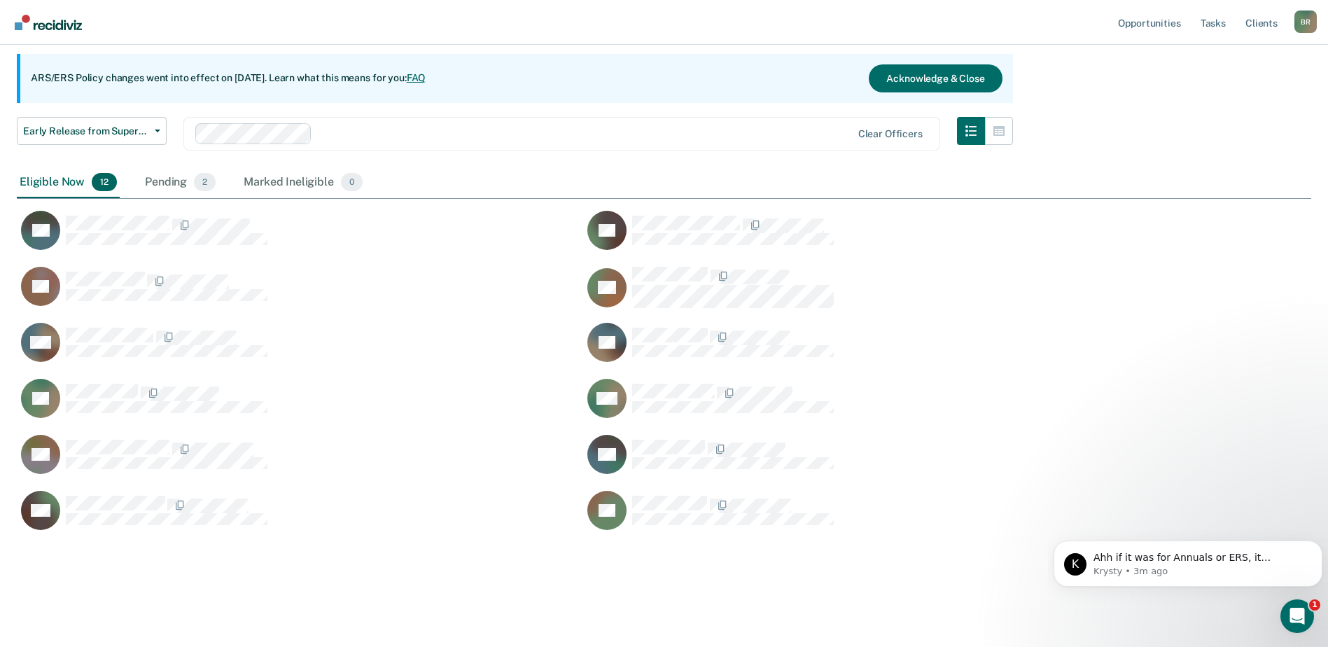
click at [55, 183] on div "Eligible Now 12" at bounding box center [68, 182] width 103 height 31
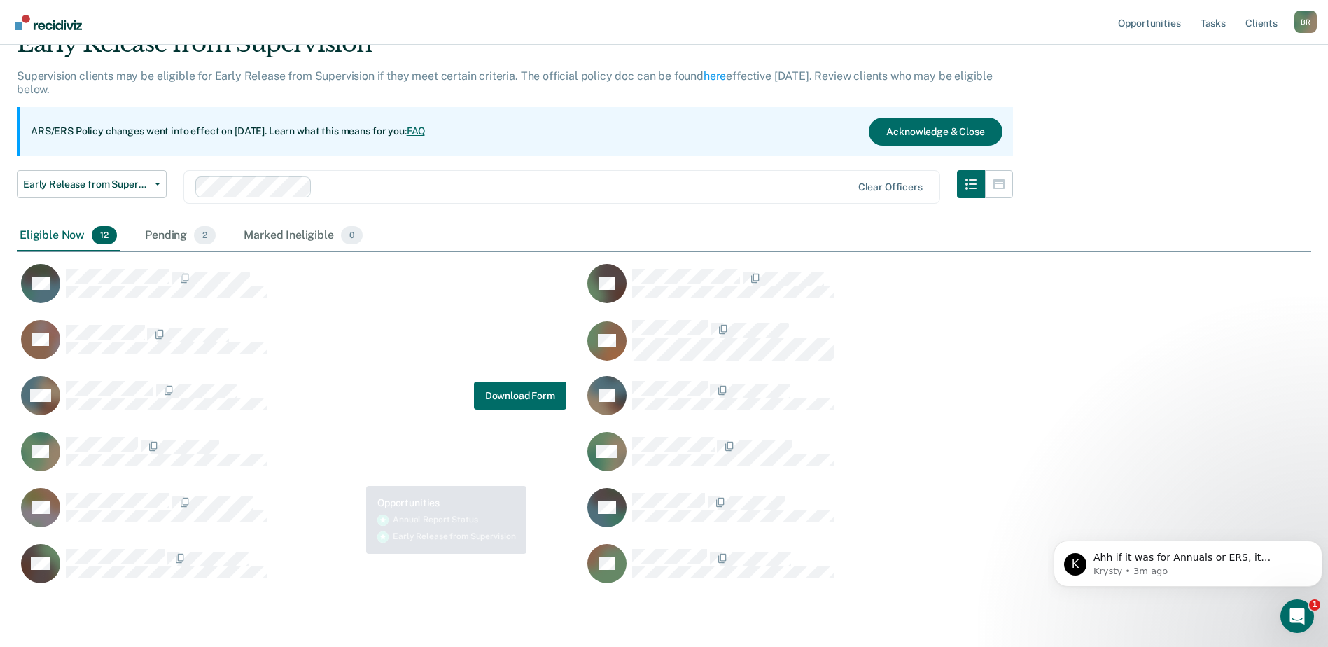
scroll to position [0, 0]
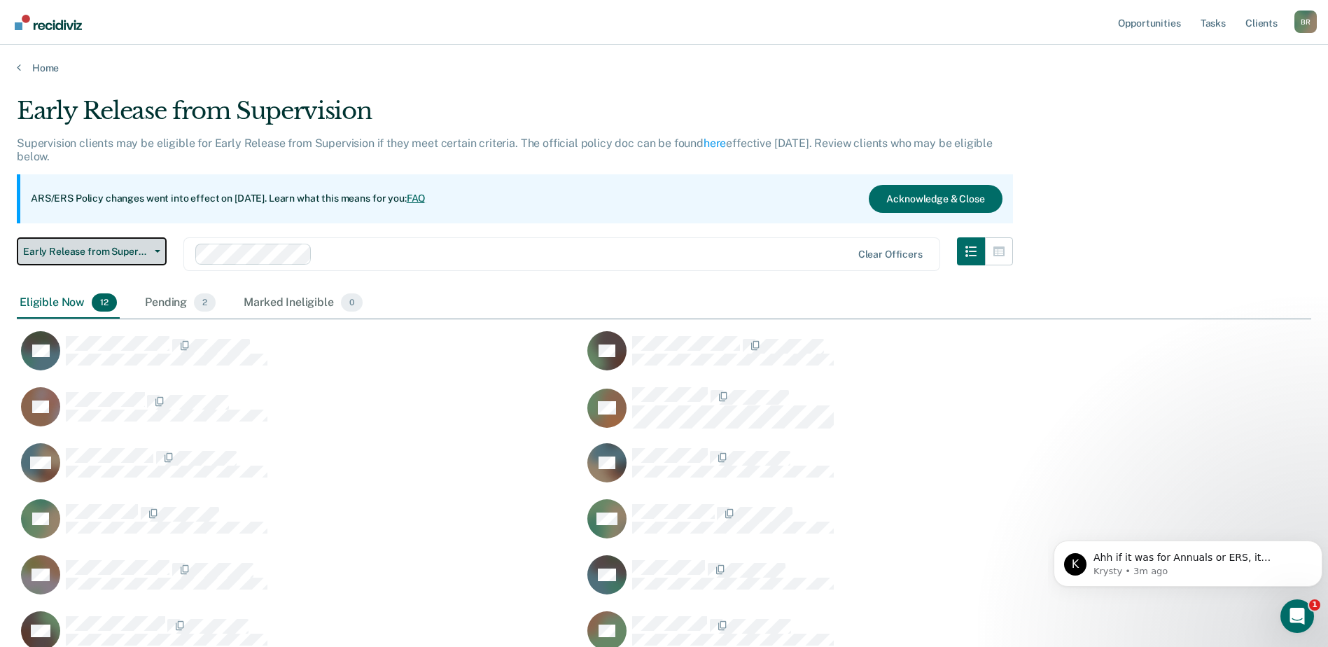
click at [154, 253] on button "Early Release from Supervision" at bounding box center [92, 251] width 150 height 28
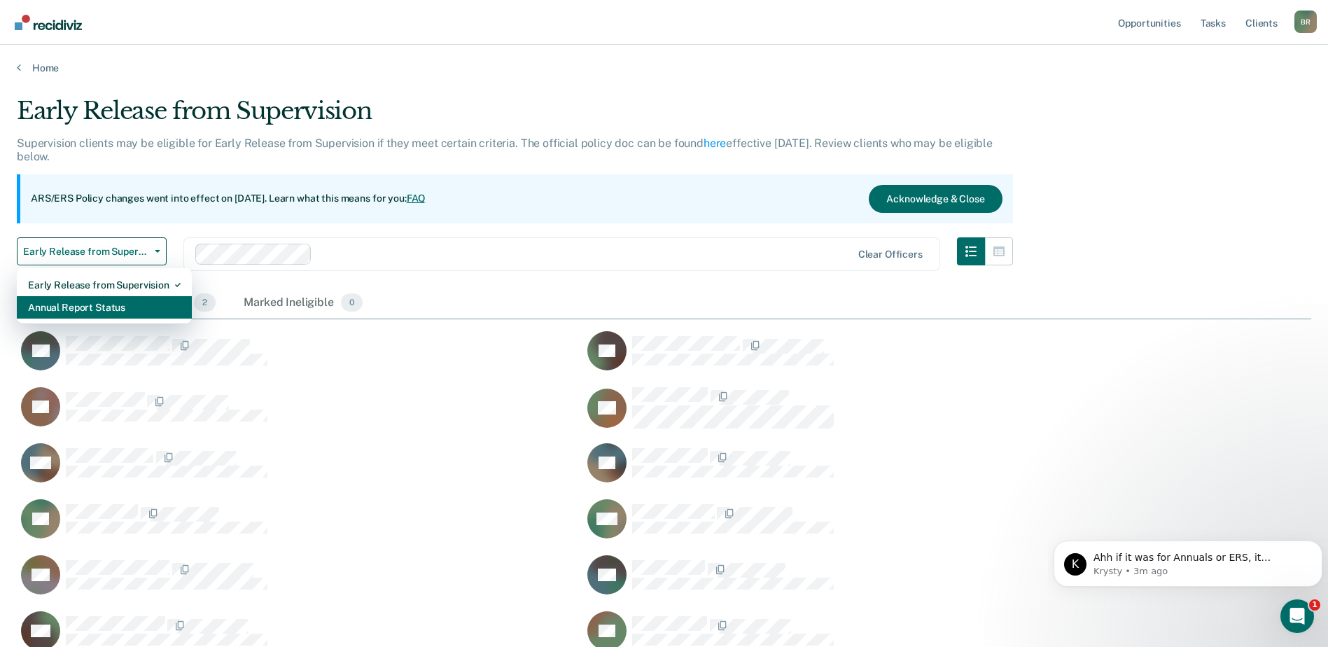
click at [50, 309] on div "Annual Report Status" at bounding box center [104, 307] width 153 height 22
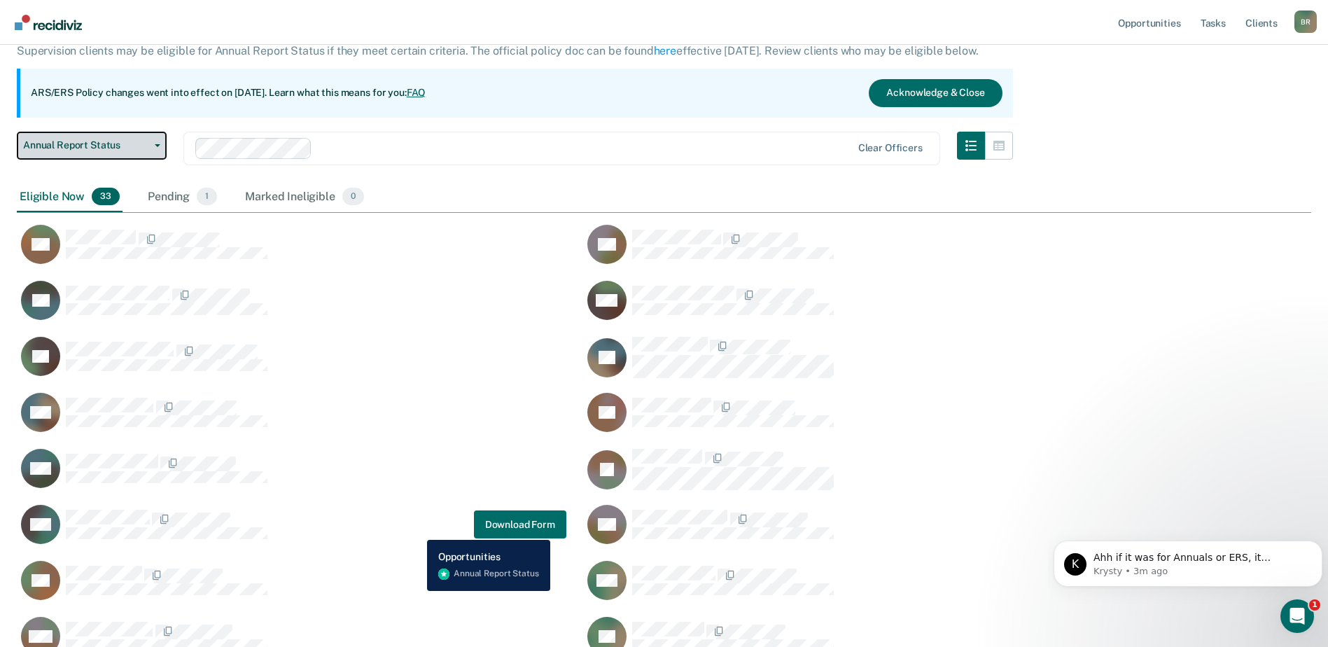
scroll to position [22, 0]
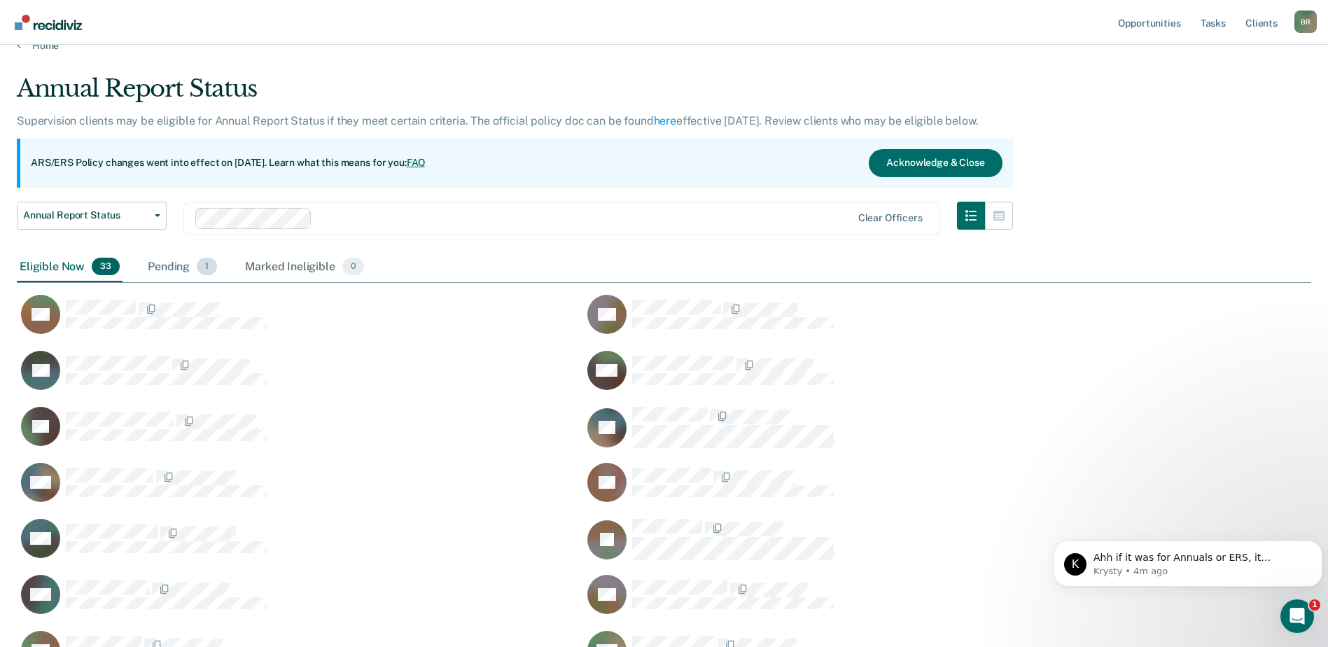
click at [181, 270] on div "Pending 1" at bounding box center [182, 267] width 75 height 31
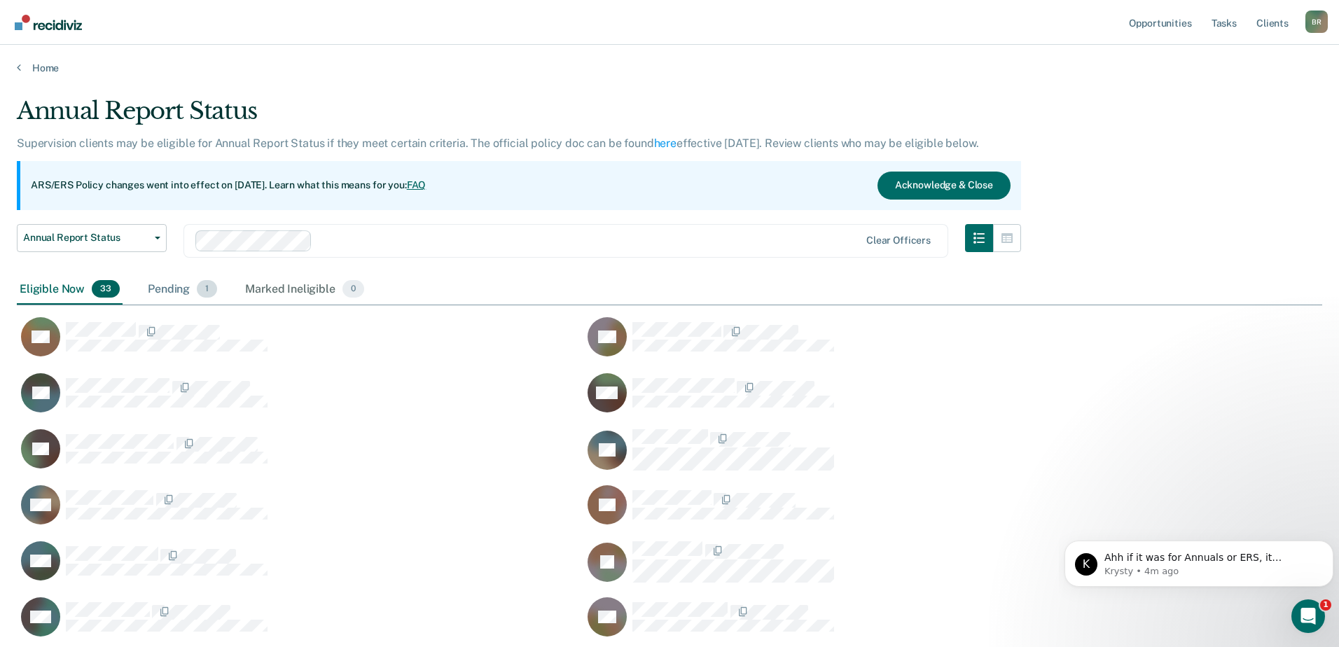
scroll to position [11, 11]
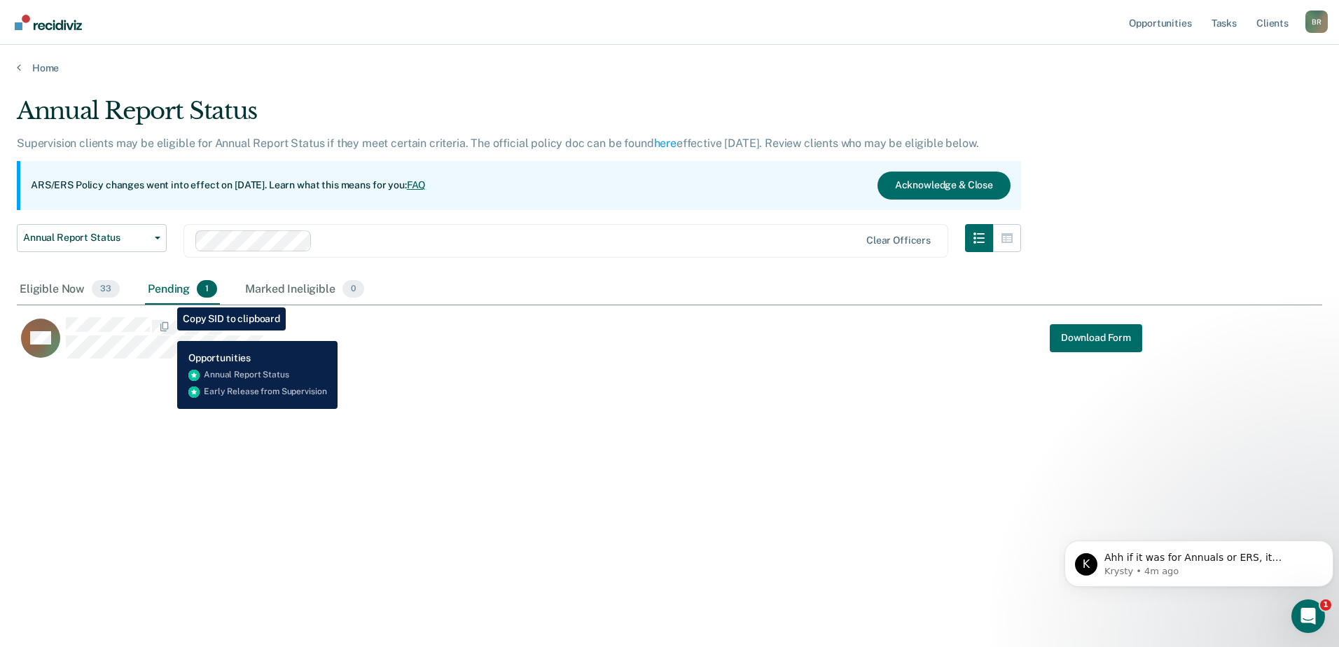
drag, startPoint x: 210, startPoint y: 332, endPoint x: 116, endPoint y: 478, distance: 173.6
click at [116, 478] on div "Annual Report Status Supervision clients may be eligible for Annual Report Stat…" at bounding box center [669, 319] width 1305 height 445
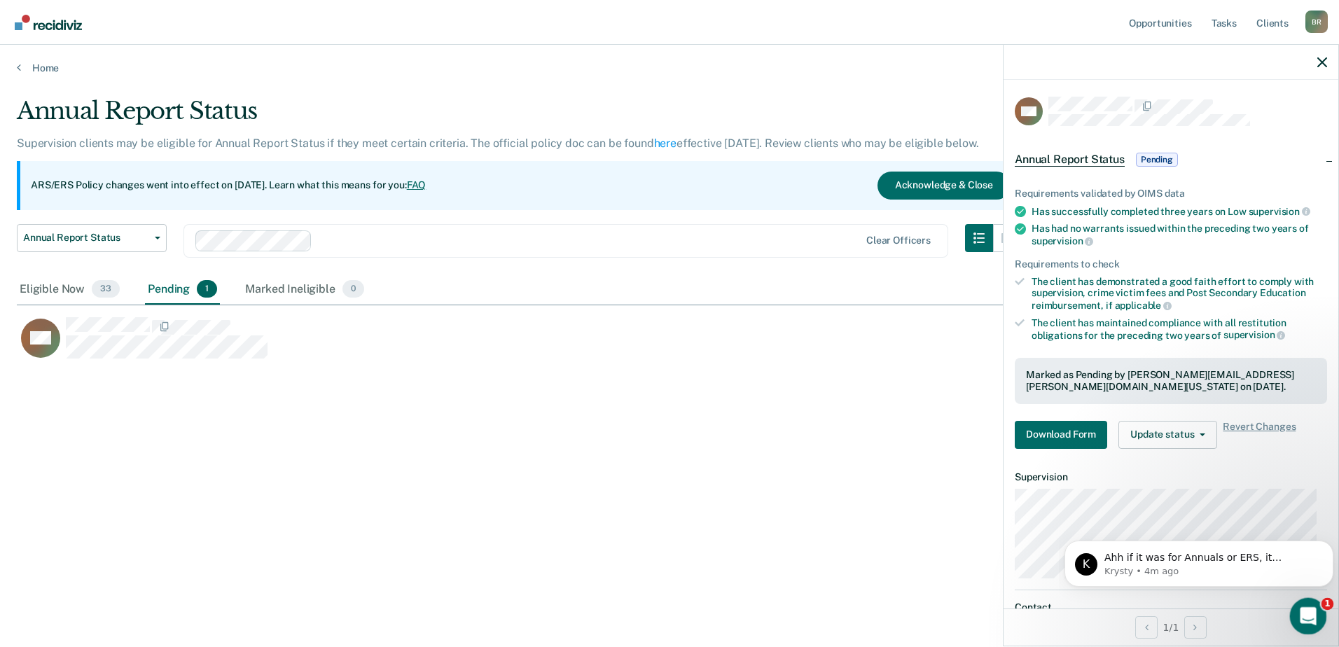
click at [1298, 611] on icon "Open Intercom Messenger" at bounding box center [1306, 614] width 23 height 23
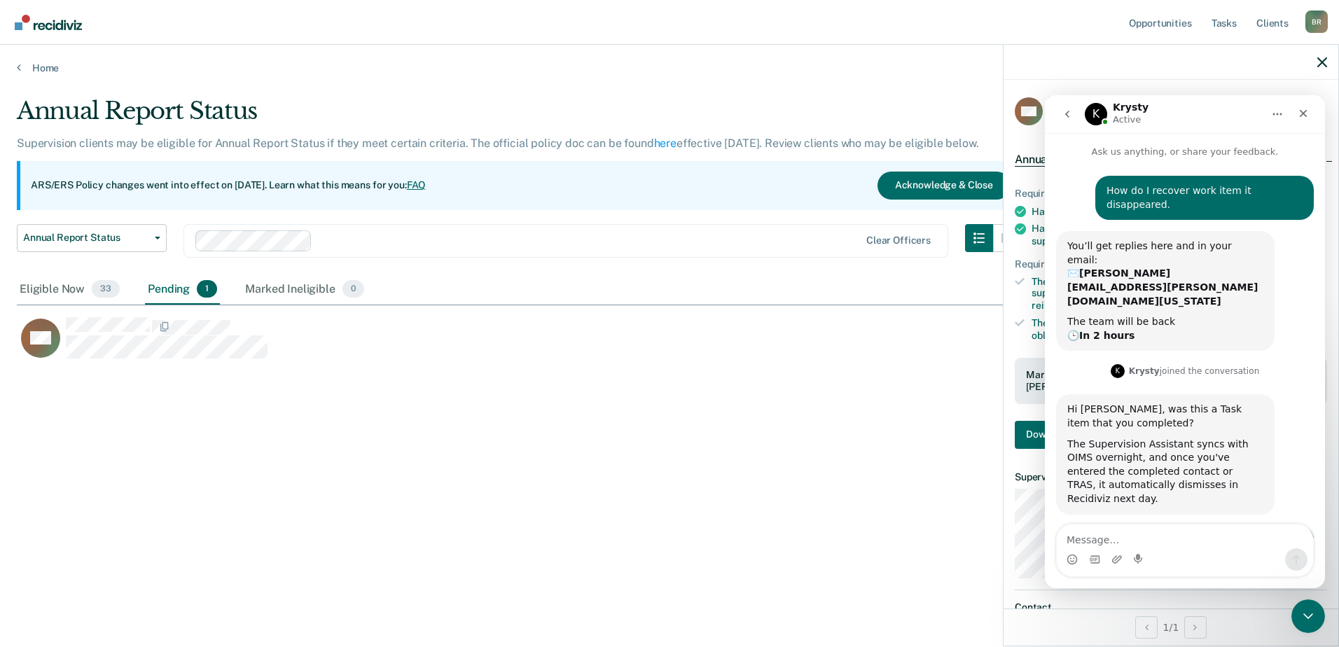
scroll to position [2, 0]
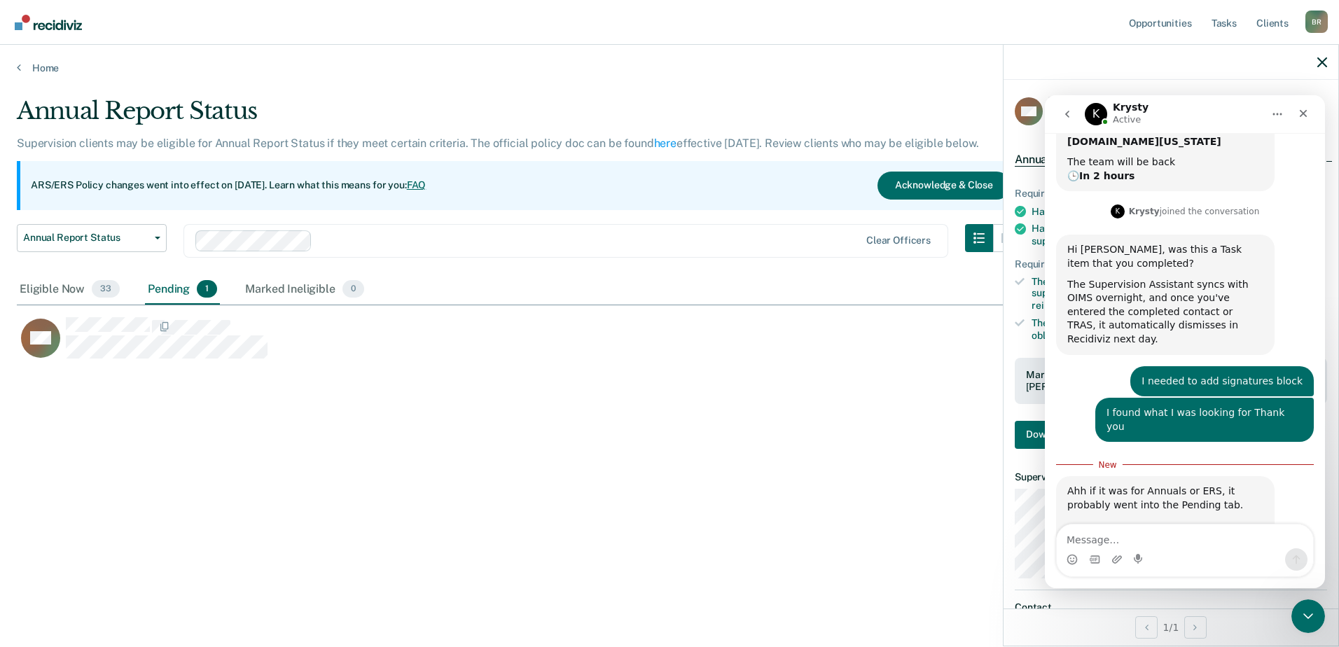
click at [1138, 541] on textarea "Message…" at bounding box center [1185, 536] width 256 height 24
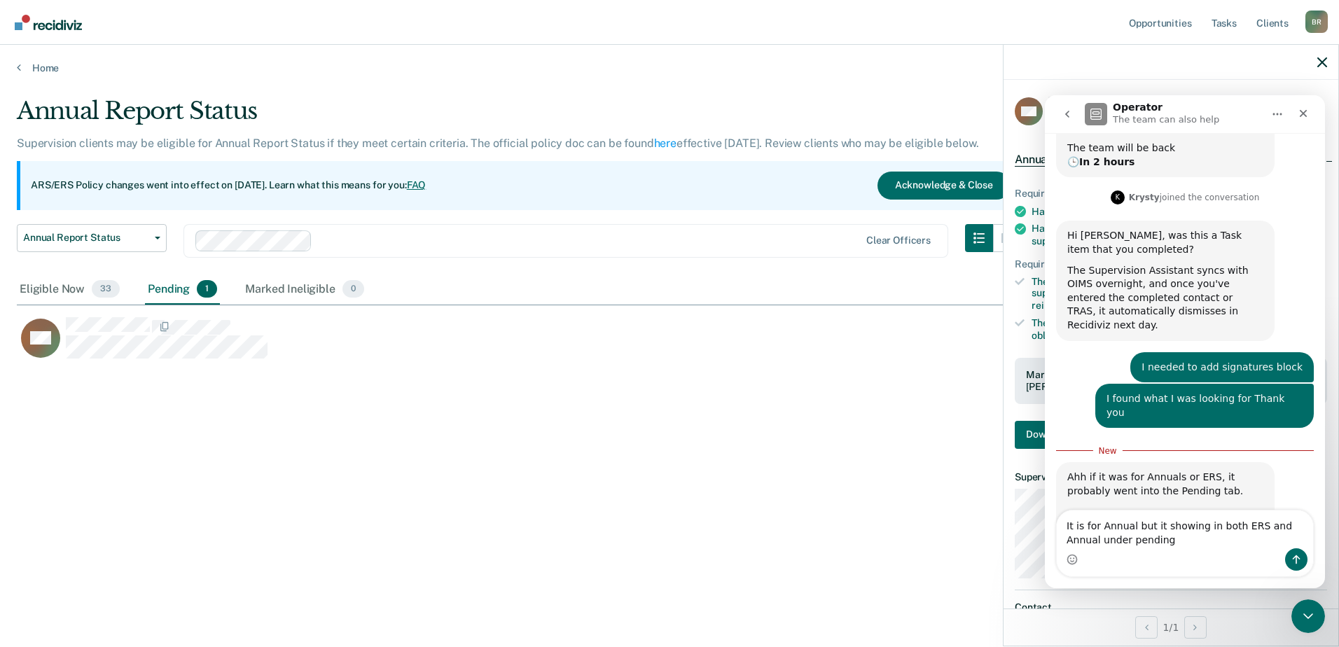
type textarea "It is for Annual but it showing in both ERS and Annual under pending"
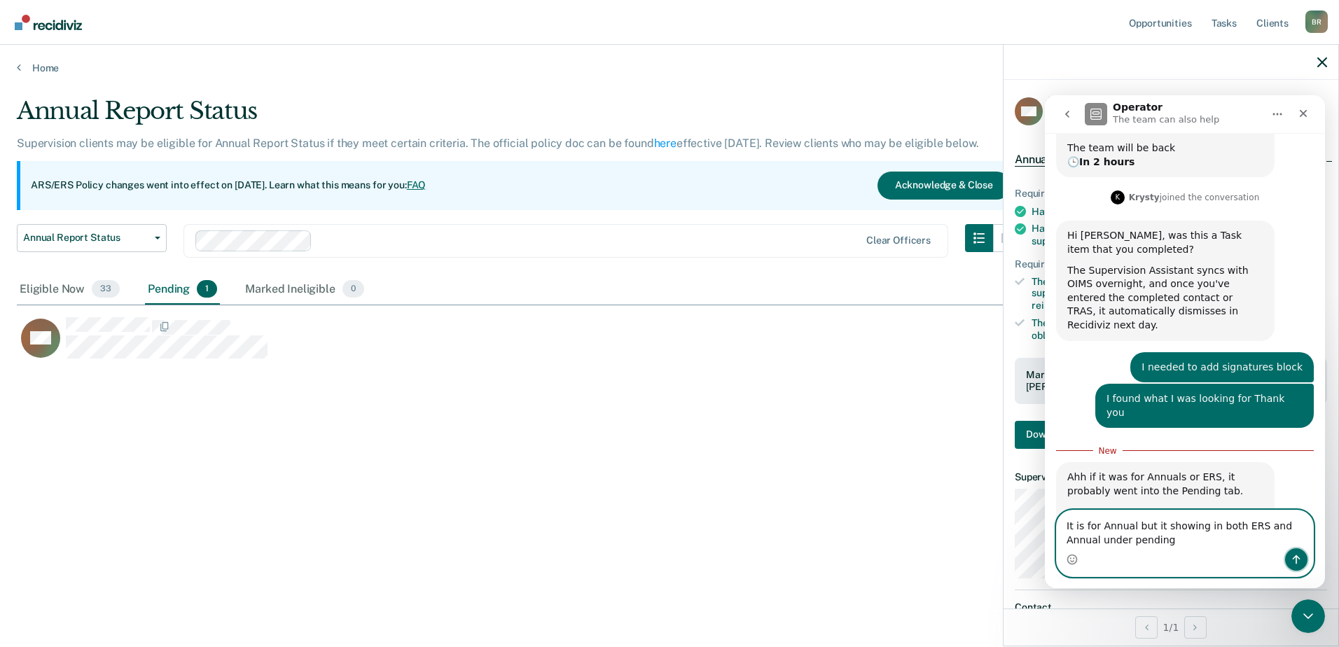
click at [1289, 557] on button "Send a message…" at bounding box center [1296, 559] width 22 height 22
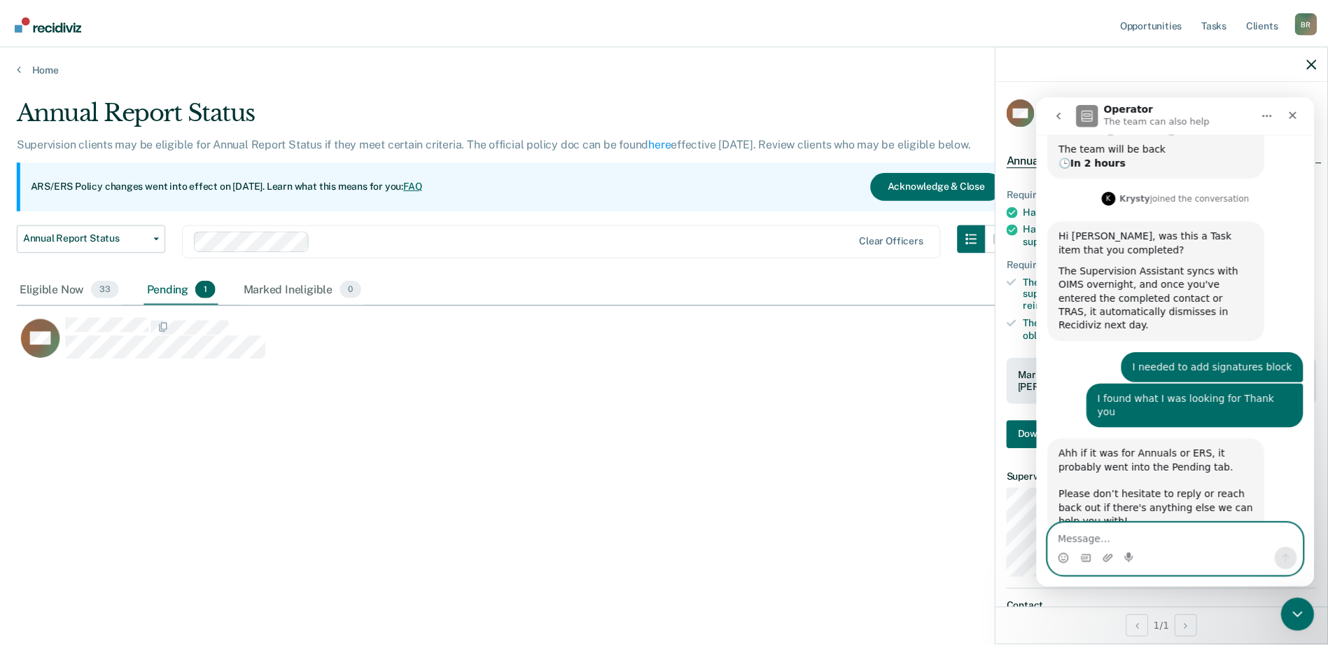
scroll to position [190, 0]
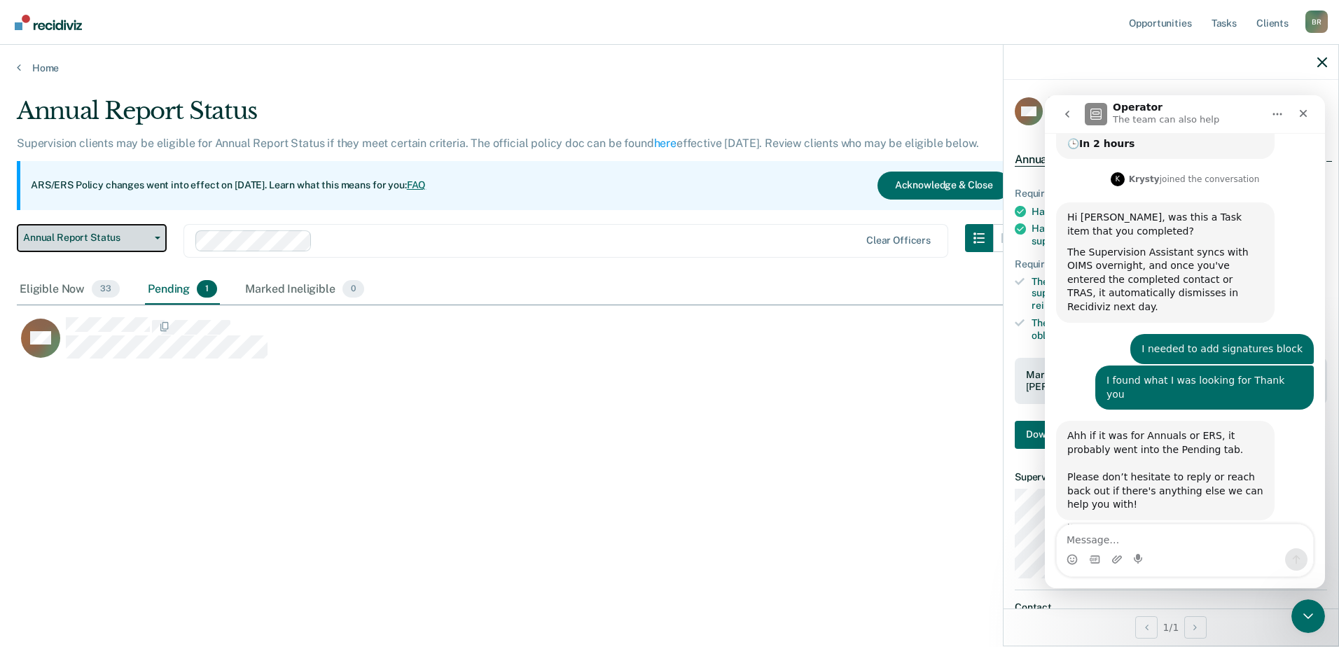
click at [162, 239] on button "Annual Report Status" at bounding box center [92, 238] width 150 height 28
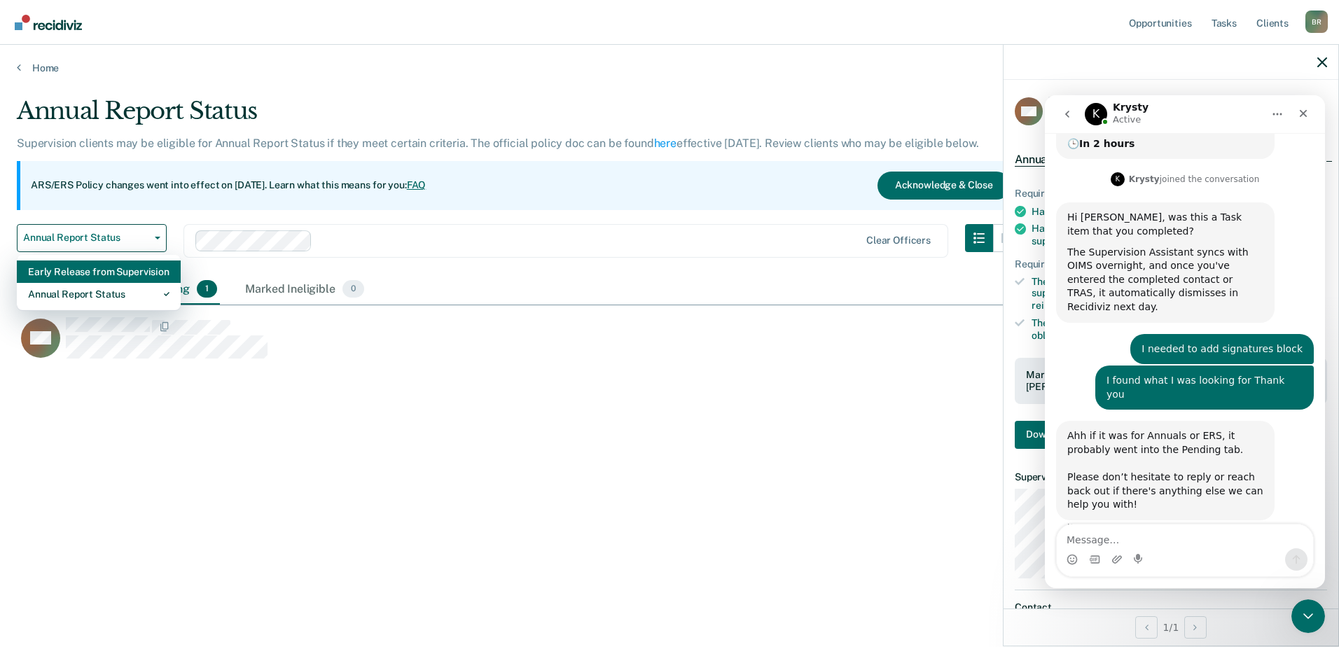
click at [88, 274] on div "Early Release from Supervision" at bounding box center [98, 271] width 141 height 22
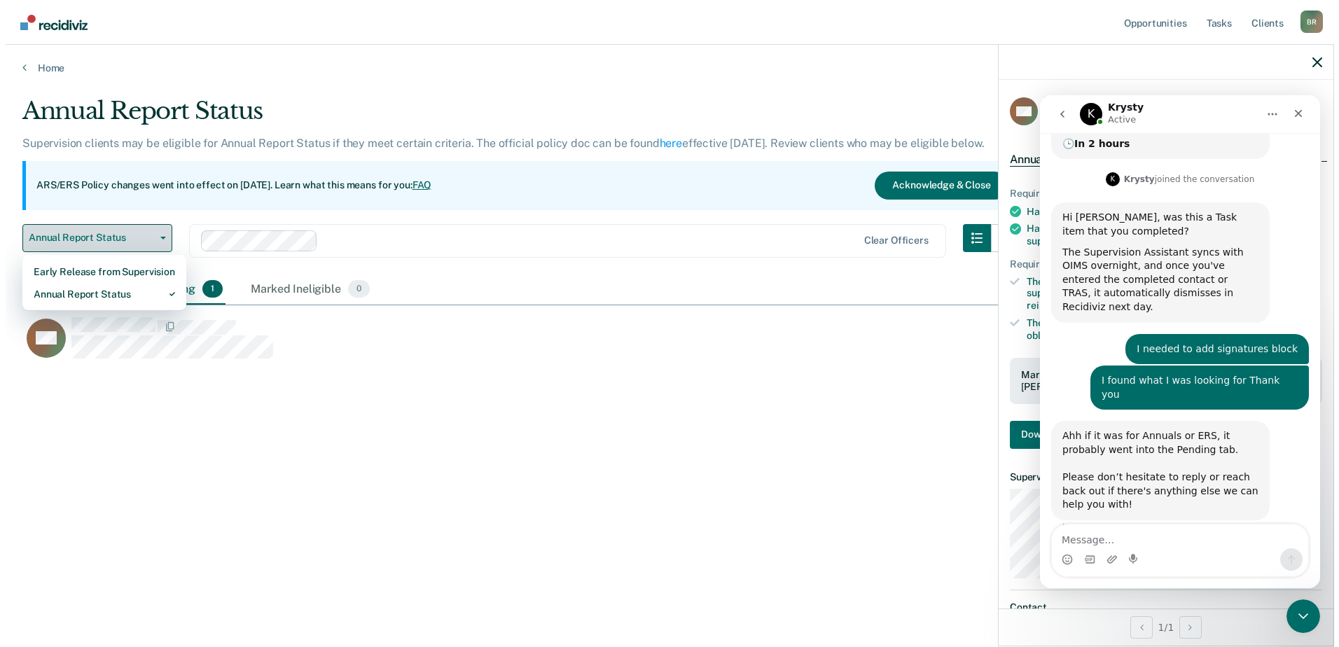
scroll to position [555, 1284]
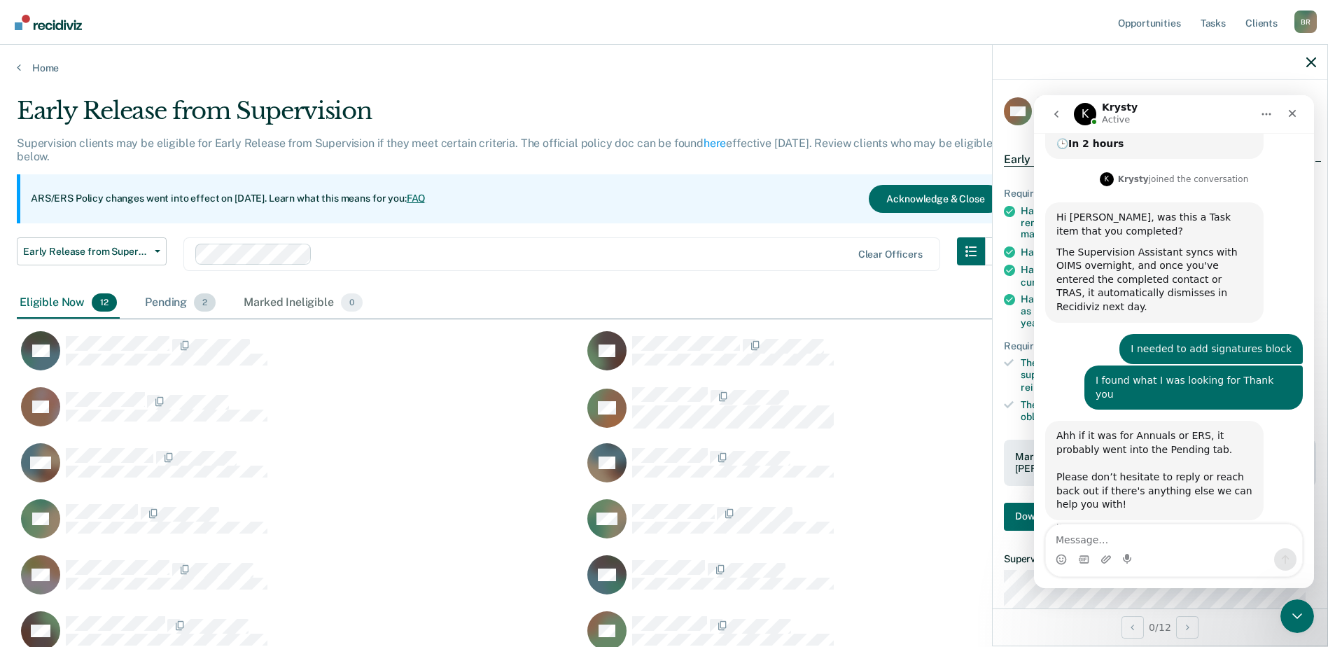
click at [172, 303] on div "Pending 2" at bounding box center [180, 303] width 76 height 31
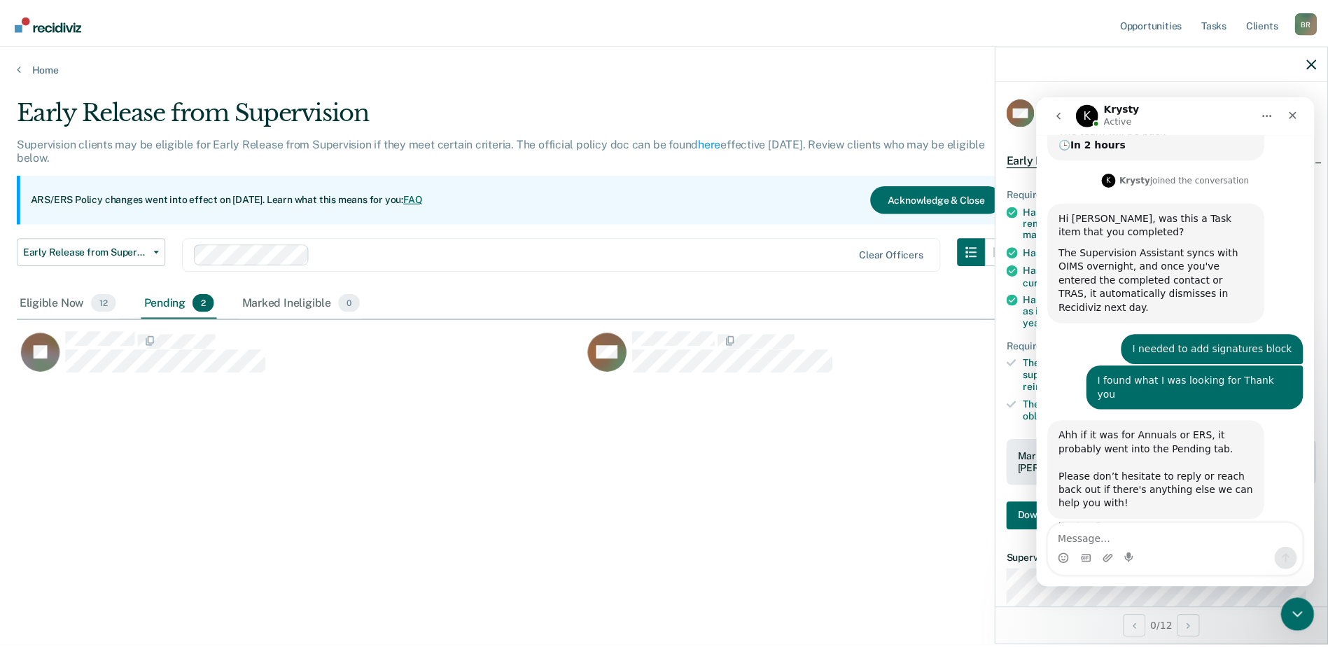
scroll to position [11, 11]
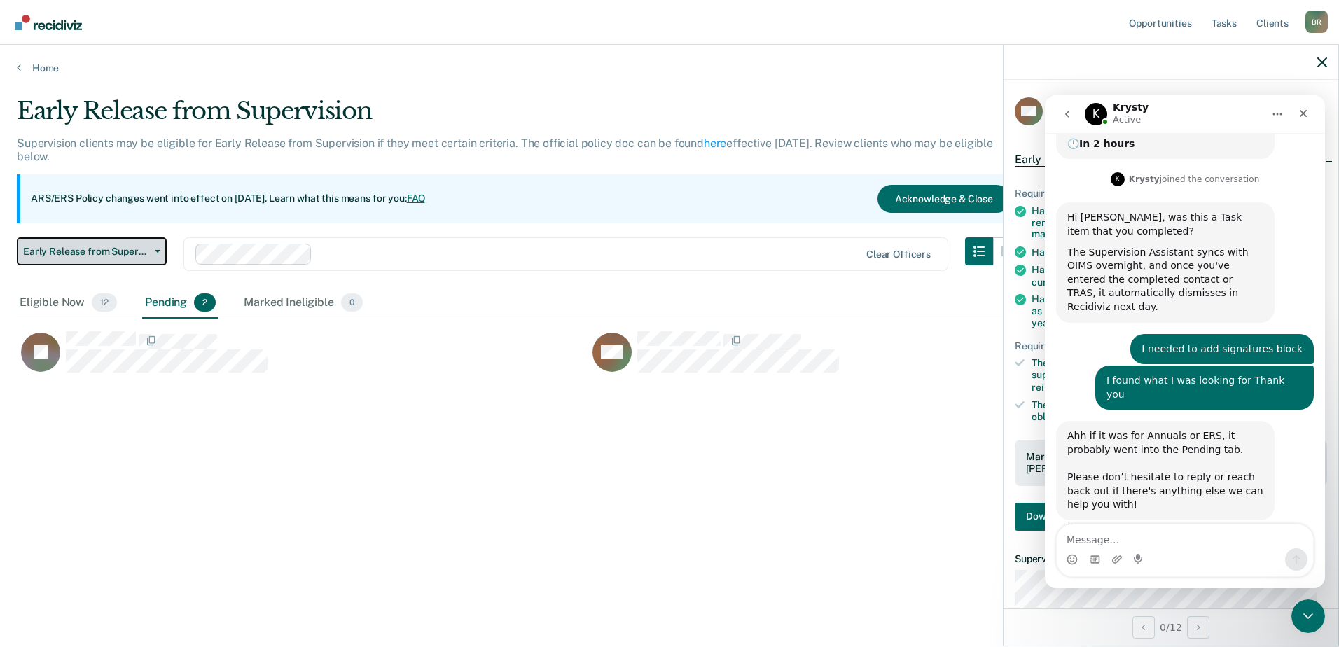
click at [163, 253] on button "Early Release from Supervision" at bounding box center [92, 251] width 150 height 28
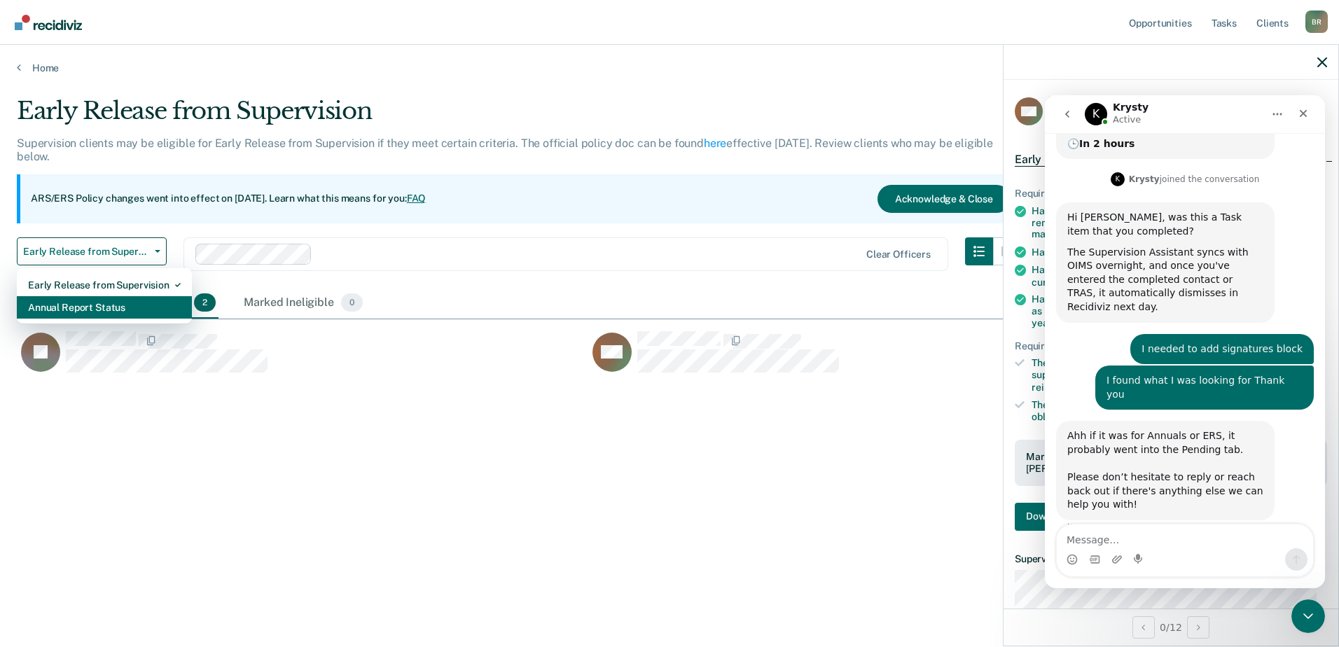
click at [81, 308] on div "Annual Report Status" at bounding box center [104, 307] width 153 height 22
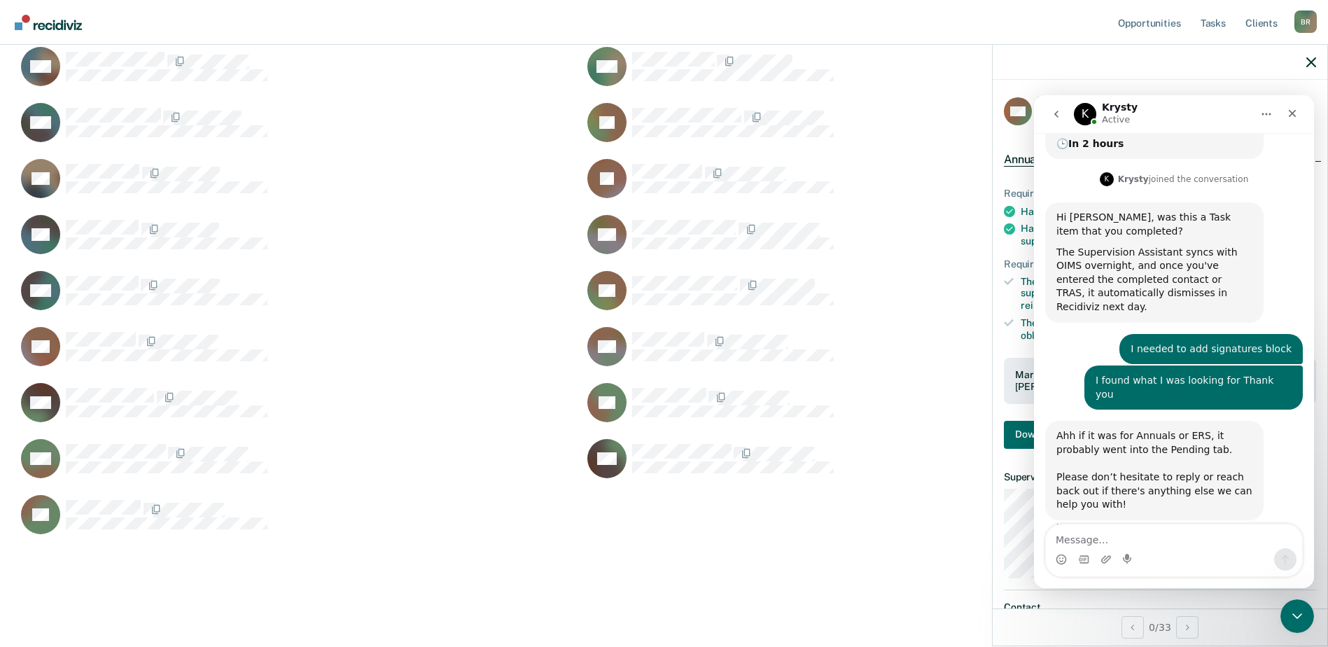
scroll to position [723, 0]
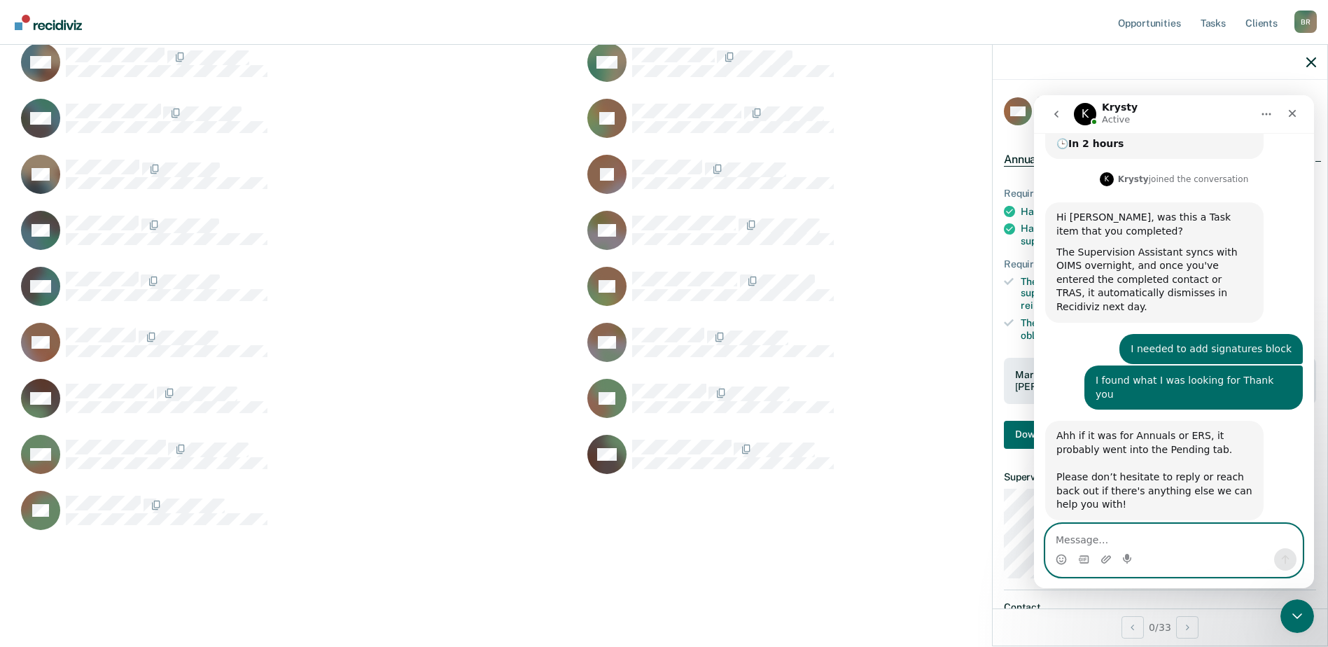
click at [1153, 543] on textarea "Message…" at bounding box center [1174, 536] width 256 height 24
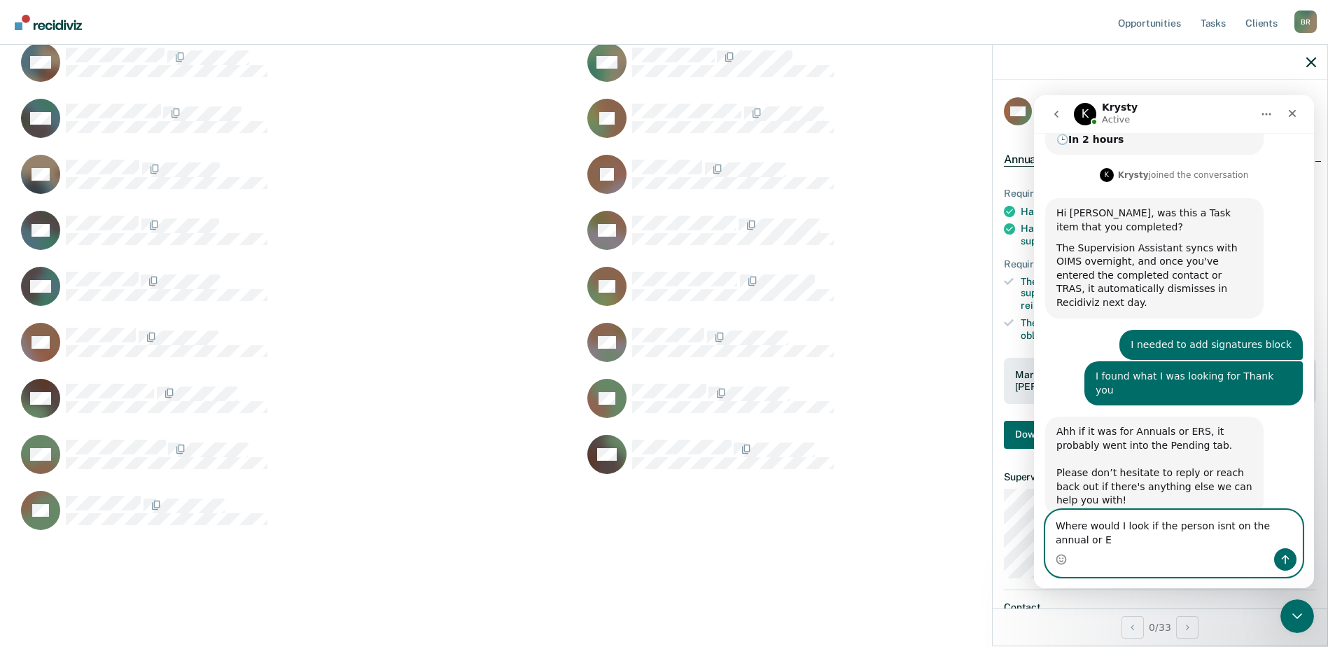
scroll to position [204, 0]
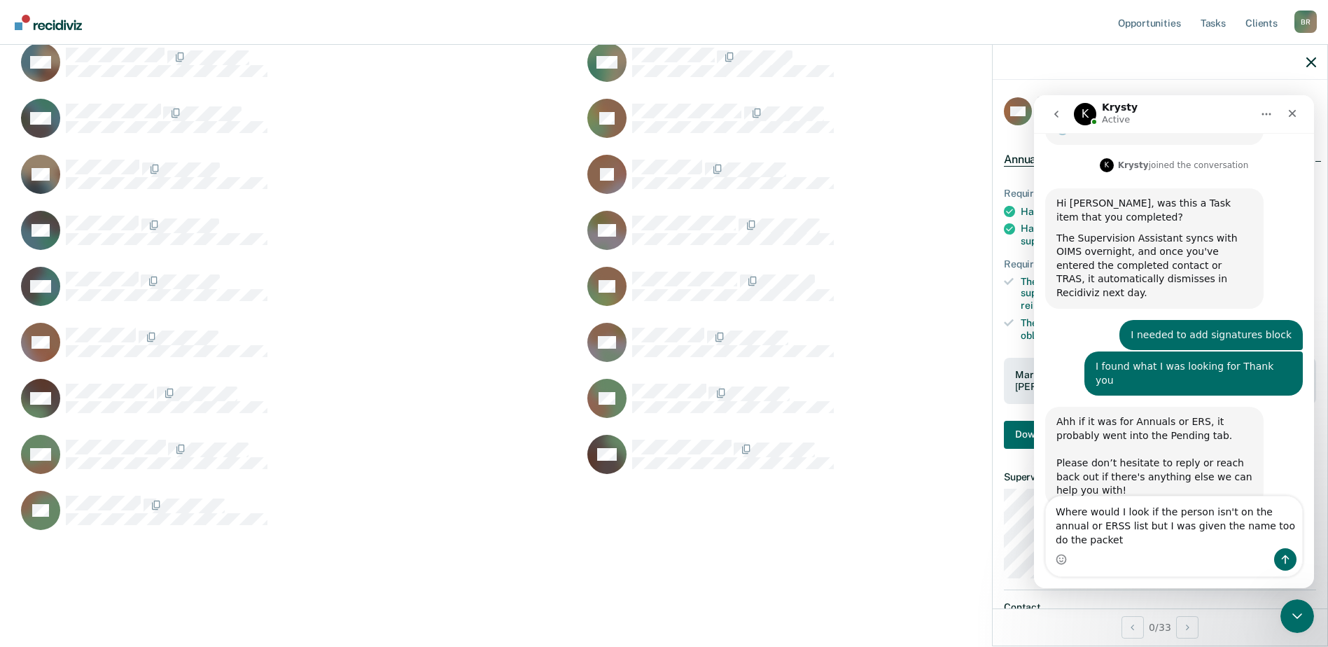
drag, startPoint x: 1218, startPoint y: 534, endPoint x: 1182, endPoint y: 561, distance: 44.5
click at [1182, 561] on div "Intercom messenger" at bounding box center [1174, 559] width 256 height 22
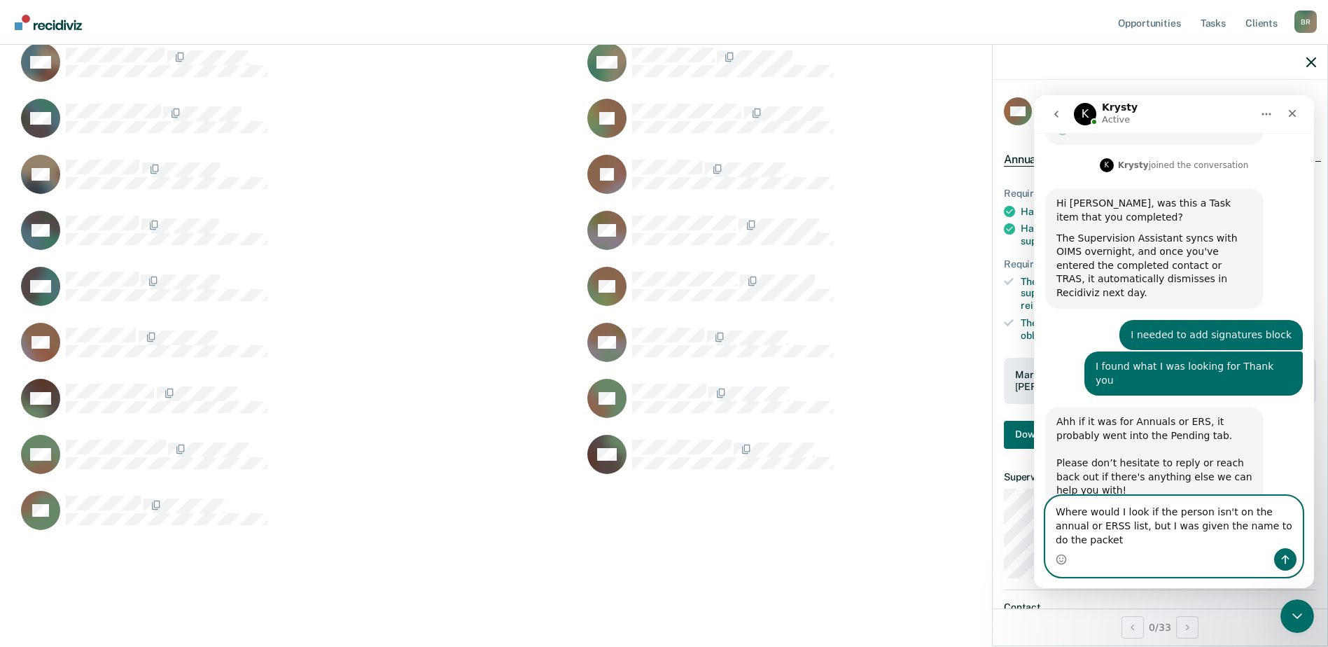
click at [1067, 539] on textarea "Where would I look if the person isn't on the annual or ERSS list, but I was gi…" at bounding box center [1174, 522] width 256 height 52
type textarea "Where would I look if the person isn't on the annual or ERS list, but I was giv…"
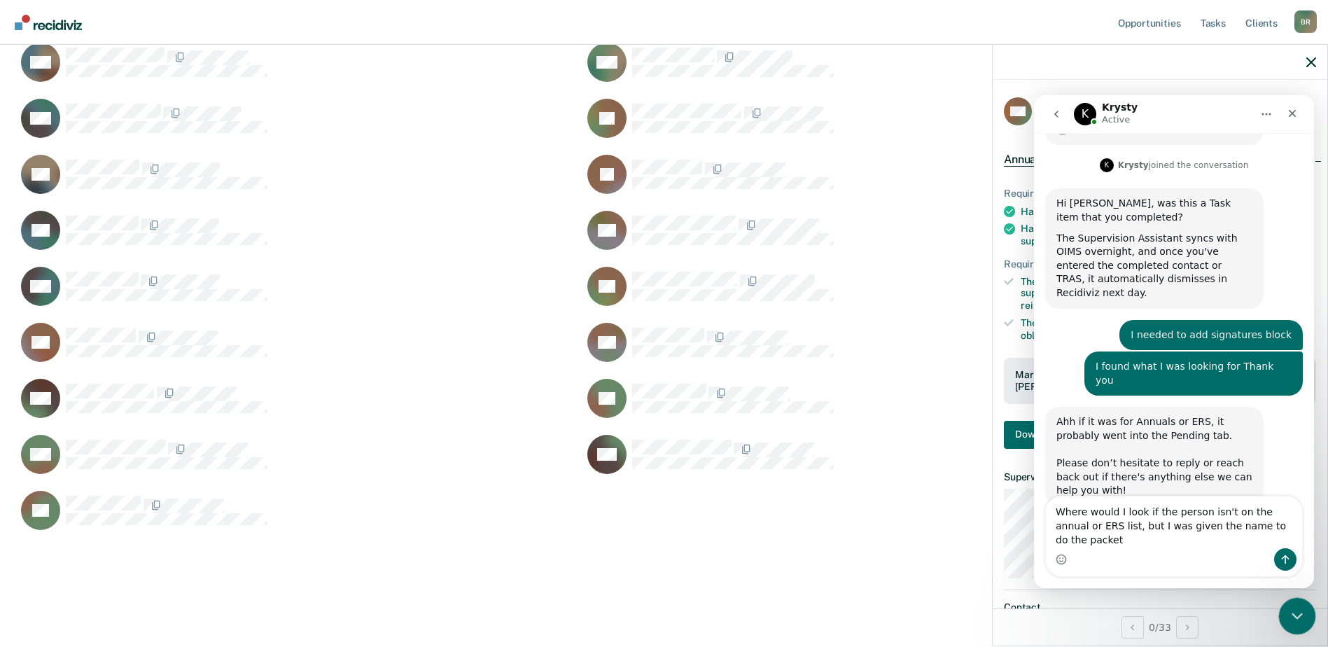
click at [1300, 609] on icon "Close Intercom Messenger" at bounding box center [1295, 614] width 17 height 17
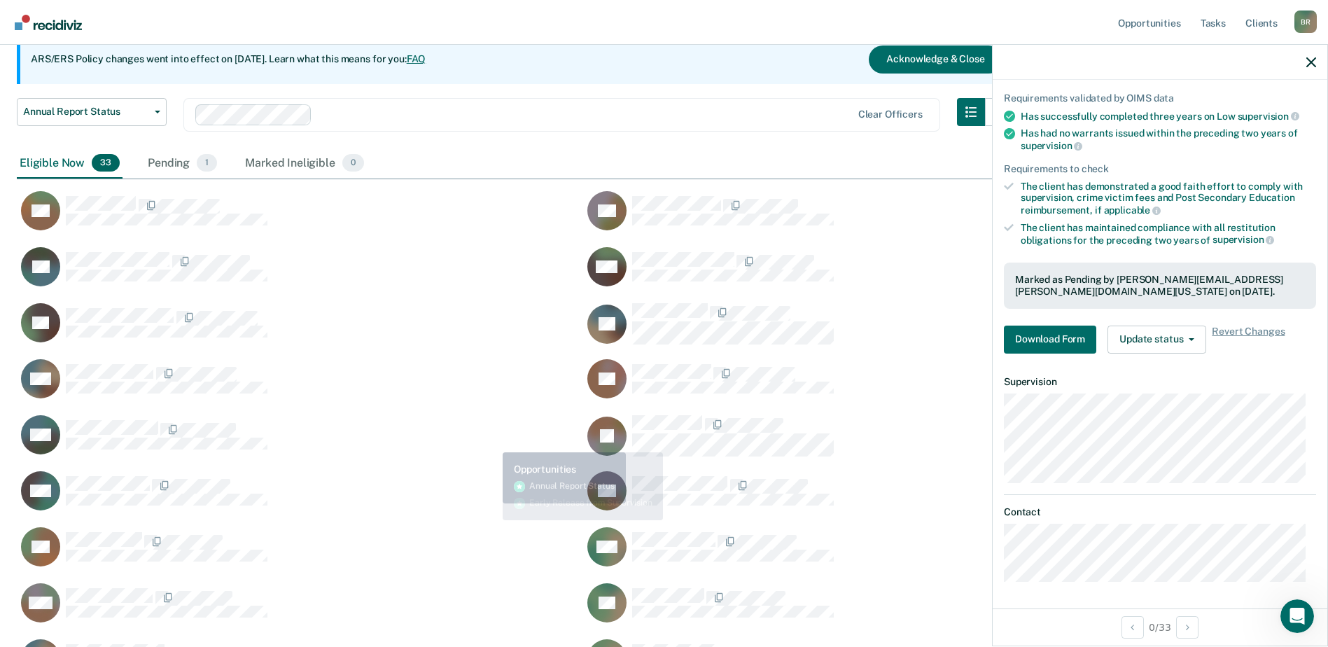
scroll to position [0, 0]
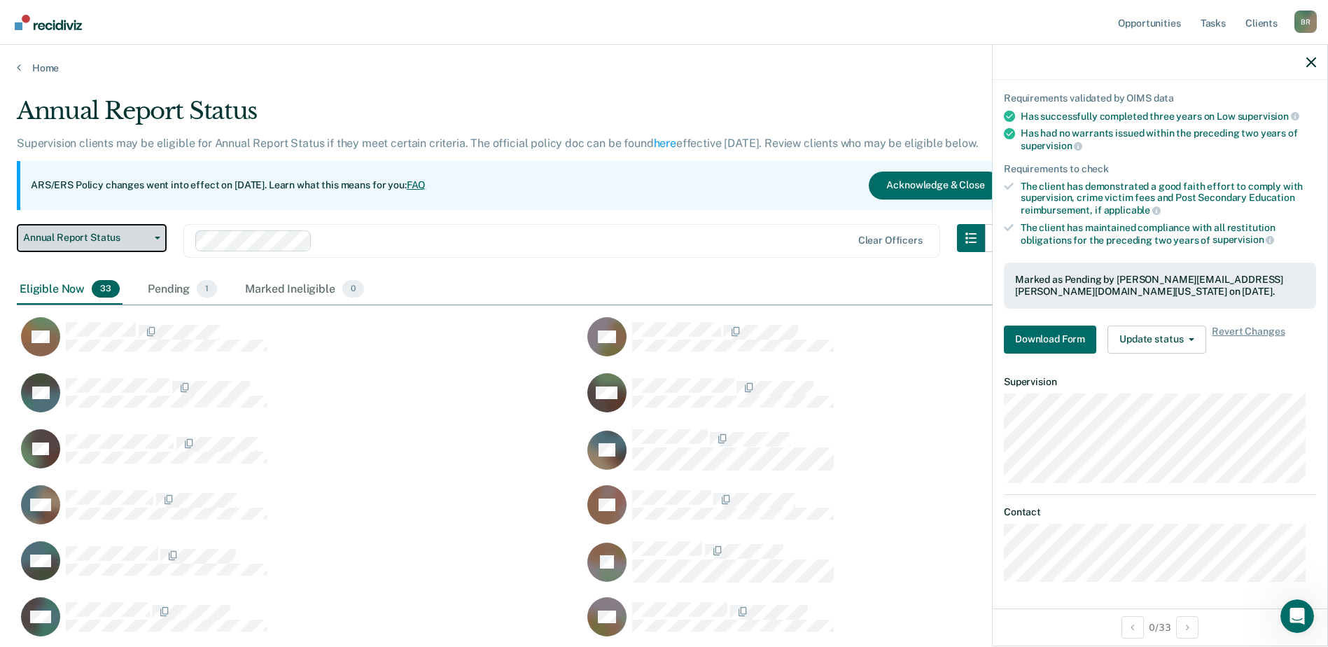
click at [156, 237] on icon "button" at bounding box center [158, 238] width 6 height 3
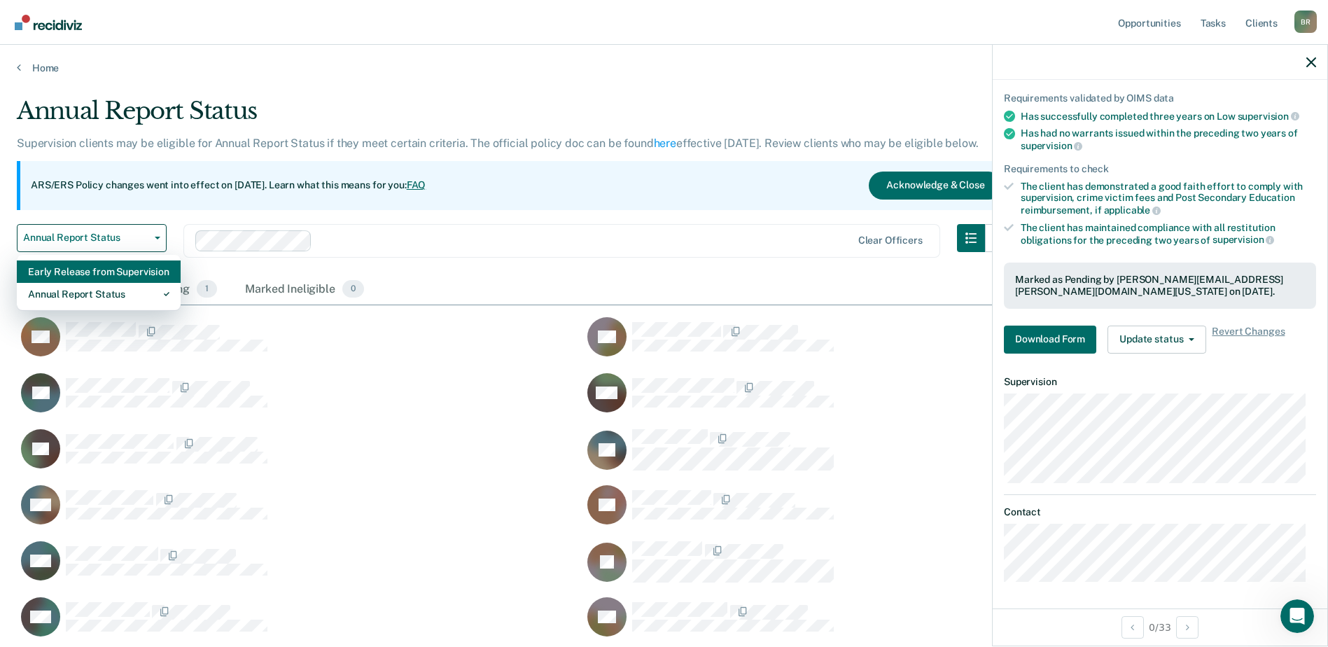
click at [85, 272] on div "Early Release from Supervision" at bounding box center [98, 271] width 141 height 22
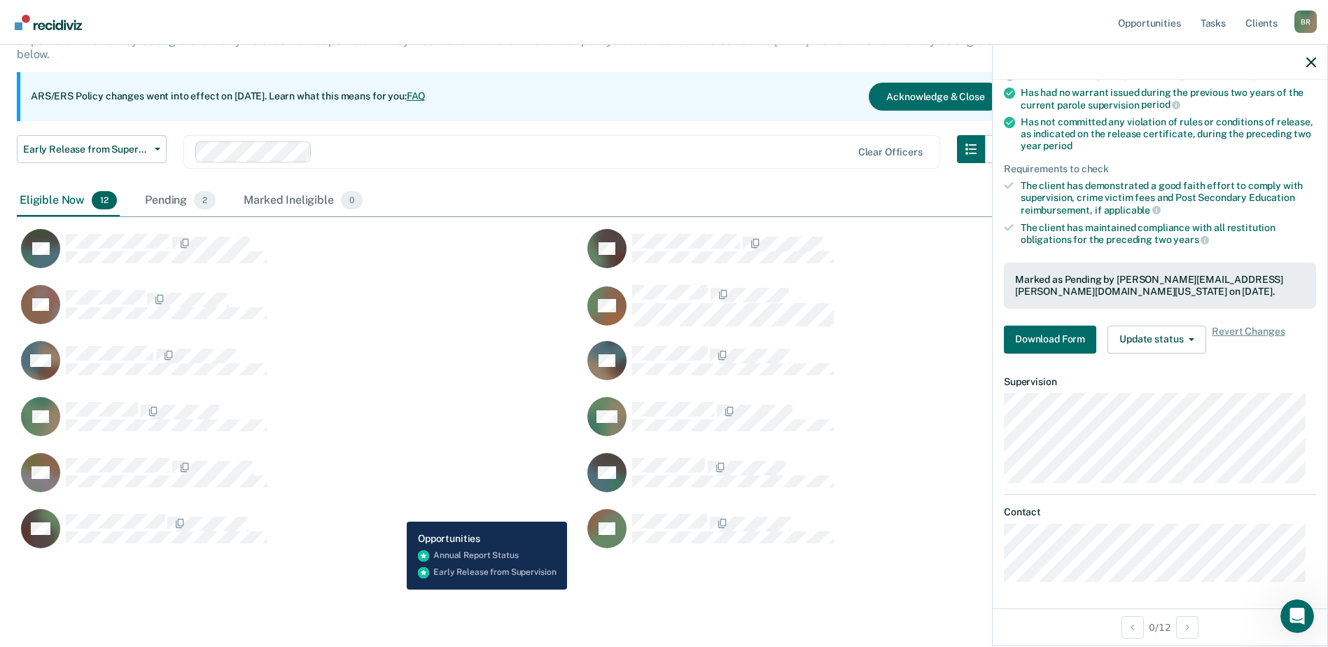
scroll to position [120, 0]
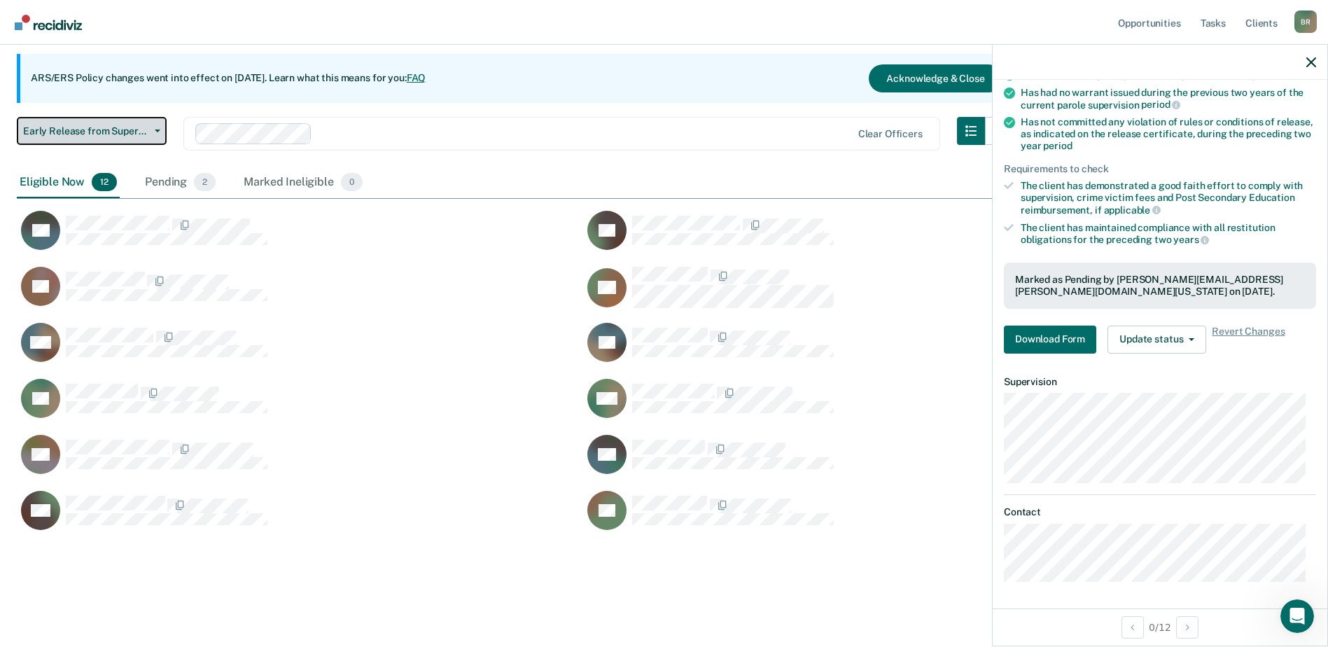
click at [162, 134] on button "Early Release from Supervision" at bounding box center [92, 131] width 150 height 28
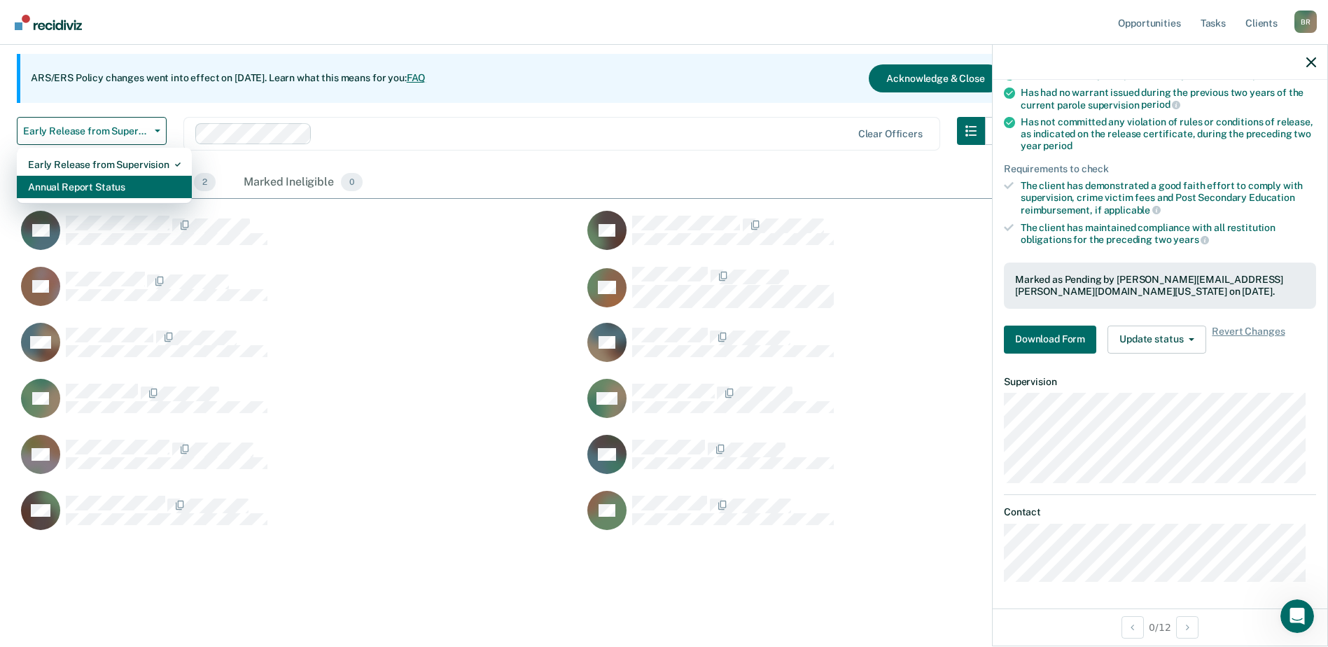
click at [76, 188] on div "Annual Report Status" at bounding box center [104, 187] width 153 height 22
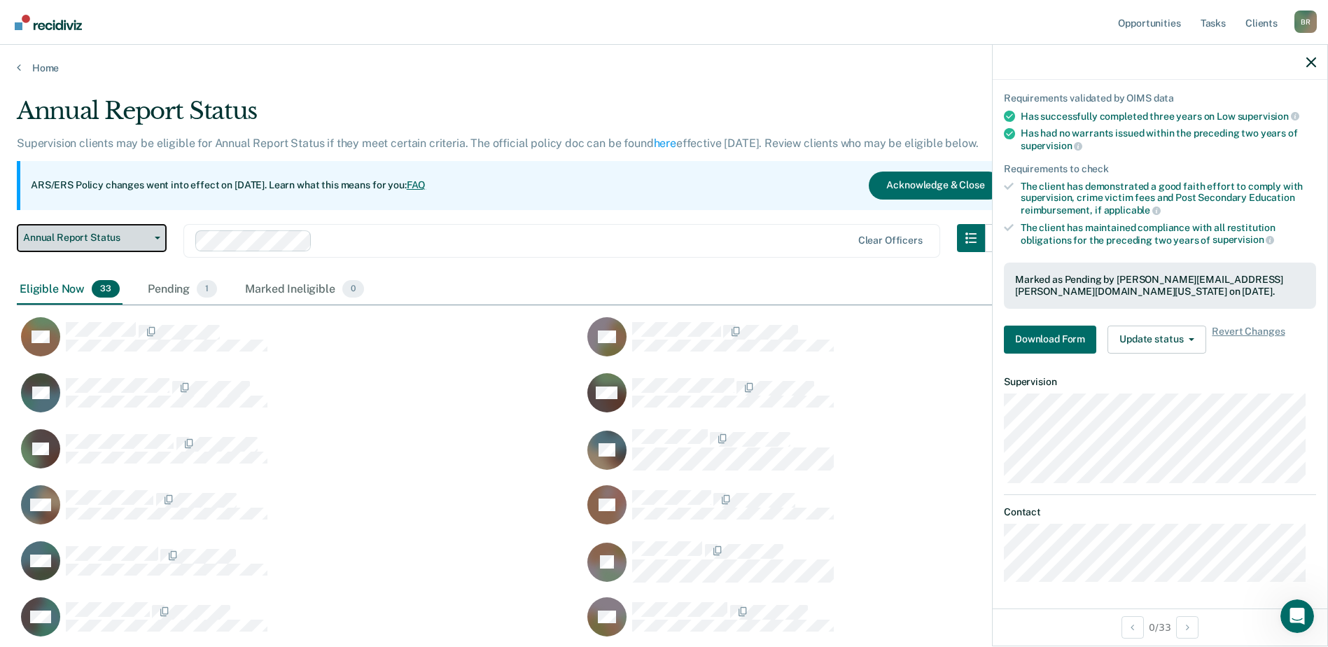
click at [155, 242] on button "Annual Report Status" at bounding box center [92, 238] width 150 height 28
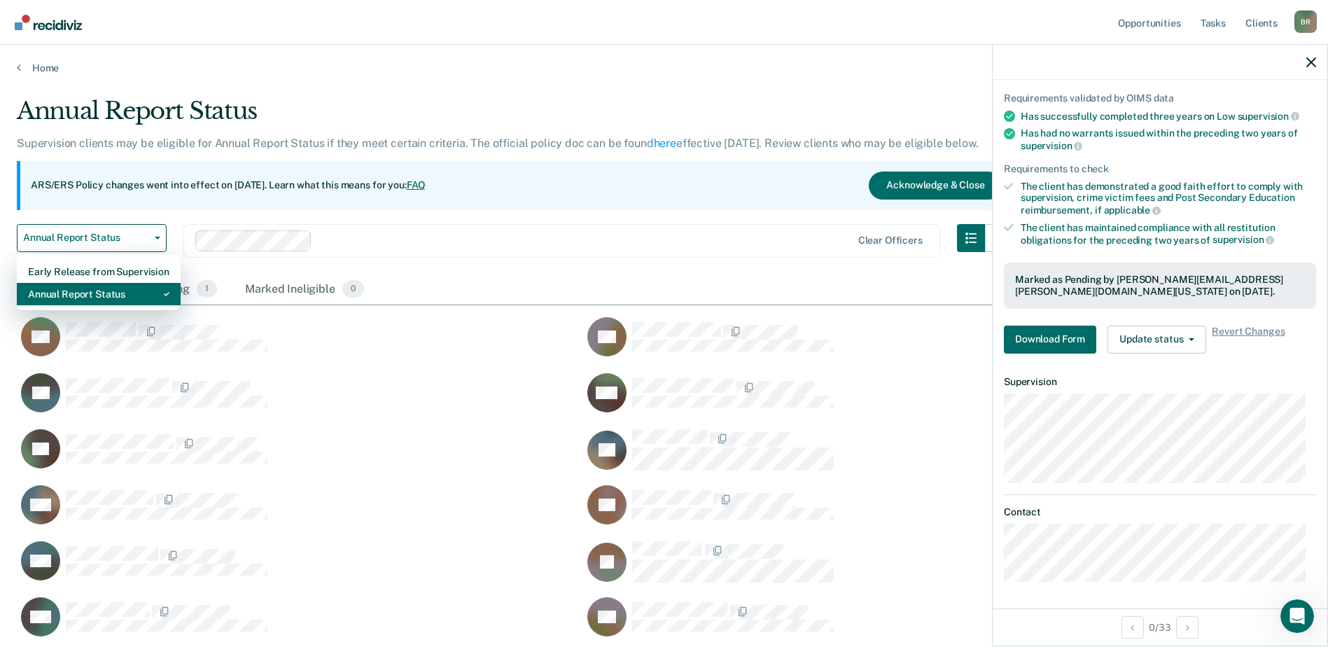
click at [96, 291] on div "Annual Report Status" at bounding box center [98, 294] width 141 height 22
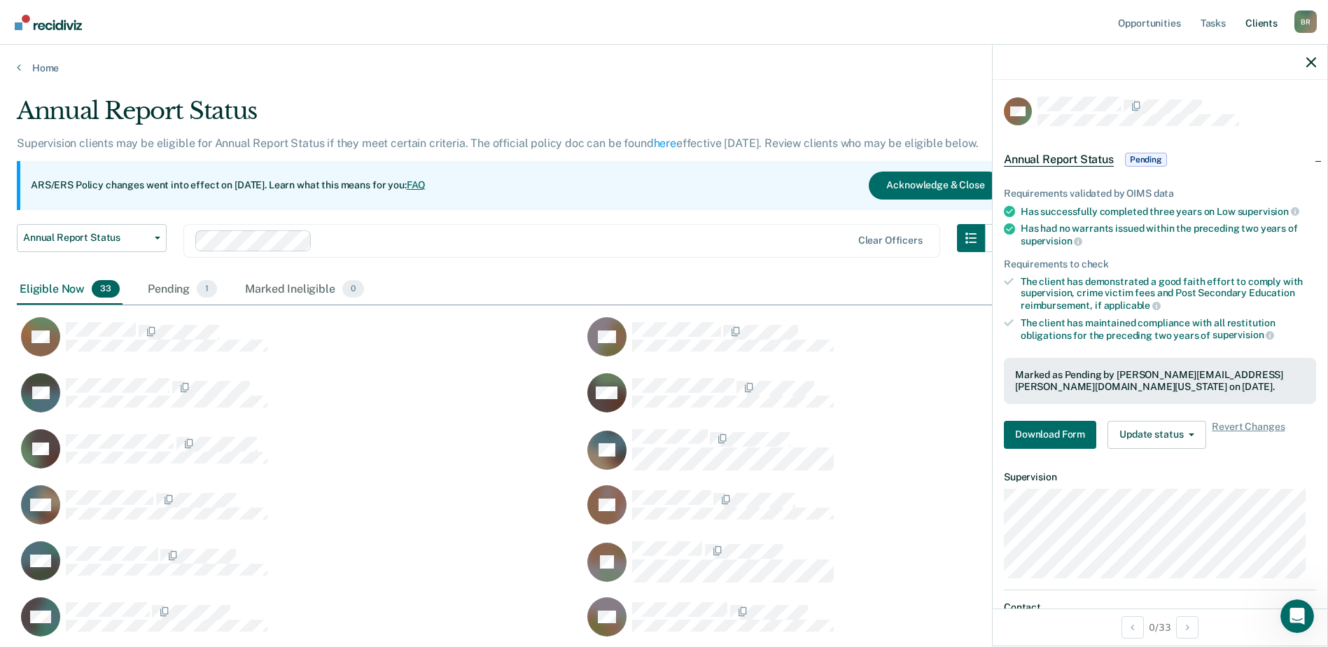
click at [1260, 27] on link "Client s" at bounding box center [1262, 22] width 38 height 45
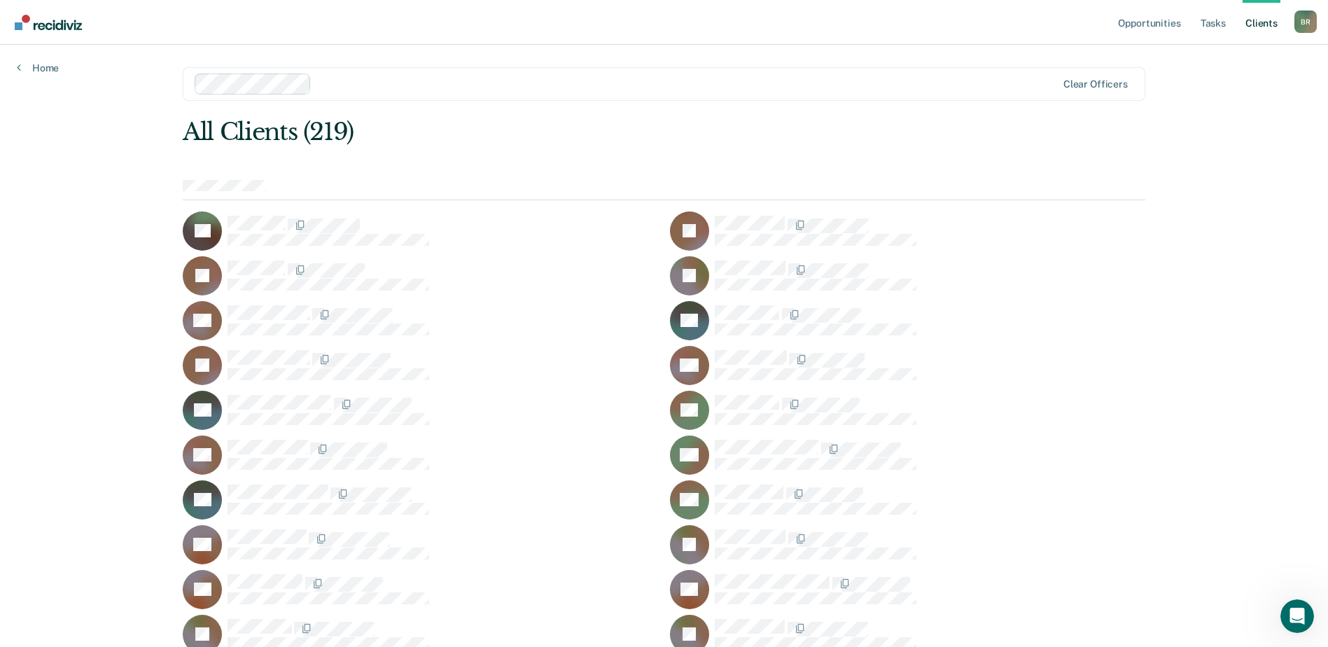
scroll to position [3440, 0]
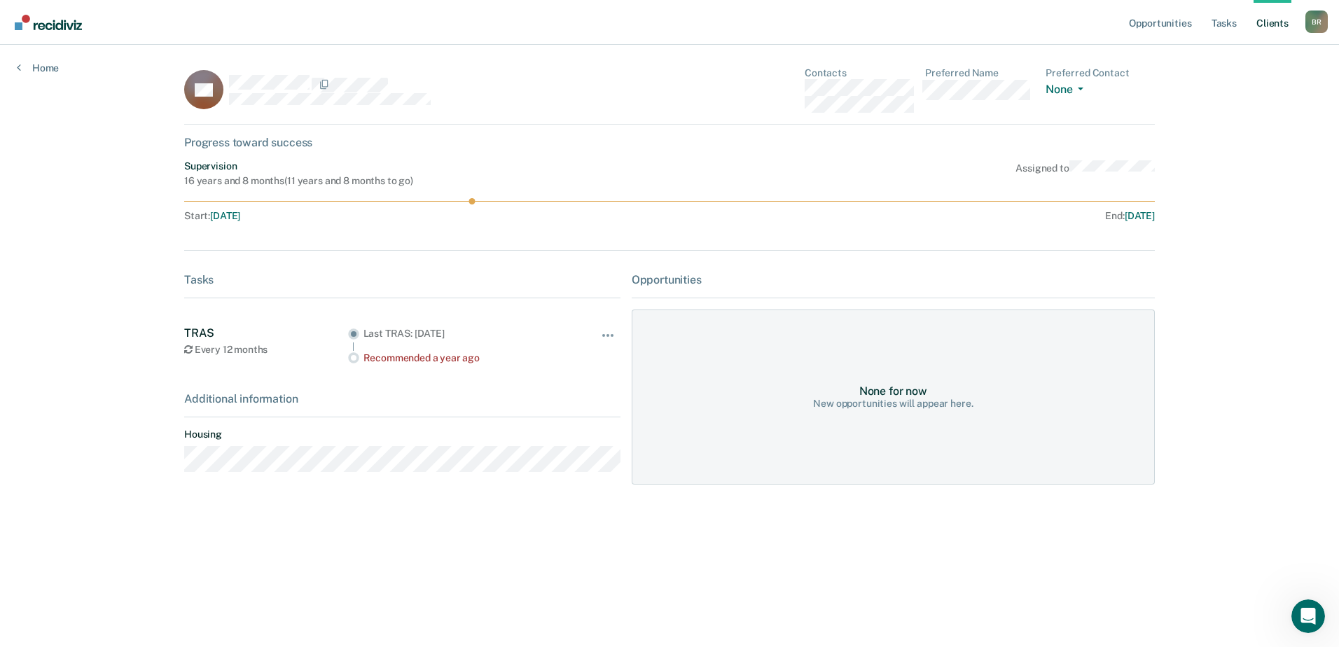
drag, startPoint x: 277, startPoint y: 361, endPoint x: 546, endPoint y: 480, distance: 293.2
click at [546, 480] on div "Additional information Housing" at bounding box center [402, 437] width 436 height 91
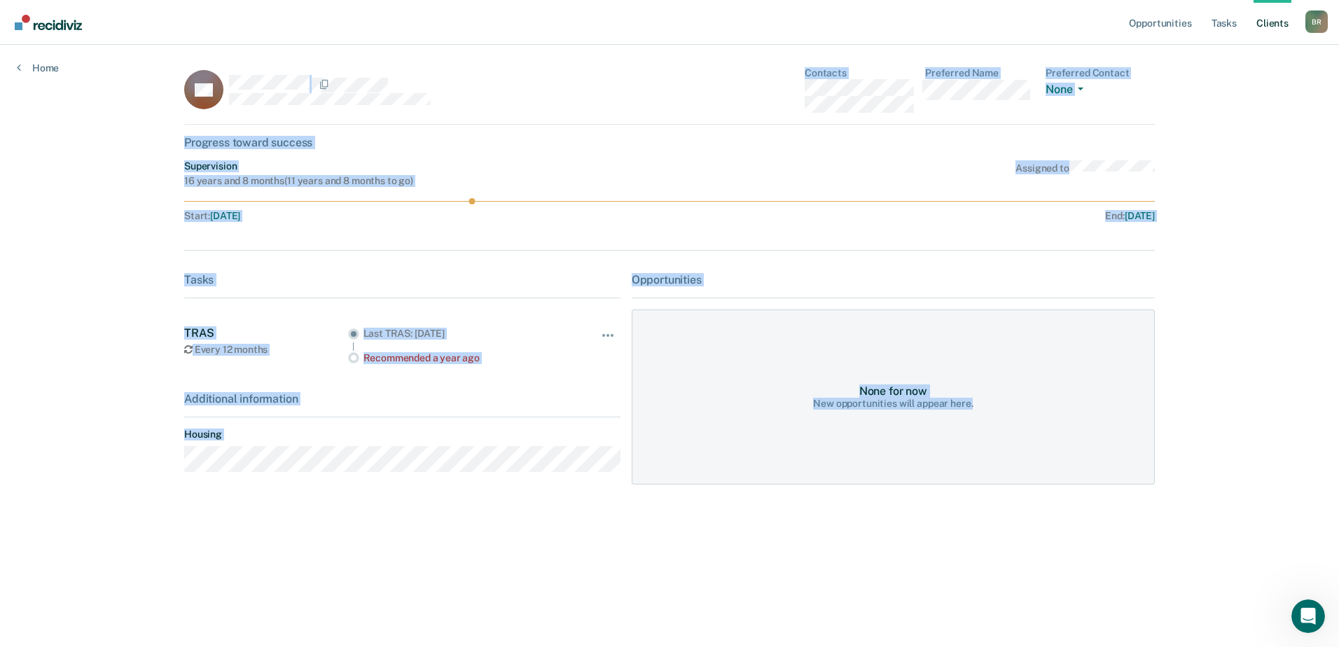
drag, startPoint x: 165, startPoint y: 82, endPoint x: 1166, endPoint y: 466, distance: 1072.6
click at [1166, 466] on div "Opportunities Tasks Client s [PERSON_NAME] B R Profile How it works Log Out Hom…" at bounding box center [669, 323] width 1339 height 647
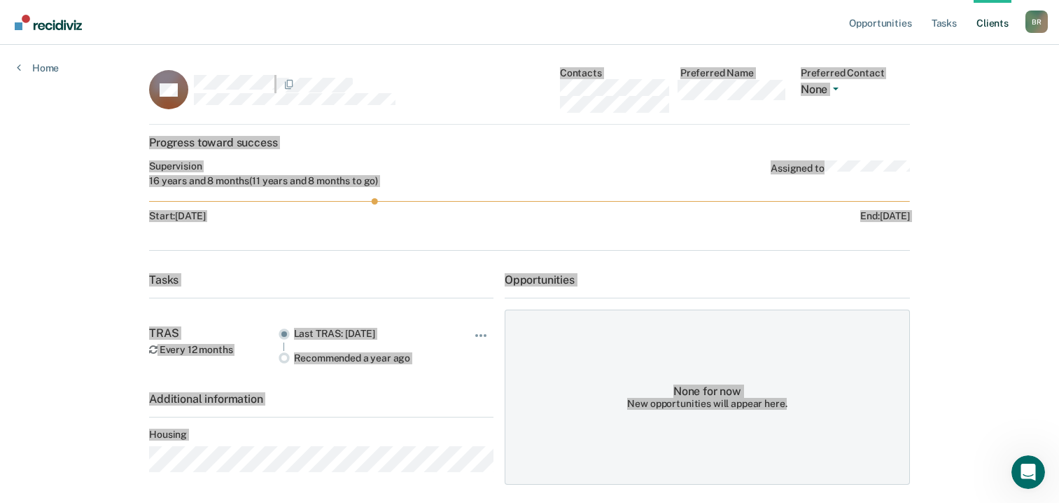
scroll to position [2, 0]
